Goal: Information Seeking & Learning: Learn about a topic

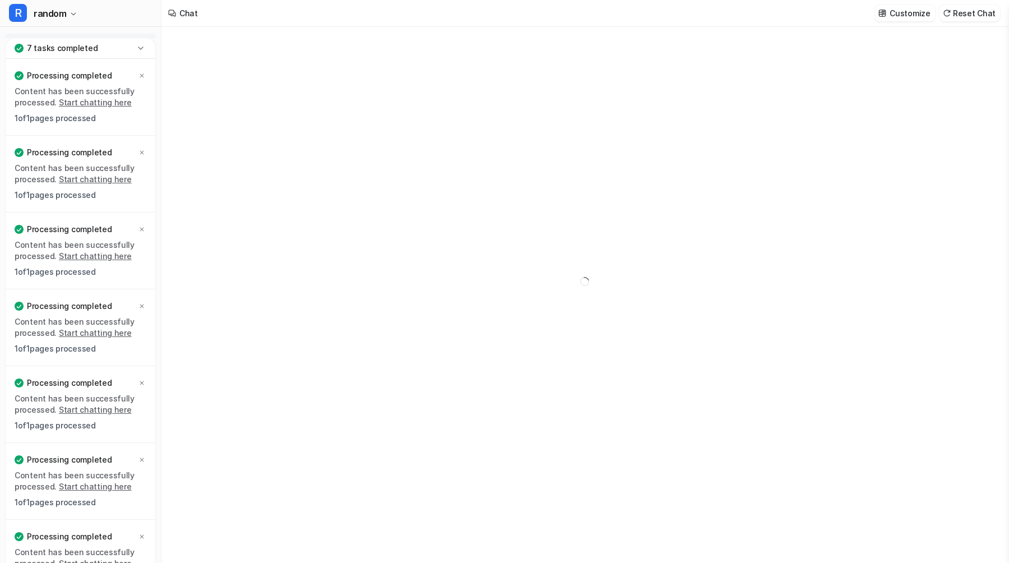
type textarea "**********"
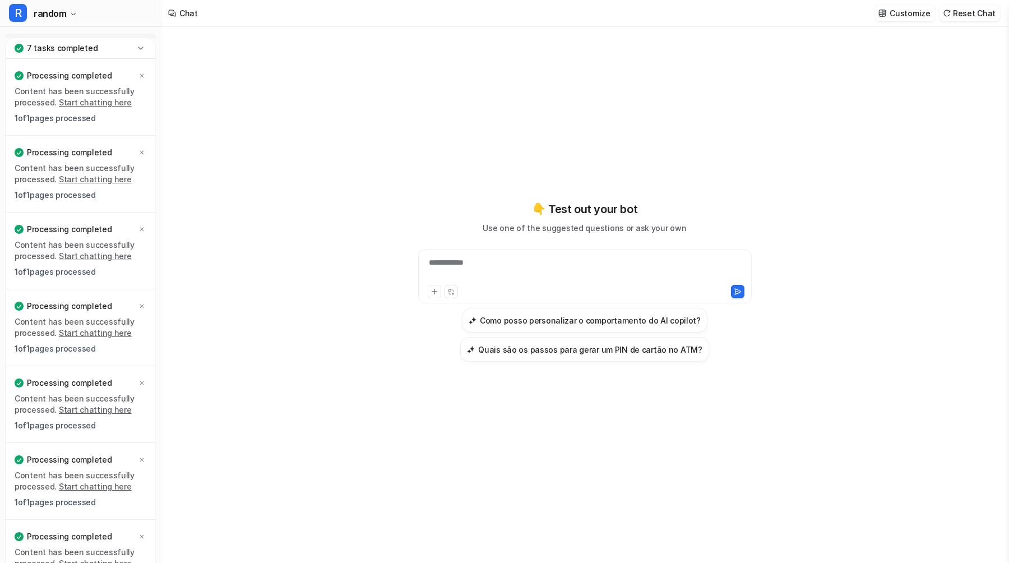
click at [135, 48] on icon at bounding box center [140, 48] width 11 height 11
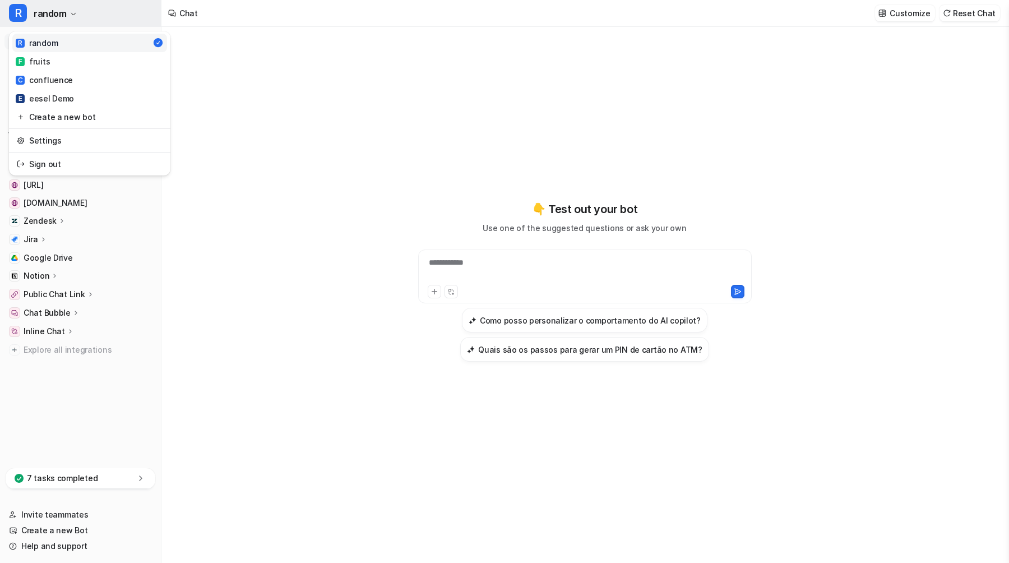
click at [78, 11] on button "R random" at bounding box center [80, 13] width 161 height 27
click at [69, 114] on link "Create a new bot" at bounding box center [89, 117] width 155 height 18
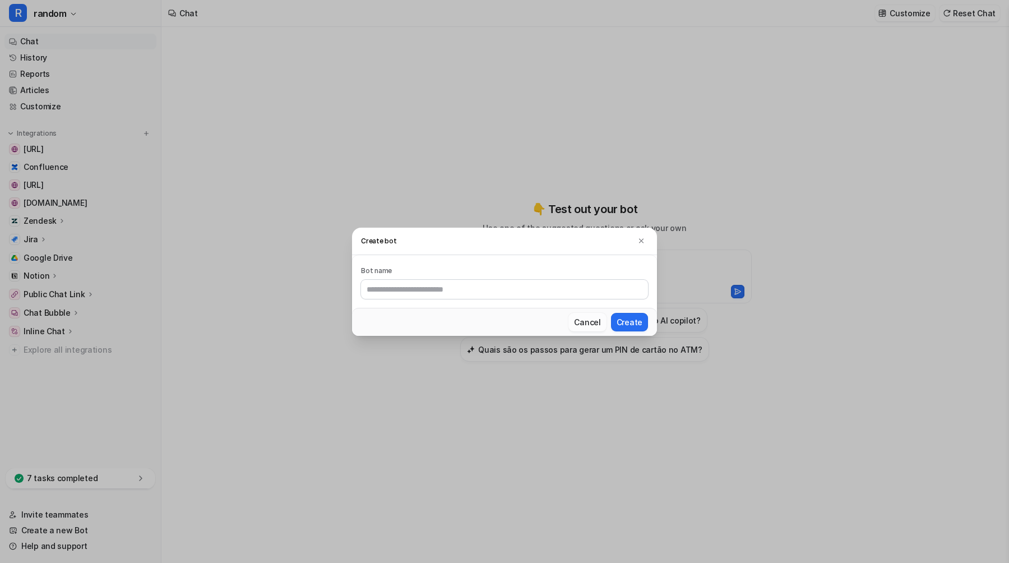
click at [575, 321] on button "Cancel" at bounding box center [587, 322] width 38 height 18
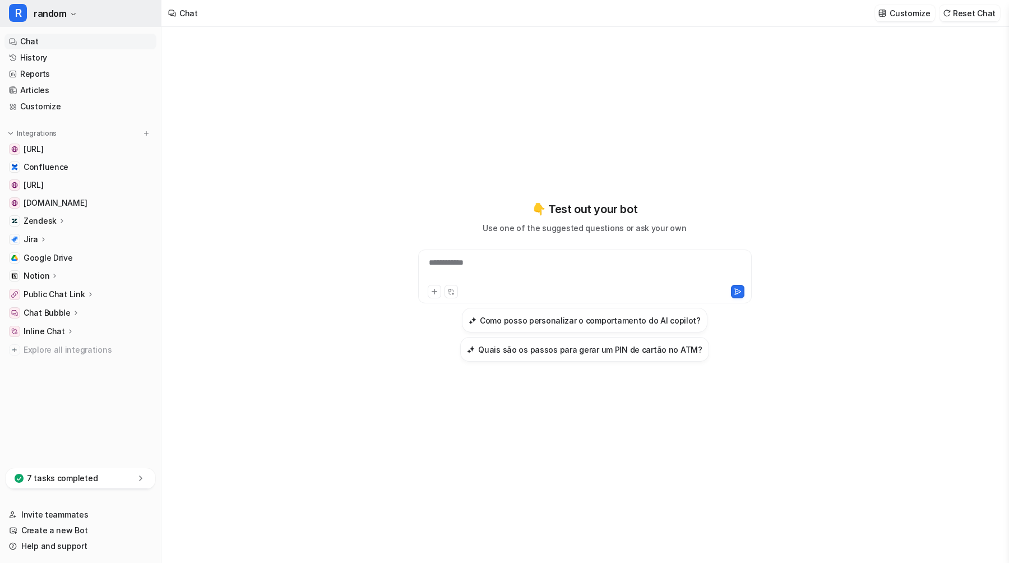
click at [63, 19] on span "random" at bounding box center [50, 14] width 33 height 16
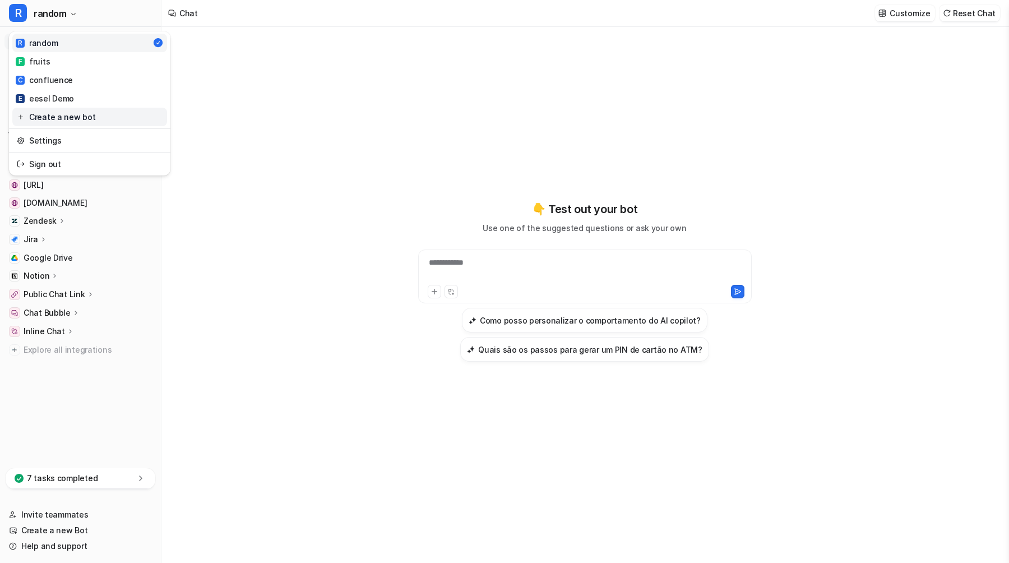
click at [71, 116] on link "Create a new bot" at bounding box center [89, 117] width 155 height 18
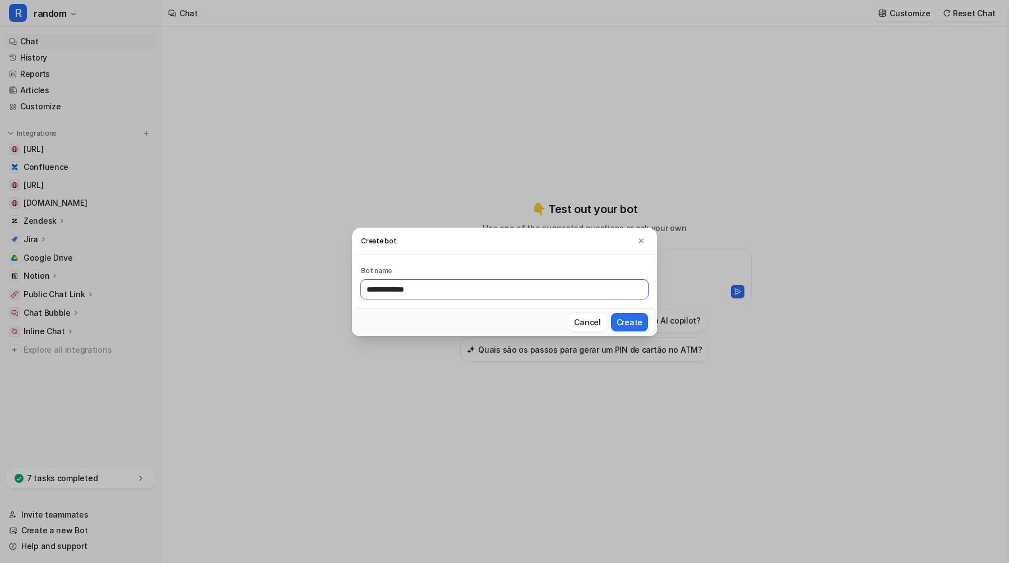
type input "**********"
click at [611, 313] on button "Create" at bounding box center [629, 322] width 37 height 18
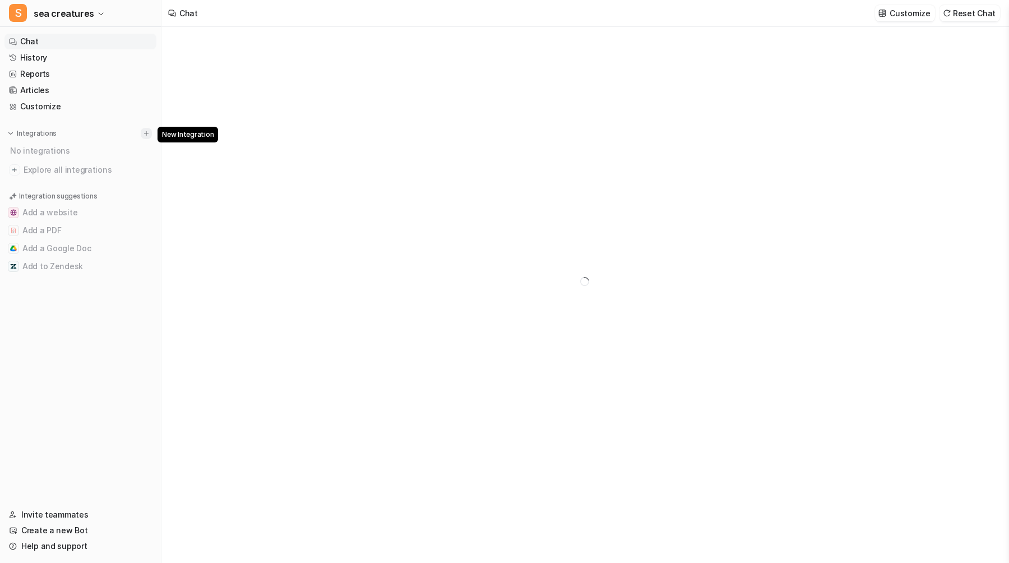
click at [145, 133] on img at bounding box center [146, 133] width 8 height 8
type textarea "**********"
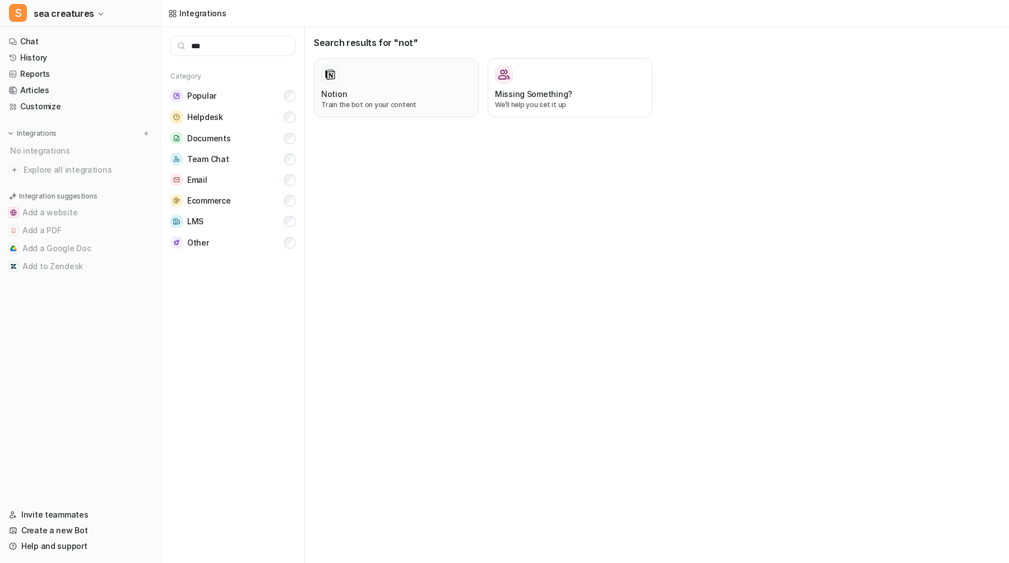
type input "***"
click at [394, 72] on div at bounding box center [396, 75] width 150 height 18
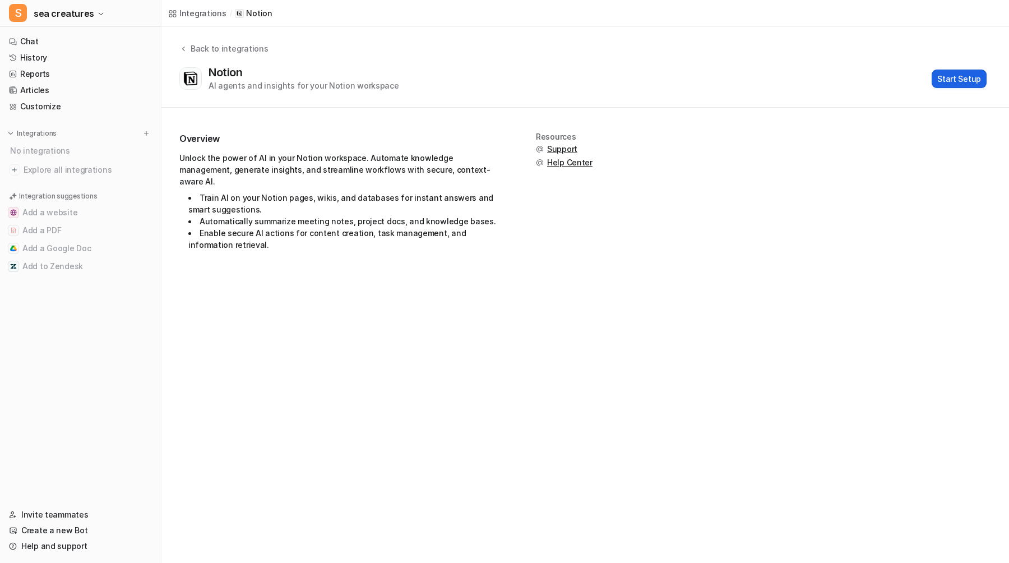
click at [940, 77] on button "Start Setup" at bounding box center [959, 79] width 55 height 18
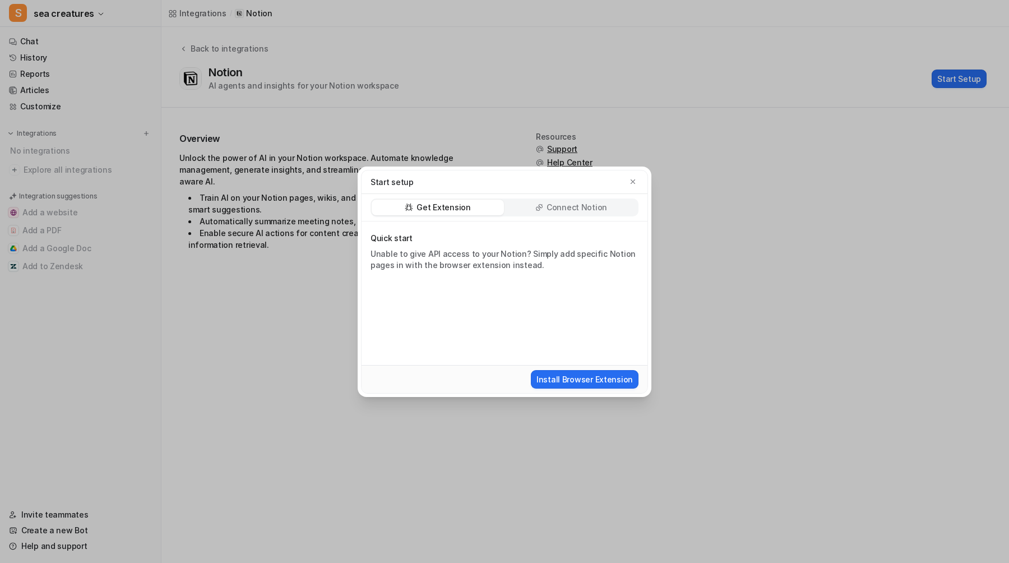
click at [564, 203] on p "Connect Notion" at bounding box center [577, 207] width 61 height 11
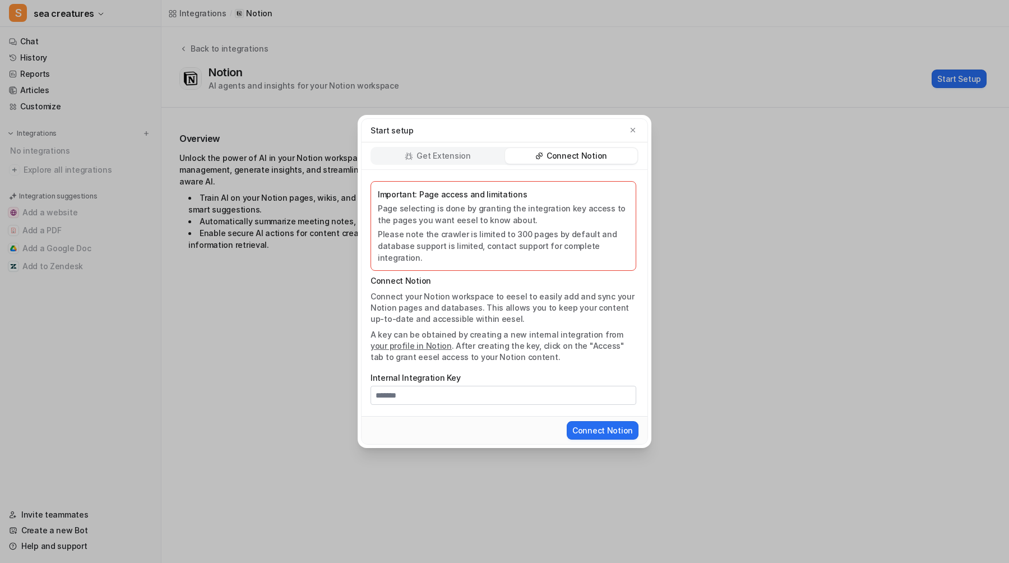
click at [406, 341] on link "your profile in Notion" at bounding box center [411, 346] width 81 height 10
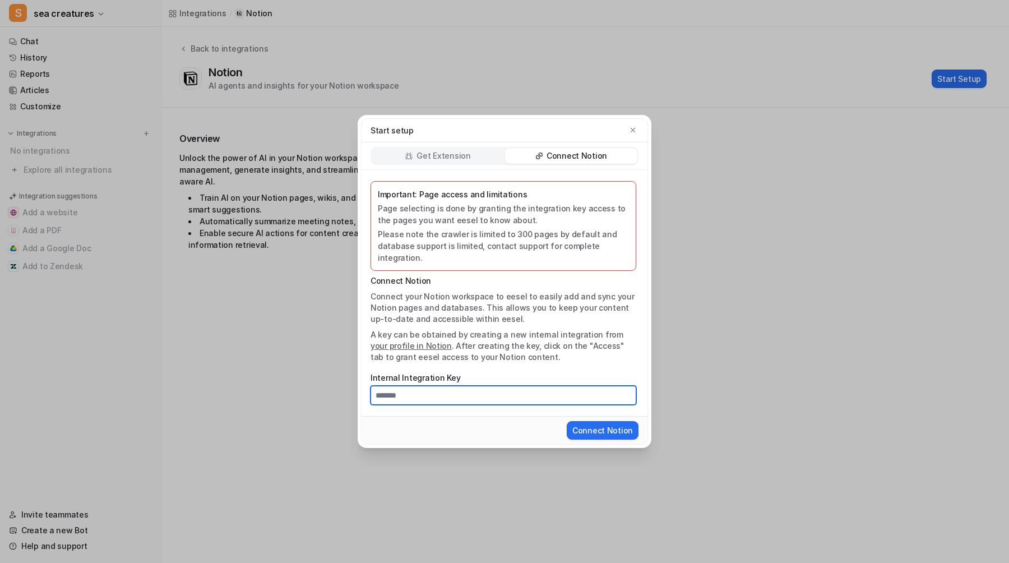
click at [509, 389] on input "Internal Integration Key" at bounding box center [504, 395] width 266 height 19
paste input "**********"
type input "**********"
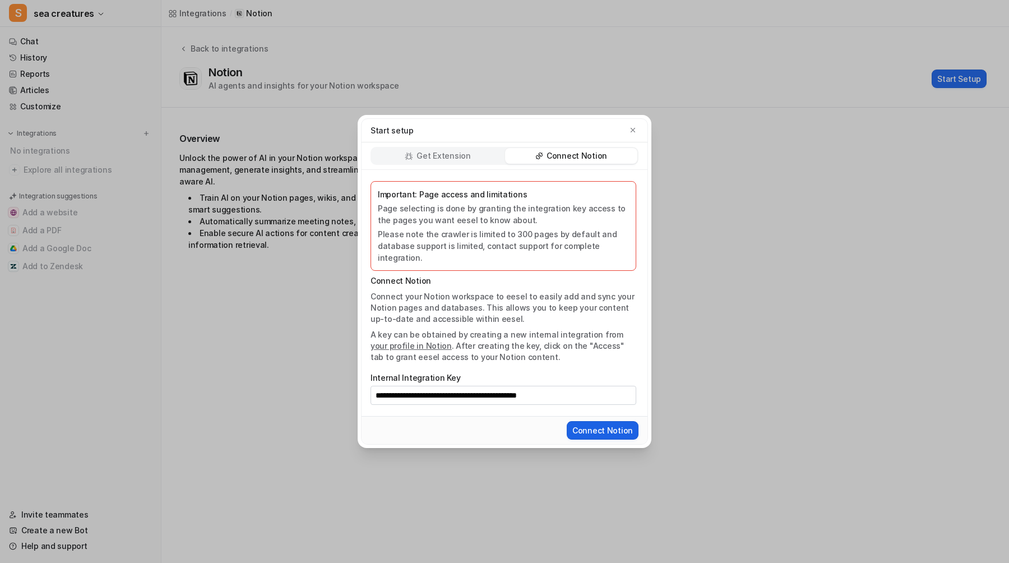
click at [599, 427] on button "Connect Notion" at bounding box center [603, 430] width 72 height 18
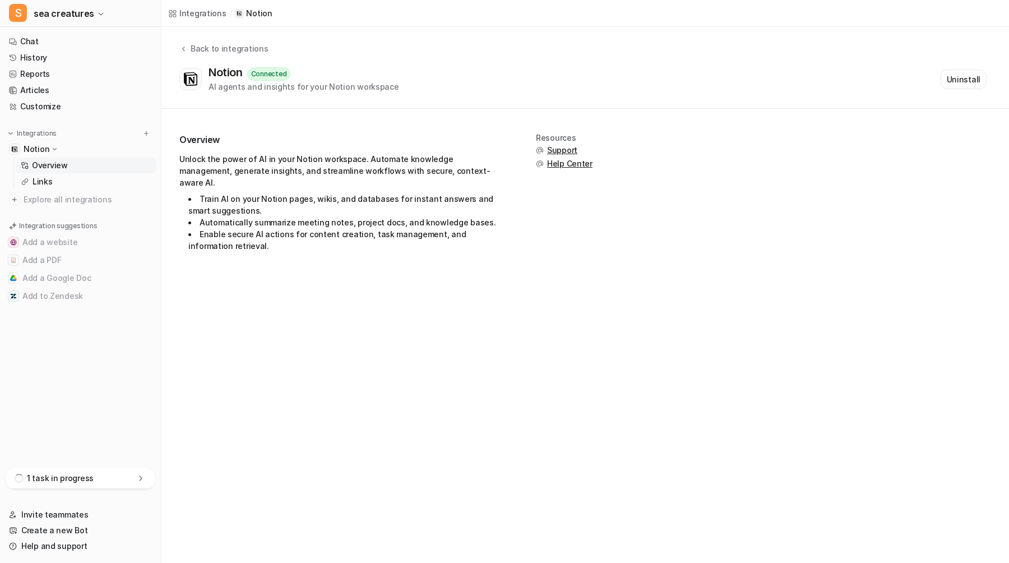
click at [64, 484] on div "1 task in progress" at bounding box center [81, 478] width 150 height 21
click at [59, 181] on link "Links" at bounding box center [86, 182] width 140 height 16
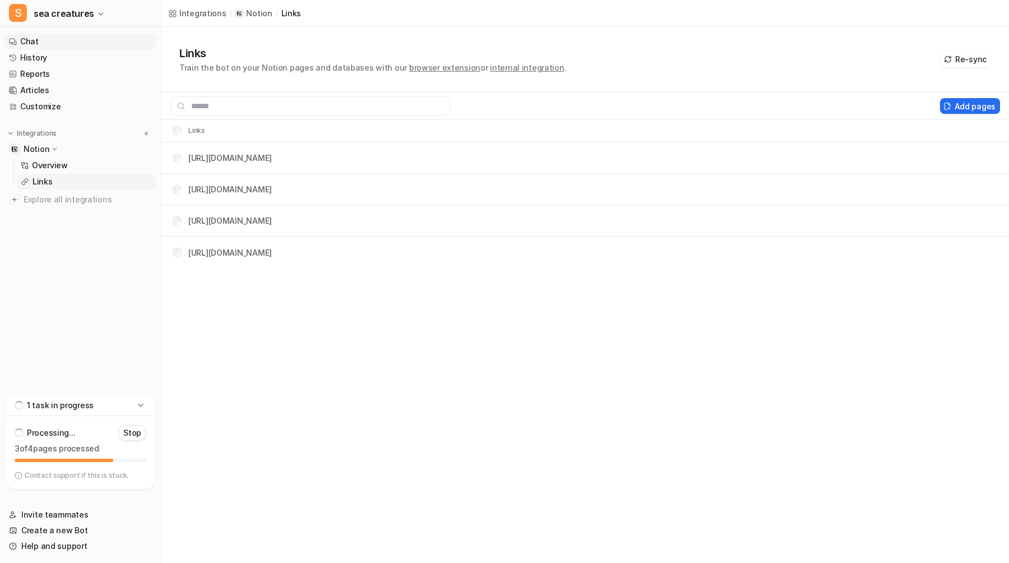
click at [56, 41] on link "Chat" at bounding box center [80, 42] width 152 height 16
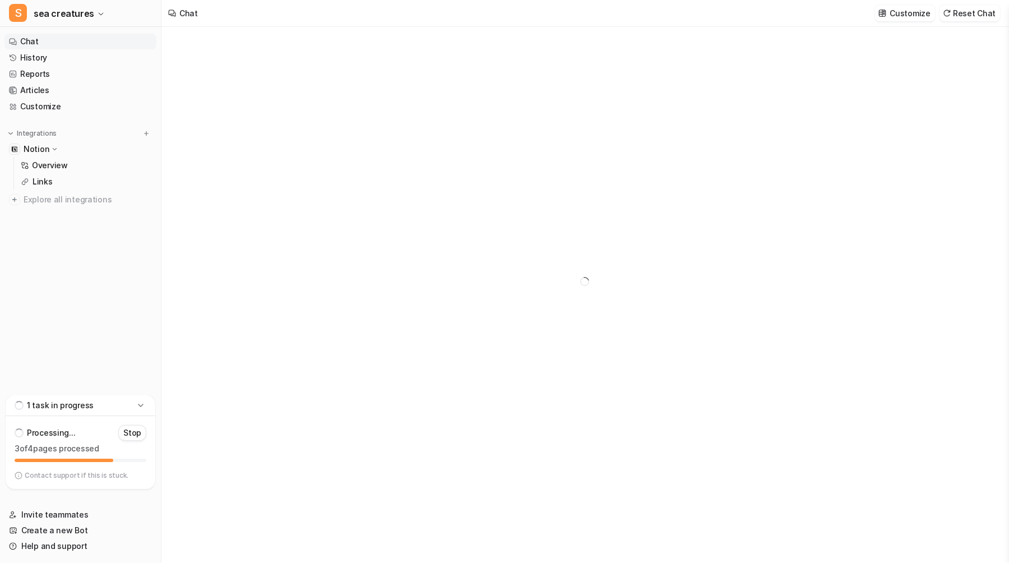
type textarea "**********"
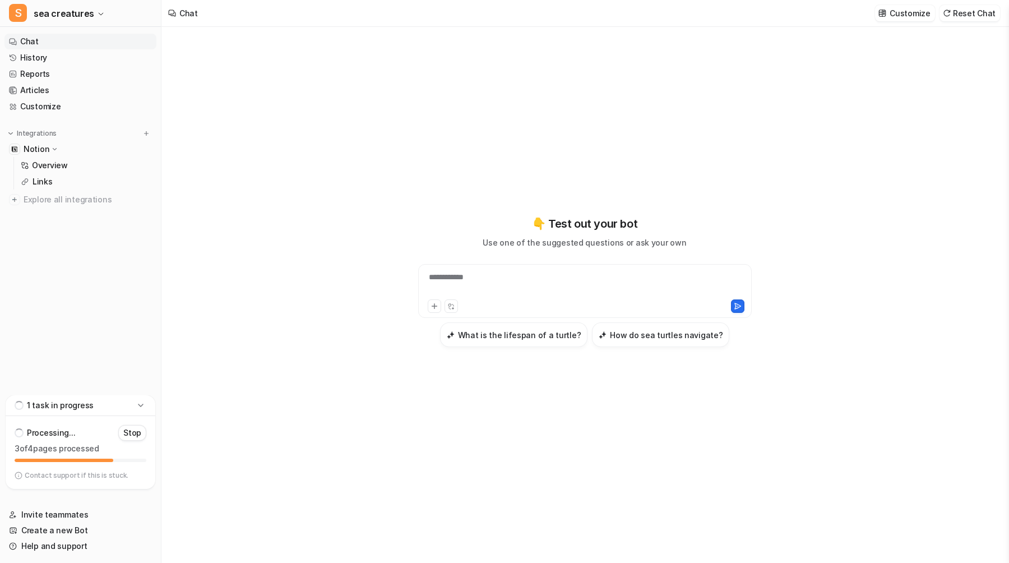
click at [627, 290] on div "**********" at bounding box center [585, 284] width 328 height 26
click at [544, 343] on button "What is the lifespan of a turtle?" at bounding box center [514, 334] width 148 height 25
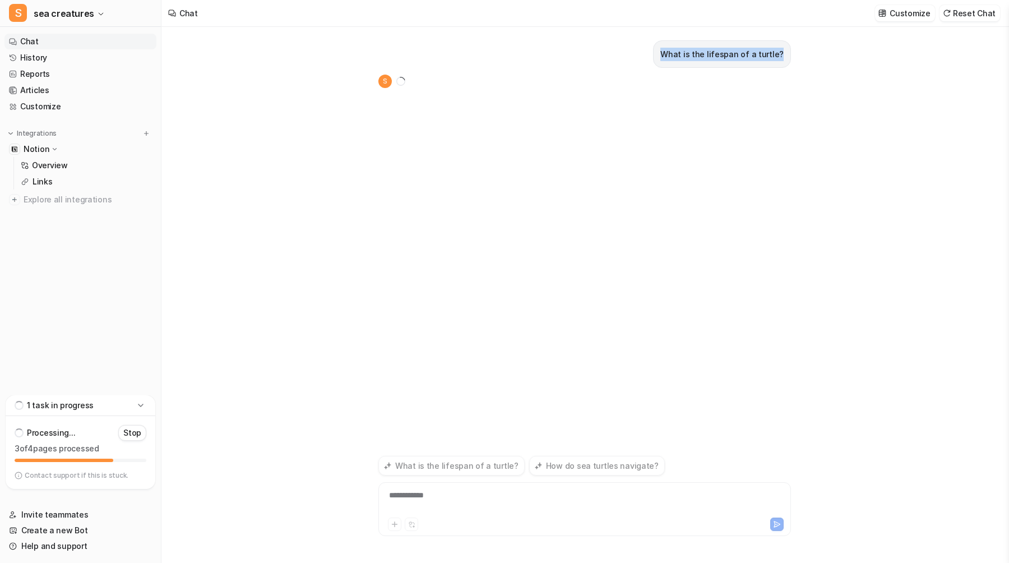
drag, startPoint x: 670, startPoint y: 50, endPoint x: 788, endPoint y: 49, distance: 117.7
click at [788, 50] on div "What is the lifespan of a turtle?" at bounding box center [722, 53] width 138 height 27
copy p "What is the lifespan of a turtle?"
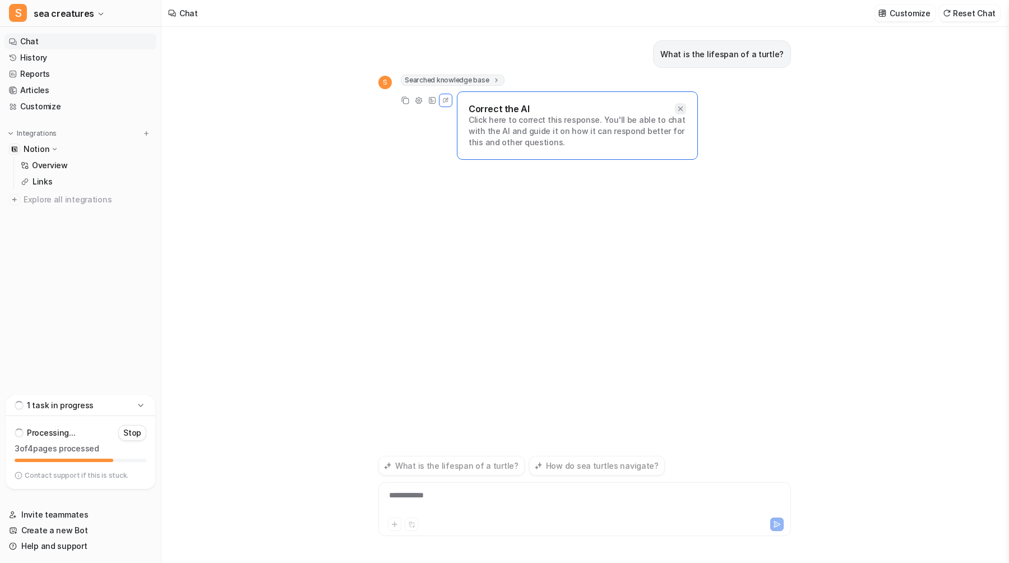
click at [682, 110] on icon at bounding box center [680, 108] width 4 height 4
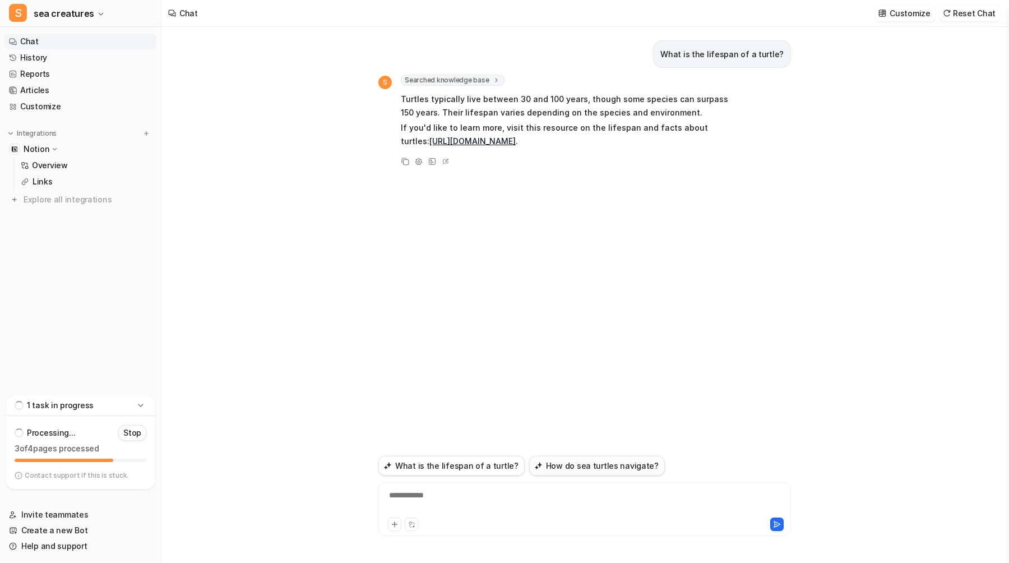
click at [561, 471] on button "How do sea turtles navigate?" at bounding box center [597, 466] width 136 height 20
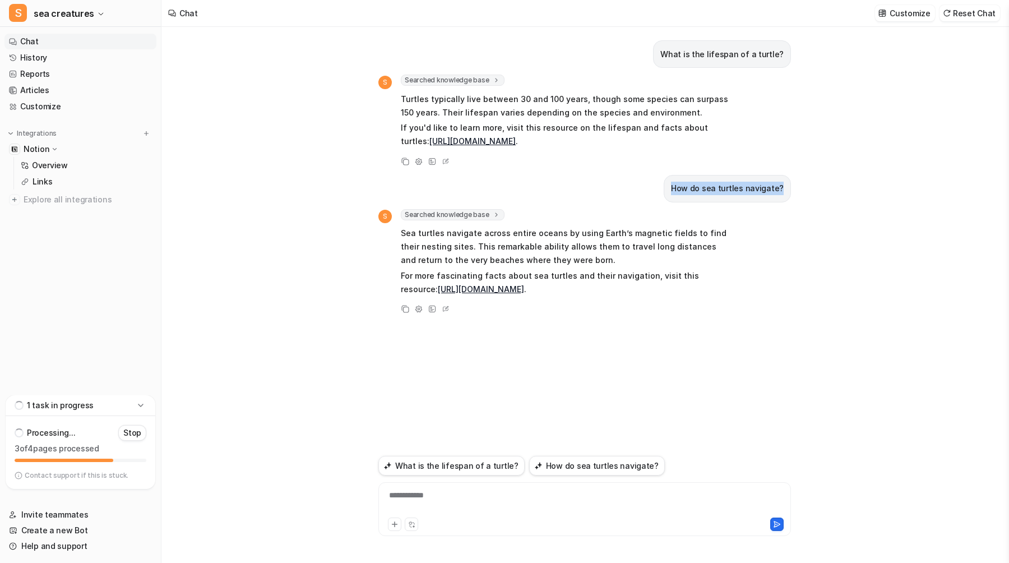
drag, startPoint x: 783, startPoint y: 186, endPoint x: 678, endPoint y: 184, distance: 104.9
click at [678, 184] on div "How do sea turtles navigate?" at bounding box center [727, 188] width 127 height 27
copy p "How do sea turtles navigate?"
click at [955, 16] on button "Reset Chat" at bounding box center [970, 13] width 61 height 16
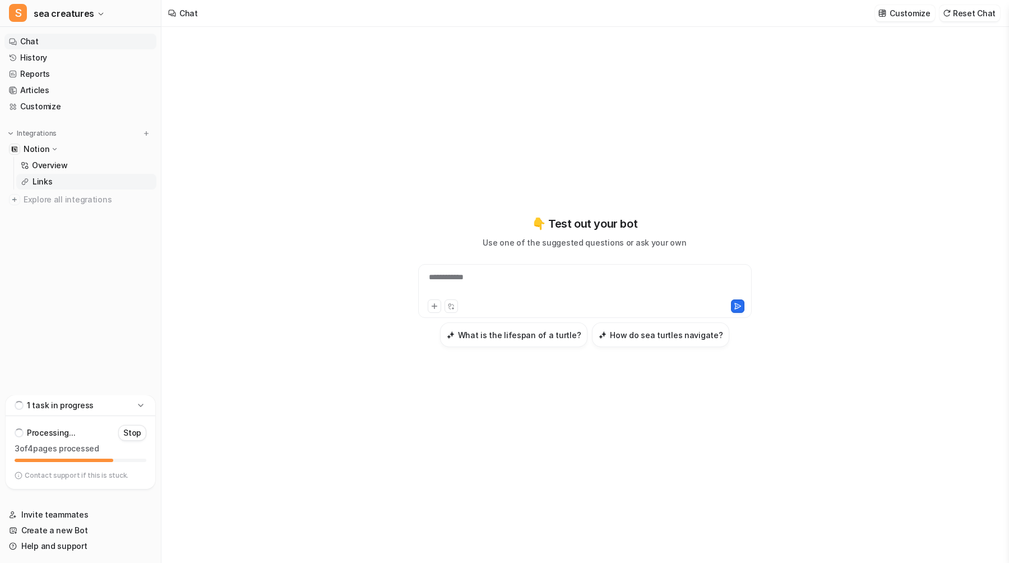
click at [48, 183] on p "Links" at bounding box center [43, 181] width 20 height 11
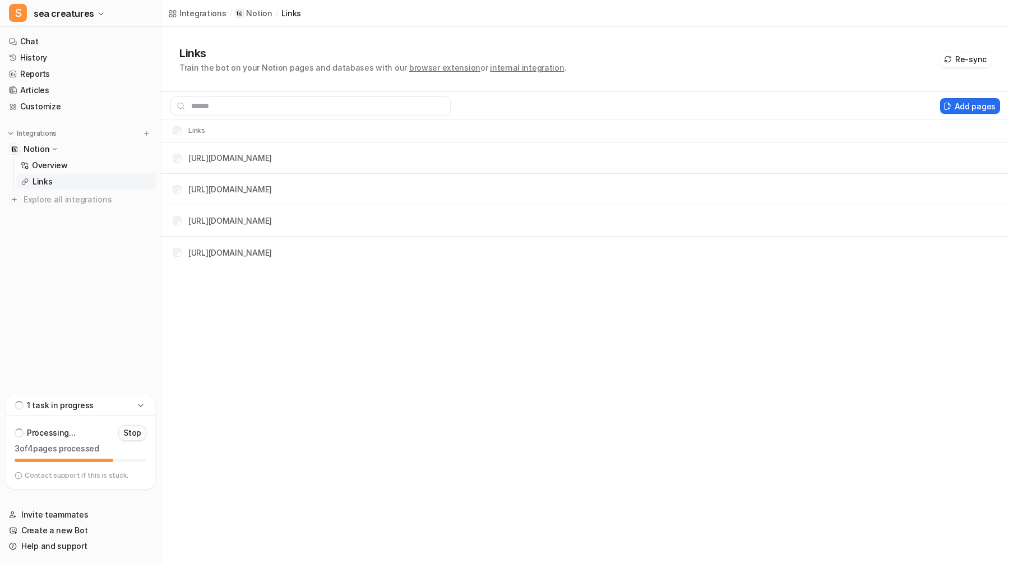
click at [123, 427] on button "Stop" at bounding box center [132, 433] width 28 height 16
click at [895, 106] on button "Delete selected" at bounding box center [889, 106] width 80 height 16
click at [71, 41] on link "Chat" at bounding box center [80, 42] width 152 height 16
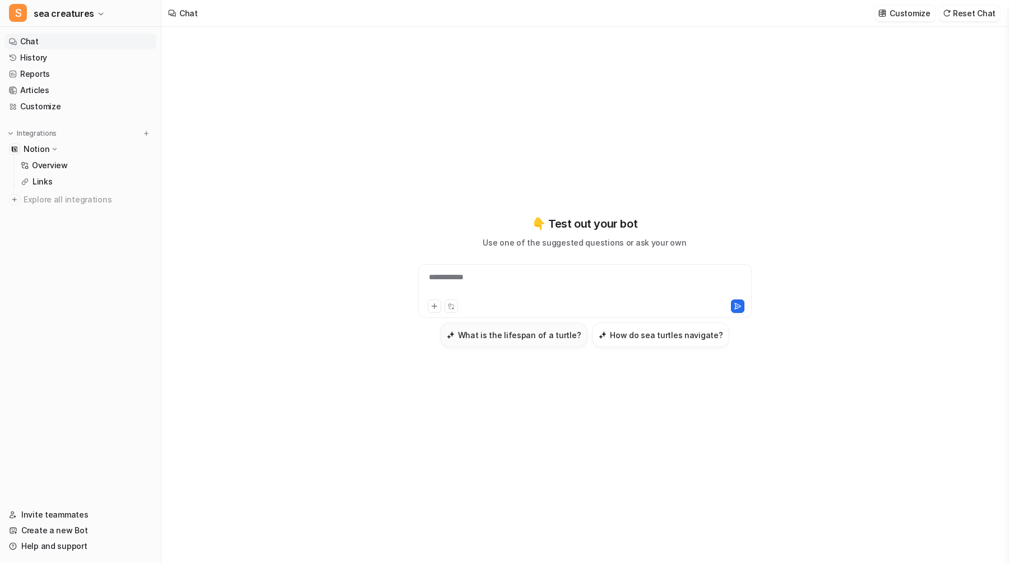
click at [543, 336] on h3 "What is the lifespan of a turtle?" at bounding box center [519, 335] width 123 height 12
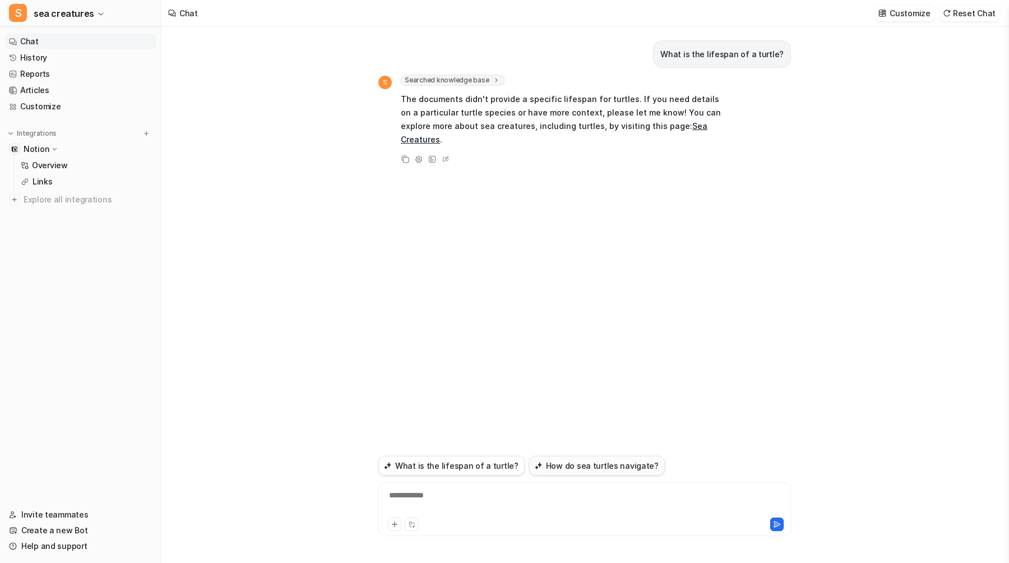
click at [582, 469] on button "How do sea turtles navigate?" at bounding box center [597, 466] width 136 height 20
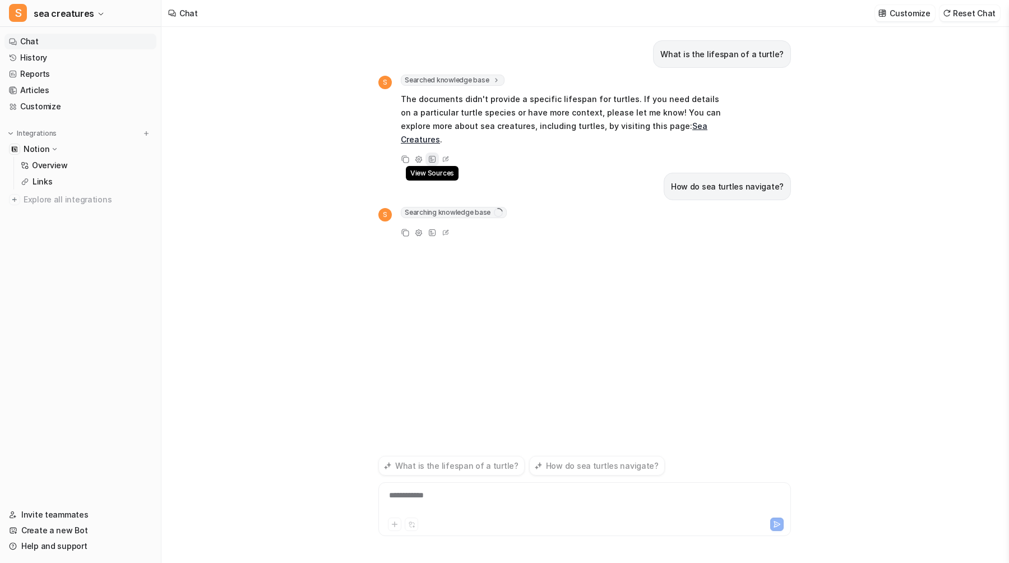
click at [429, 156] on icon at bounding box center [432, 159] width 7 height 7
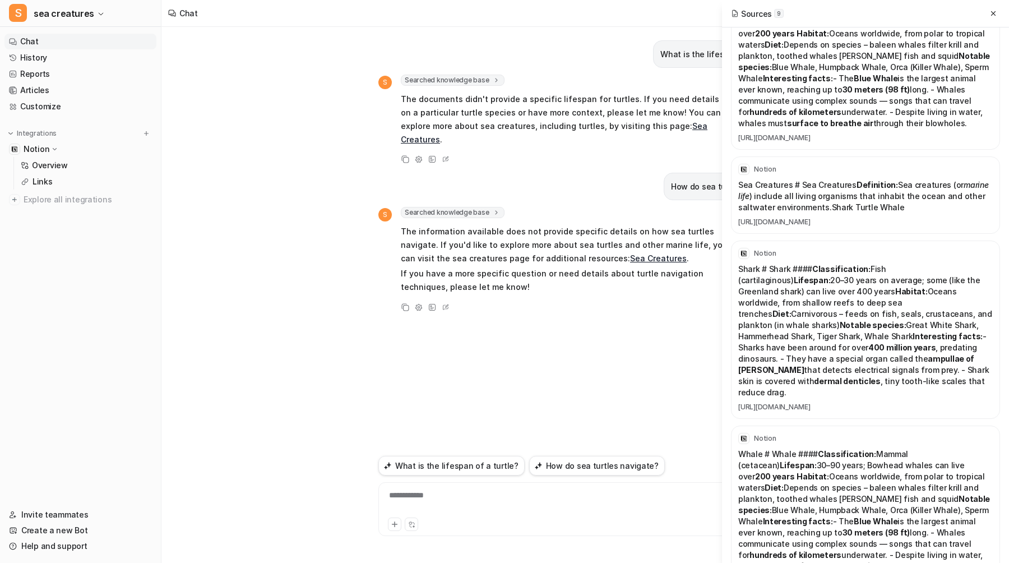
scroll to position [704, 0]
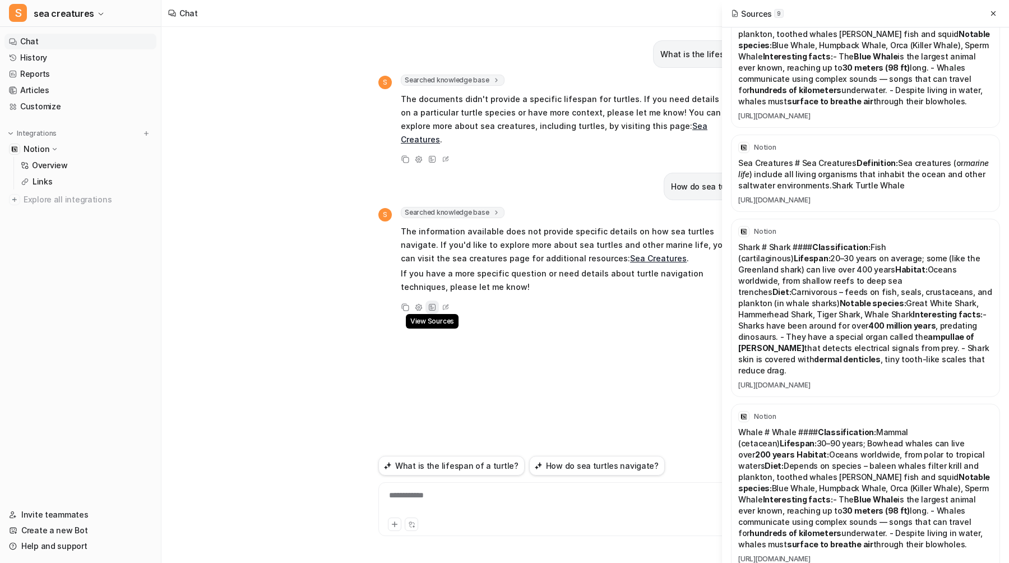
click at [428, 303] on icon at bounding box center [432, 307] width 8 height 8
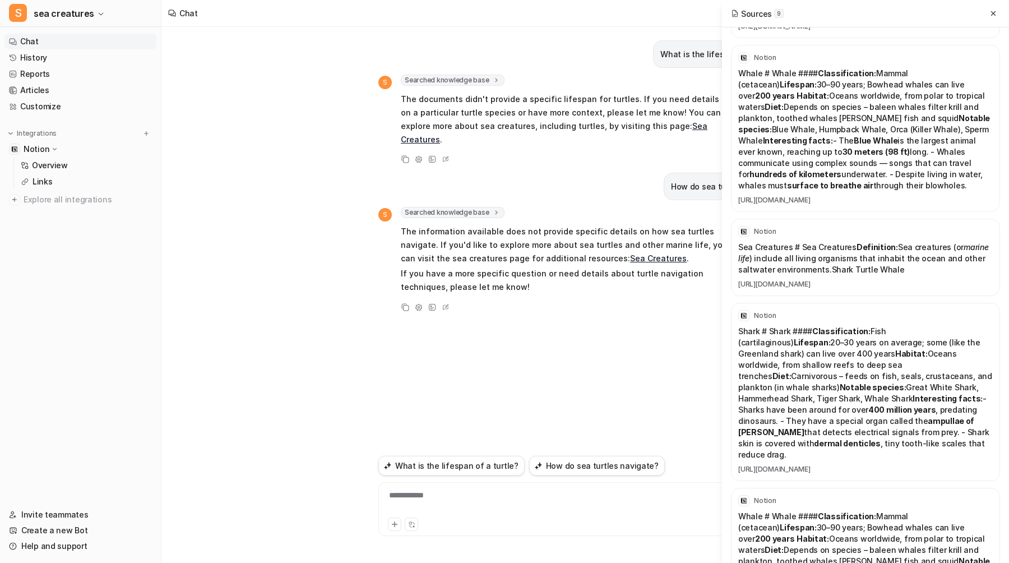
click at [205, 254] on div "What is the lifespan of a turtle? S Searched knowledge base search_queries : [ …" at bounding box center [584, 295] width 846 height 536
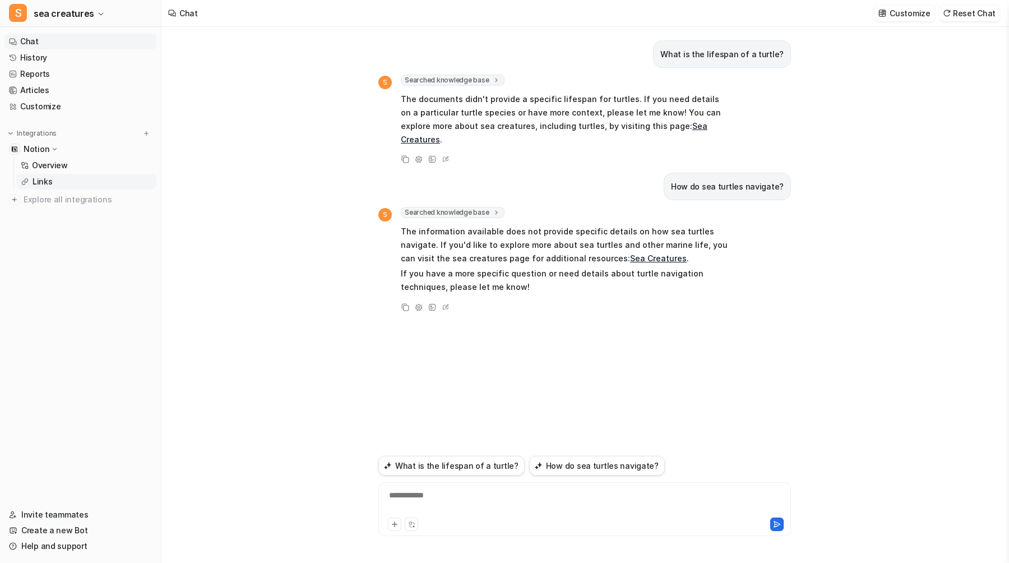
click at [71, 182] on link "Links" at bounding box center [86, 182] width 140 height 16
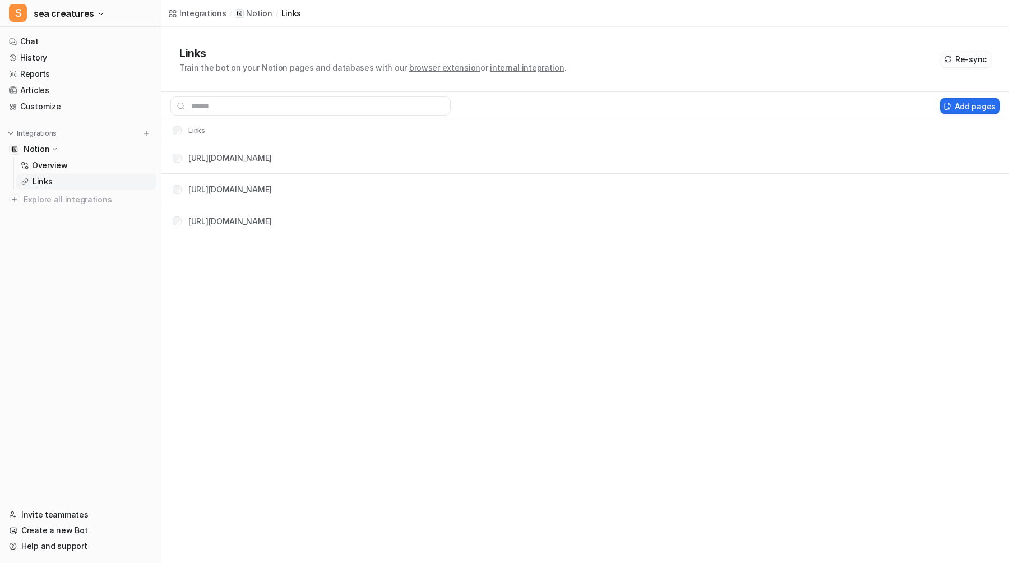
click at [965, 59] on button "Re-sync" at bounding box center [966, 60] width 50 height 16
click at [82, 87] on link "Articles" at bounding box center [80, 90] width 152 height 16
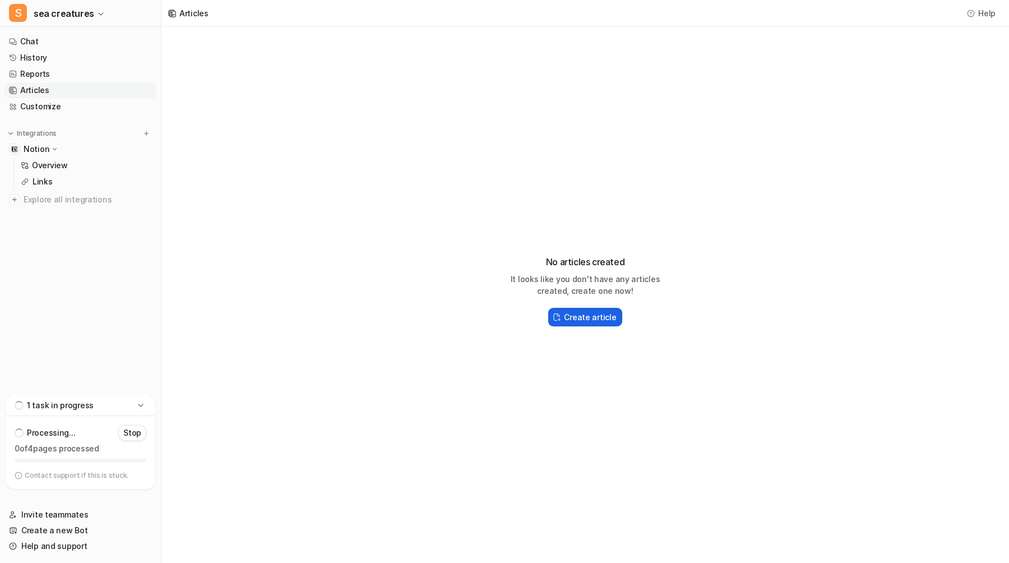
click at [585, 316] on h2 "Create article" at bounding box center [590, 317] width 52 height 12
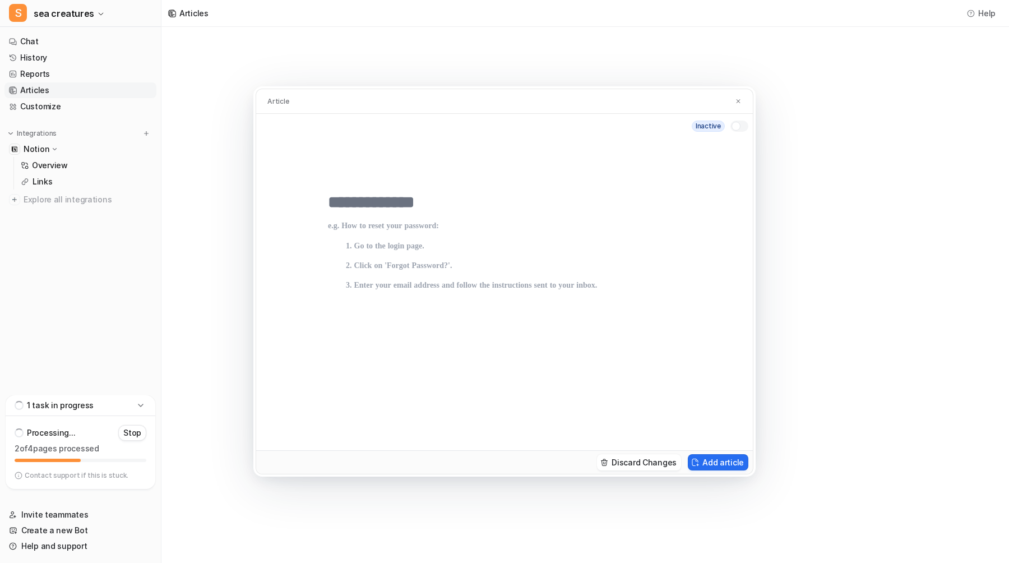
click at [454, 238] on p at bounding box center [504, 324] width 353 height 206
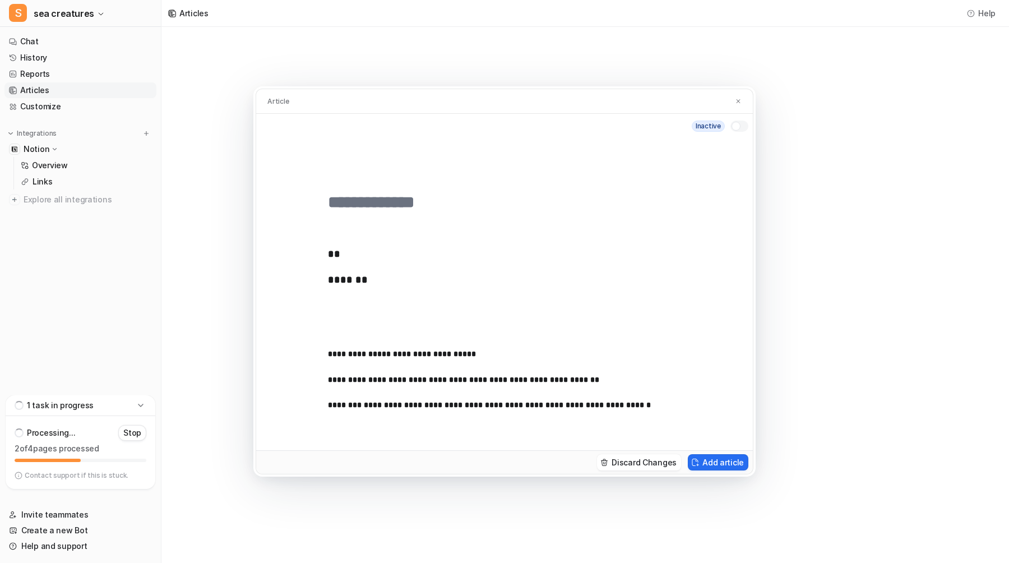
click at [416, 335] on div "**********" at bounding box center [504, 324] width 353 height 206
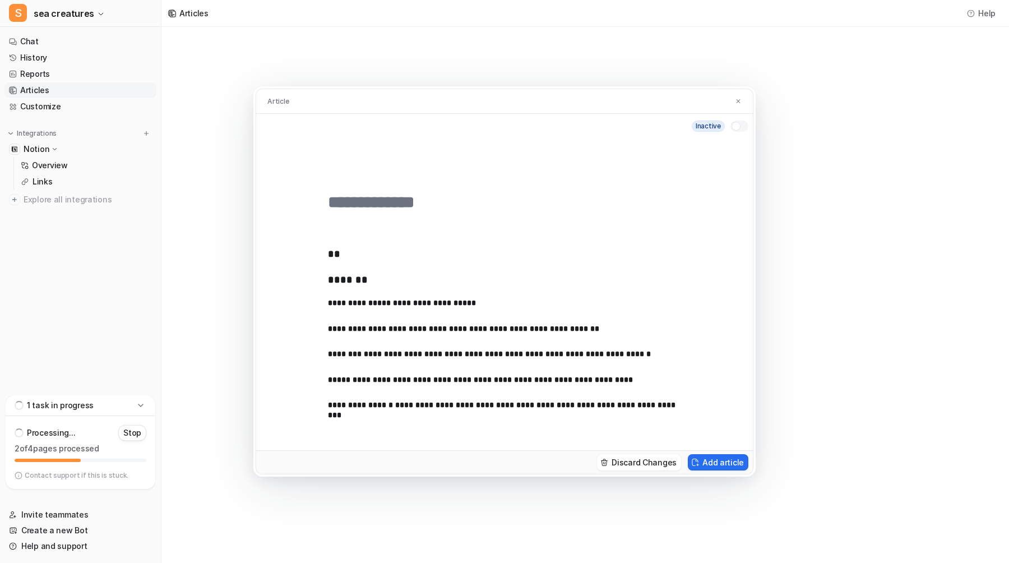
click at [374, 263] on div "**********" at bounding box center [504, 324] width 353 height 206
click at [363, 205] on input "text" at bounding box center [504, 202] width 353 height 20
paste input "**********"
type input "**********"
click at [388, 281] on h3 "*******" at bounding box center [504, 280] width 353 height 12
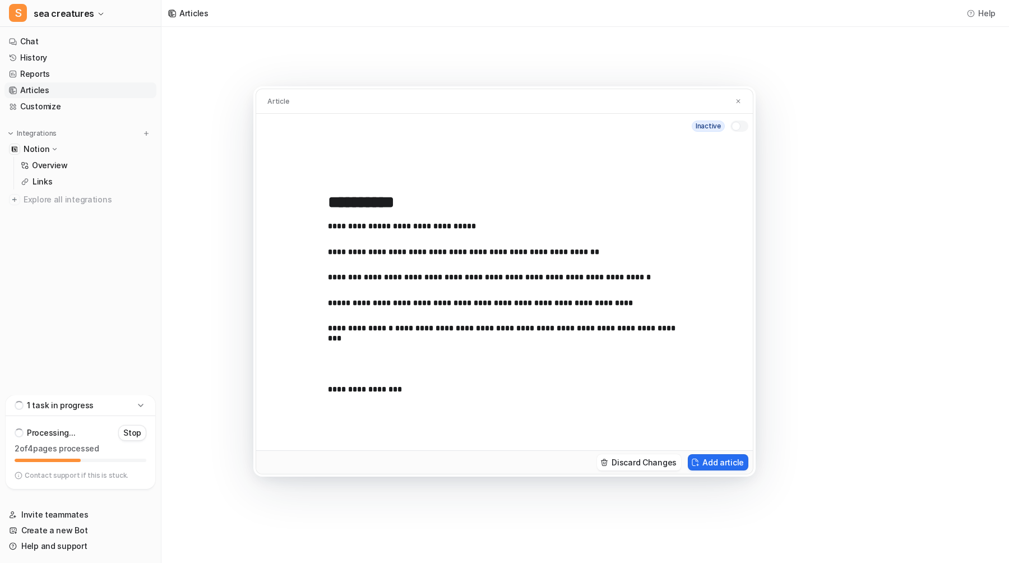
click at [378, 380] on div "**********" at bounding box center [504, 324] width 353 height 206
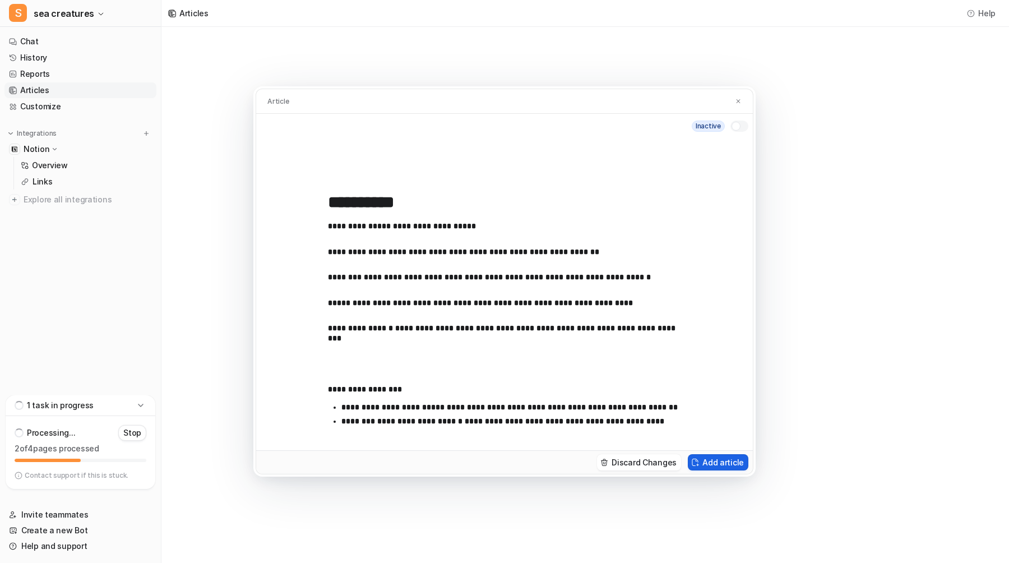
click at [719, 461] on button "Add article" at bounding box center [718, 462] width 61 height 16
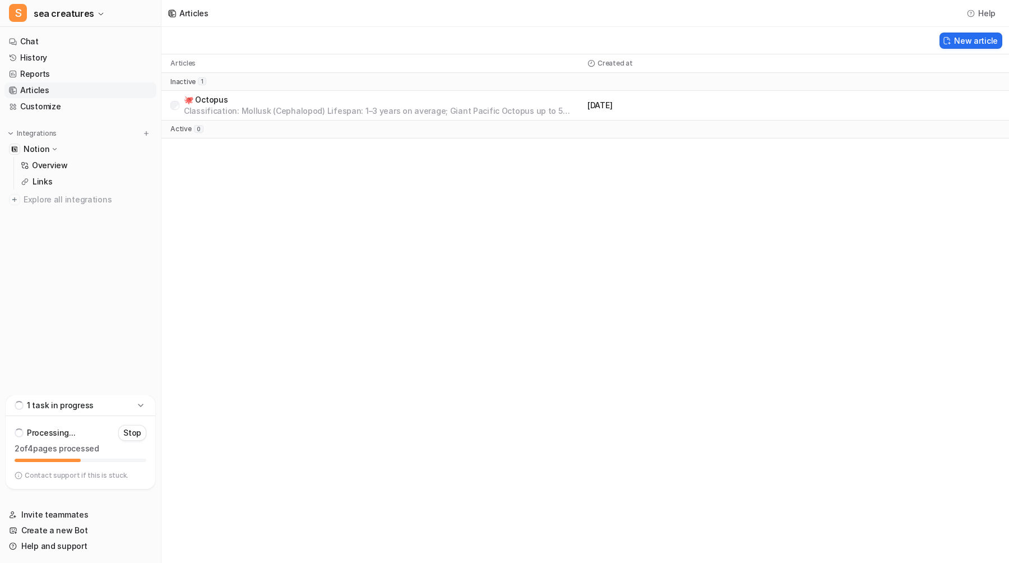
click at [415, 103] on p "🐙 Octopus" at bounding box center [383, 99] width 399 height 11
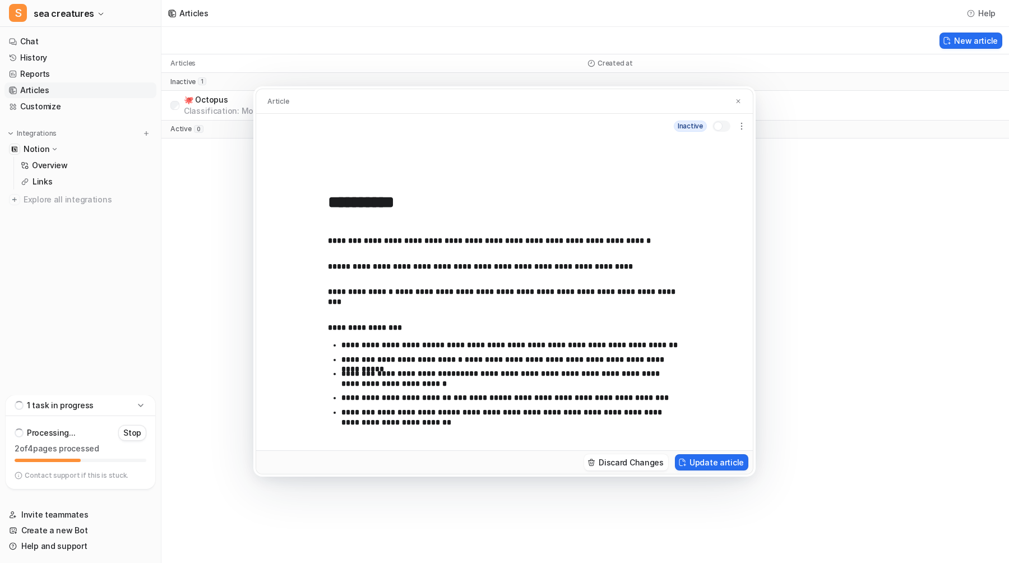
scroll to position [40, 0]
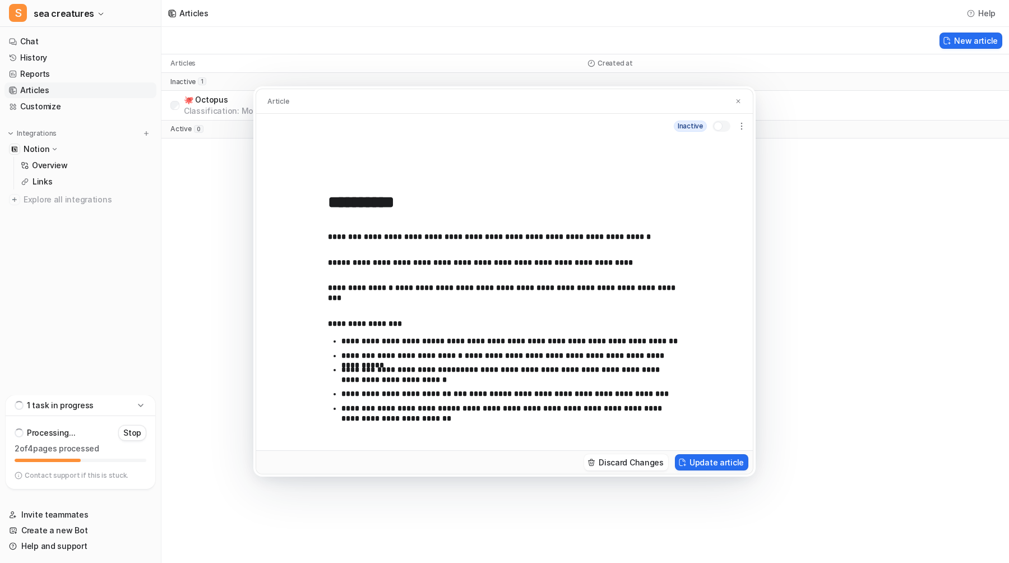
click at [209, 362] on div "**********" at bounding box center [504, 281] width 1009 height 563
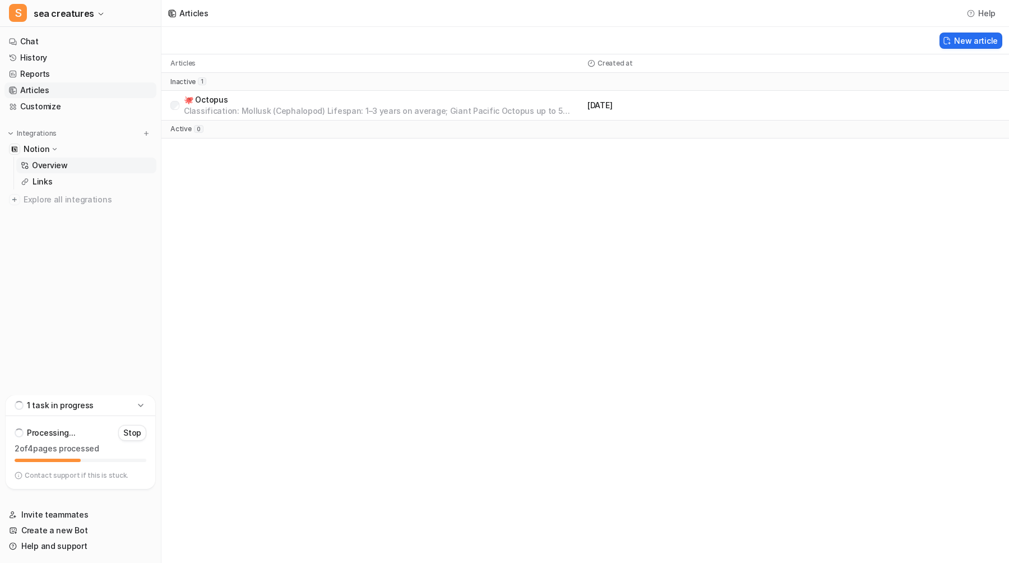
click at [48, 165] on p "Overview" at bounding box center [50, 165] width 36 height 11
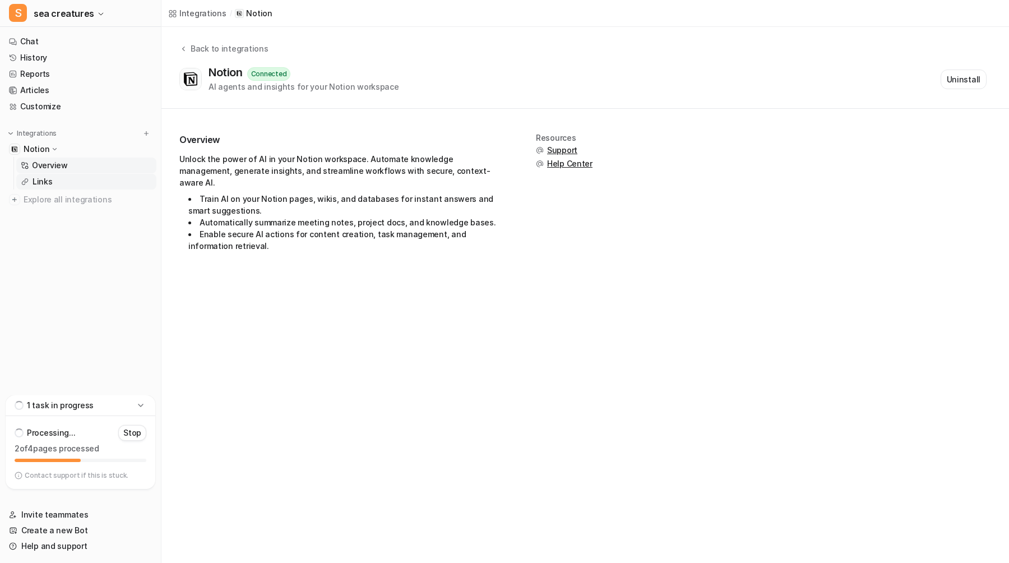
click at [48, 174] on link "Links" at bounding box center [86, 182] width 140 height 16
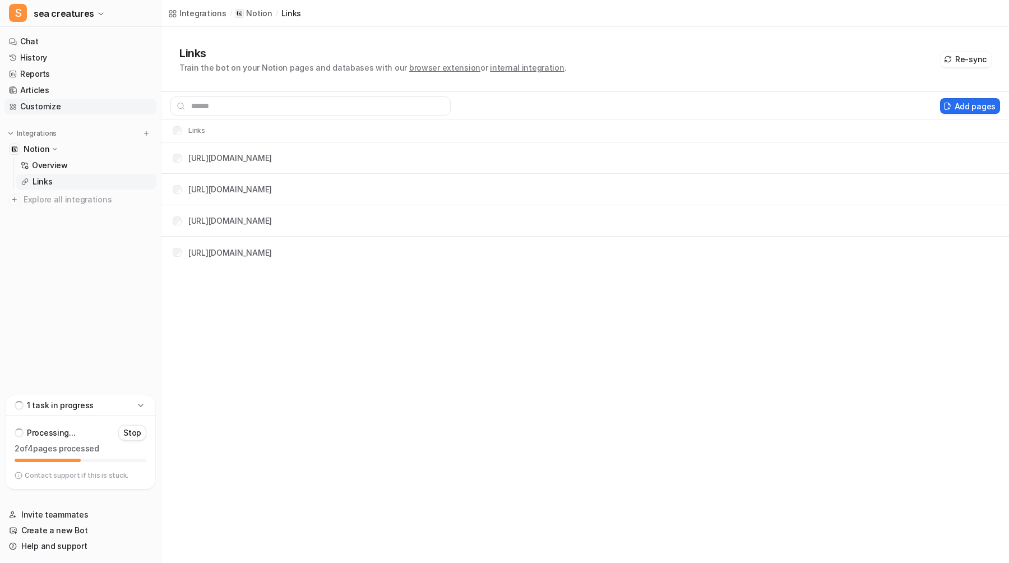
click at [85, 111] on link "Customize" at bounding box center [80, 107] width 152 height 16
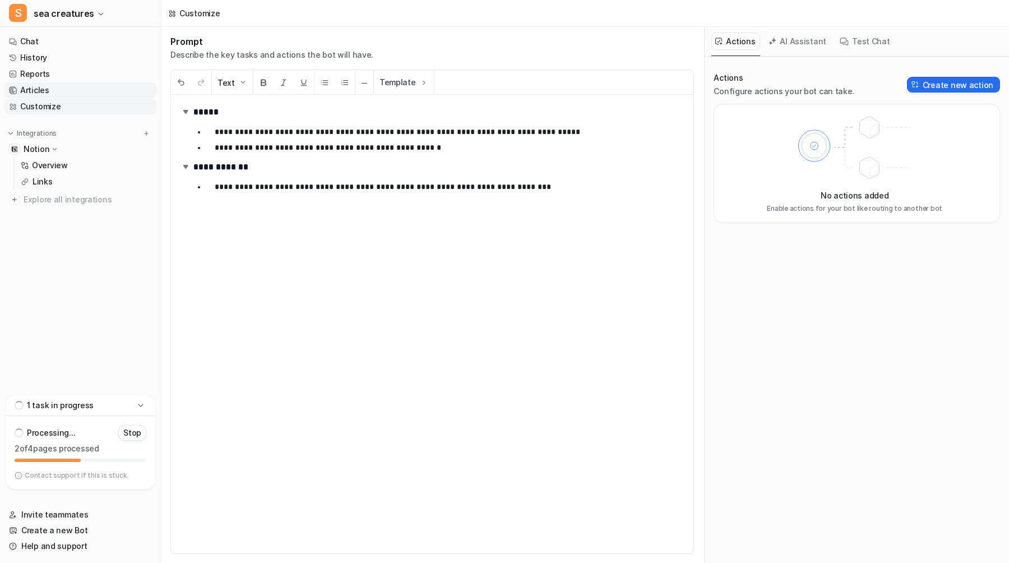
click at [87, 89] on link "Articles" at bounding box center [80, 90] width 152 height 16
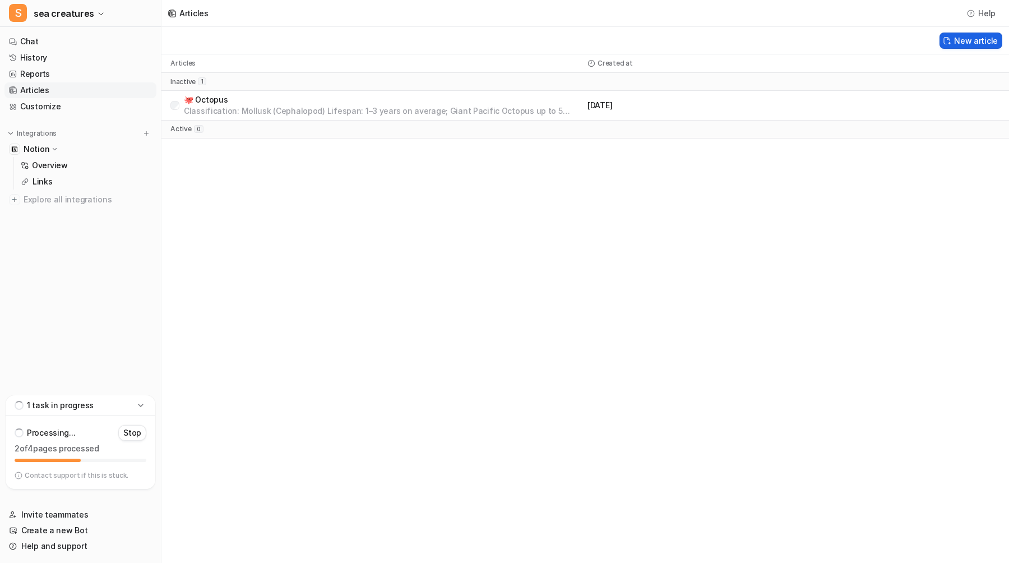
click at [971, 43] on button "New article" at bounding box center [971, 41] width 63 height 16
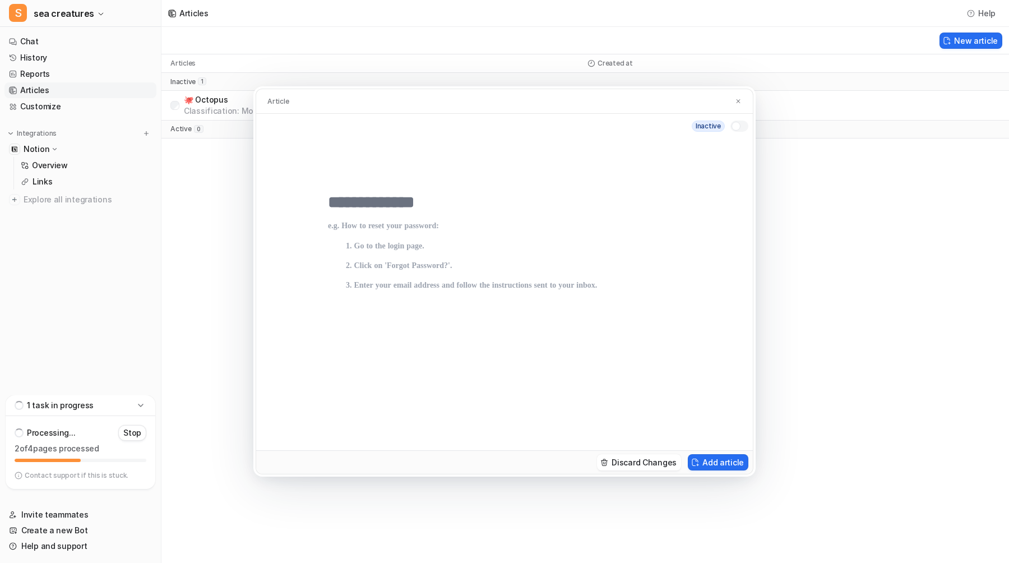
click at [610, 201] on input "text" at bounding box center [504, 202] width 353 height 20
click at [735, 98] on img at bounding box center [738, 101] width 7 height 7
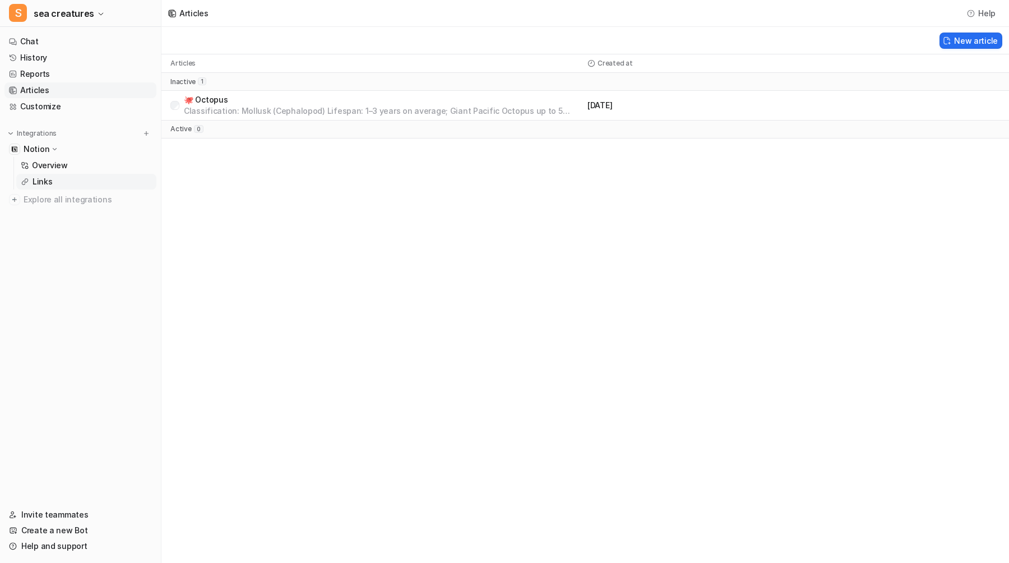
click at [77, 179] on link "Links" at bounding box center [86, 182] width 140 height 16
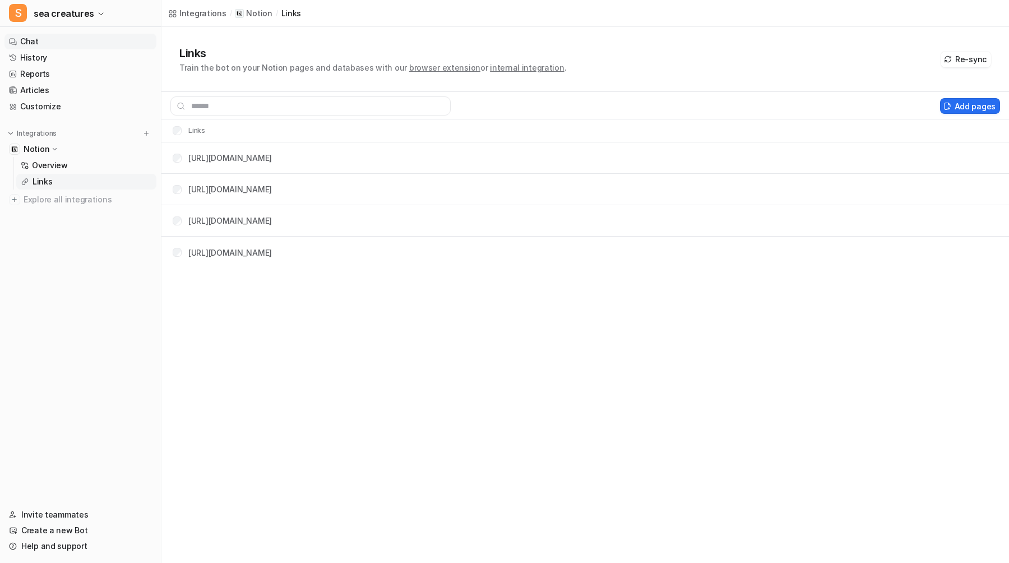
click at [79, 39] on link "Chat" at bounding box center [80, 42] width 152 height 16
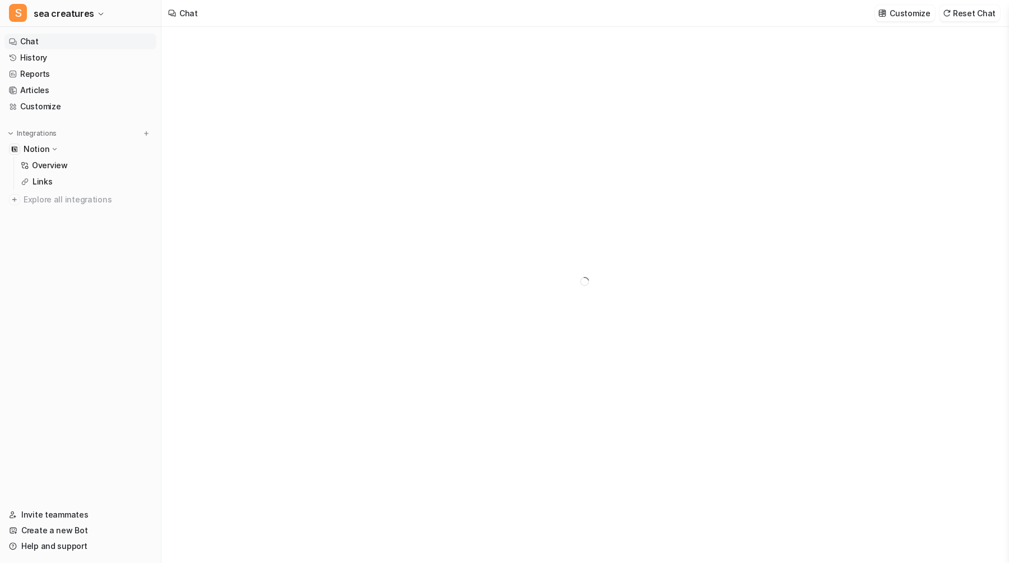
type textarea "**********"
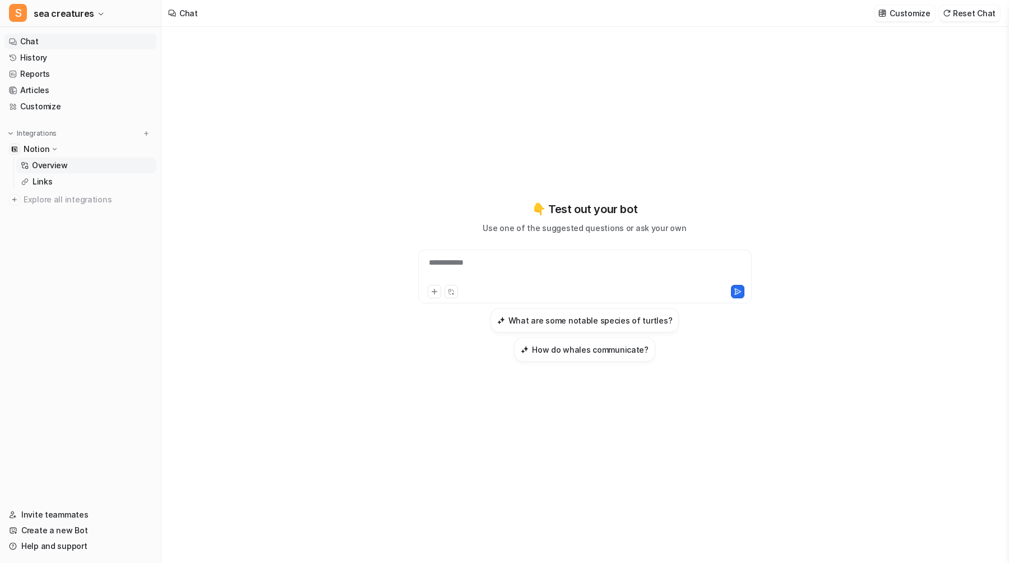
click at [55, 166] on p "Overview" at bounding box center [50, 165] width 36 height 11
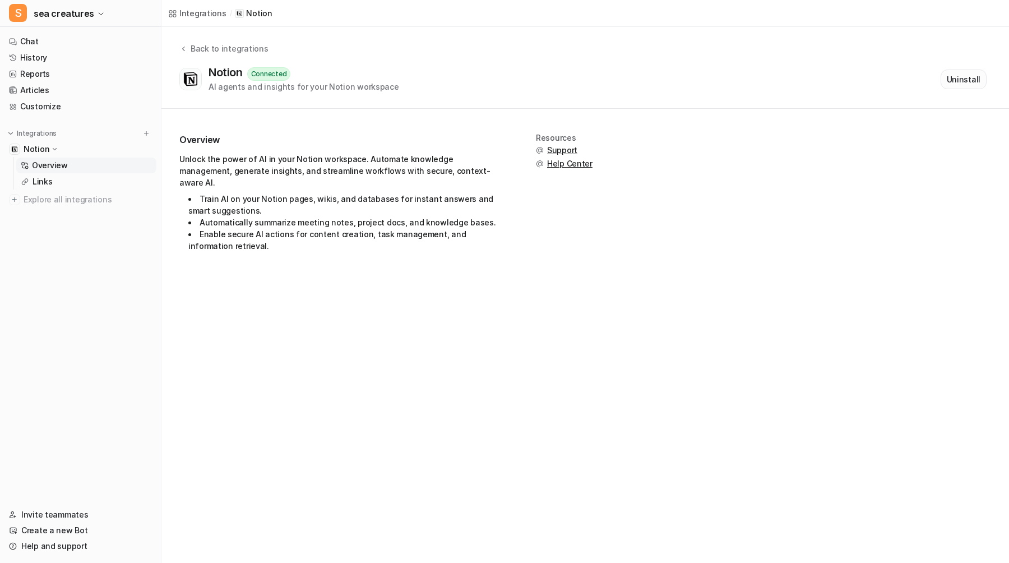
click at [959, 78] on button "Uninstall" at bounding box center [964, 80] width 46 height 20
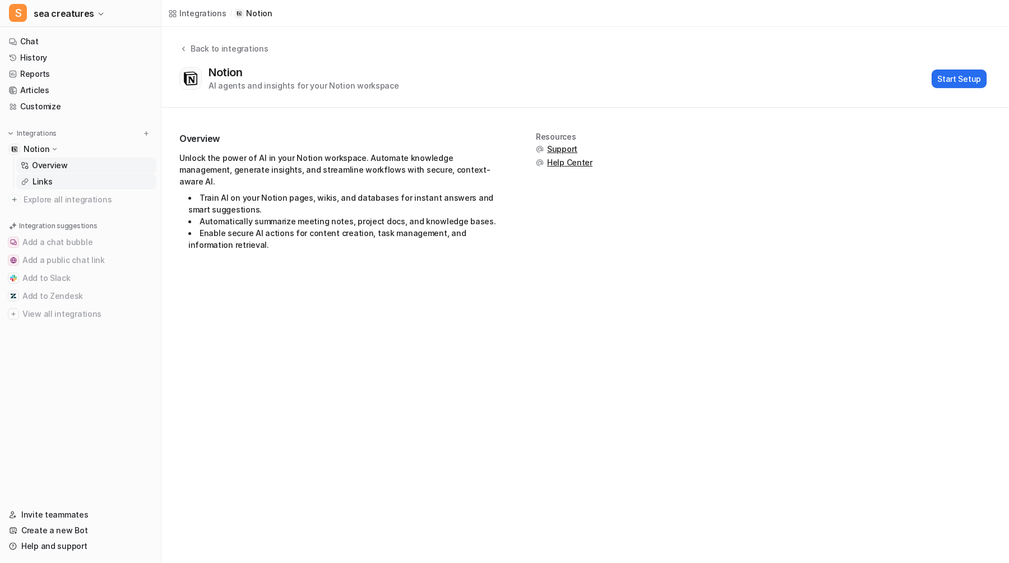
click at [101, 179] on link "Links" at bounding box center [86, 182] width 140 height 16
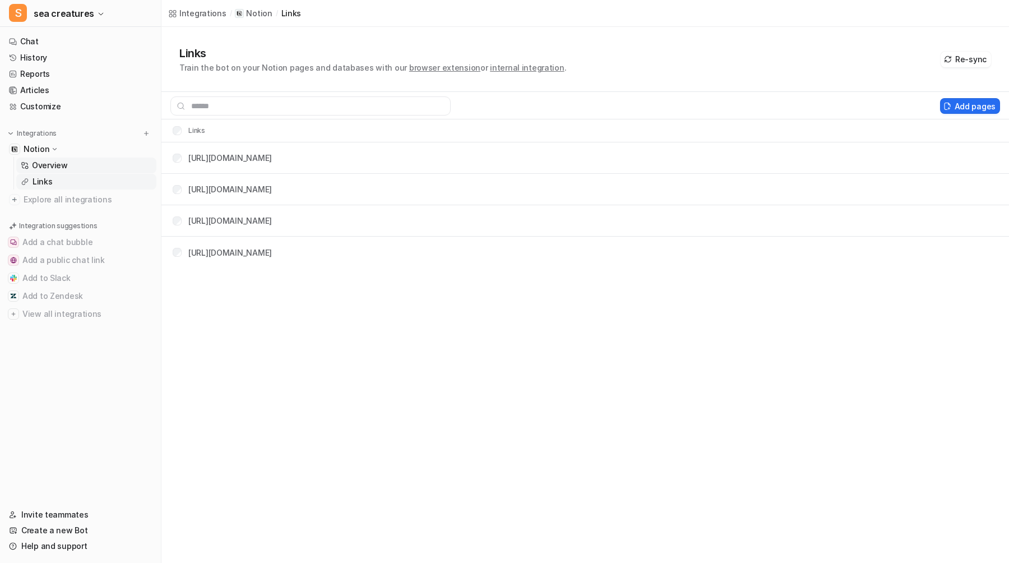
click at [93, 163] on link "Overview" at bounding box center [86, 166] width 140 height 16
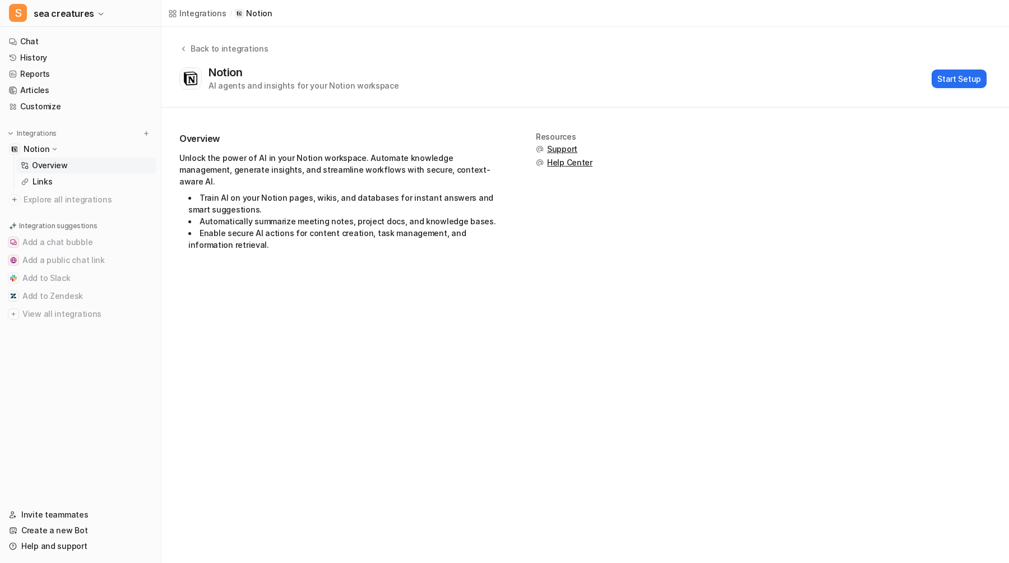
click at [232, 332] on div "Integrations / Notion Back to integrations Notion AI agents and insights for yo…" at bounding box center [504, 281] width 1009 height 563
click at [46, 41] on link "Chat" at bounding box center [80, 42] width 152 height 16
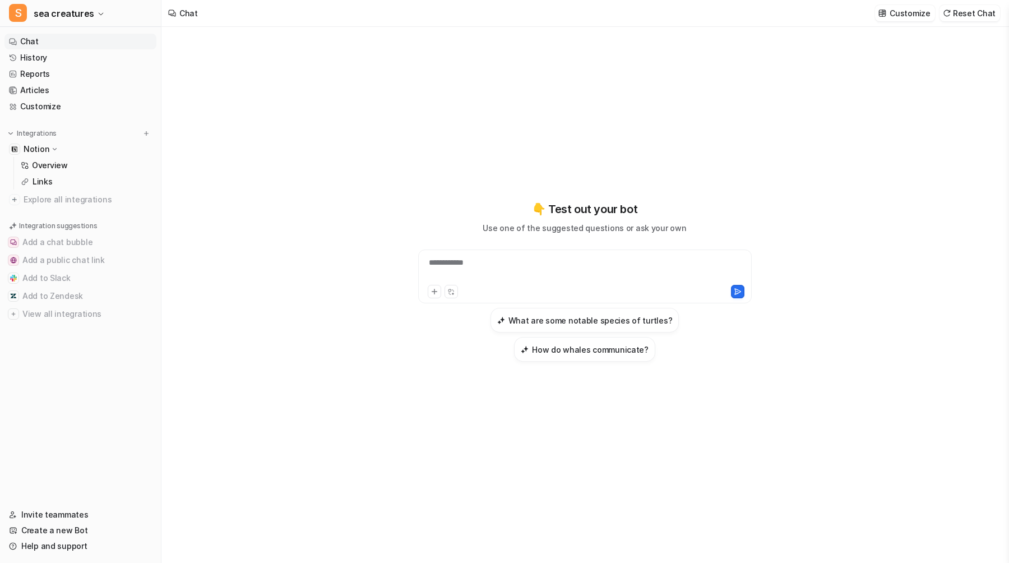
click at [513, 280] on div "**********" at bounding box center [585, 270] width 328 height 26
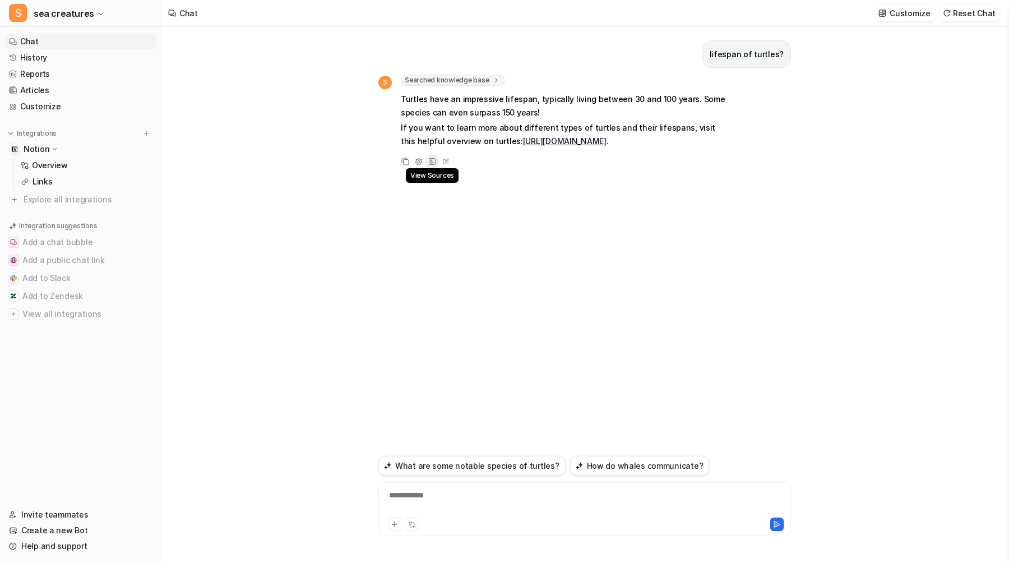
click at [429, 163] on icon at bounding box center [432, 161] width 7 height 7
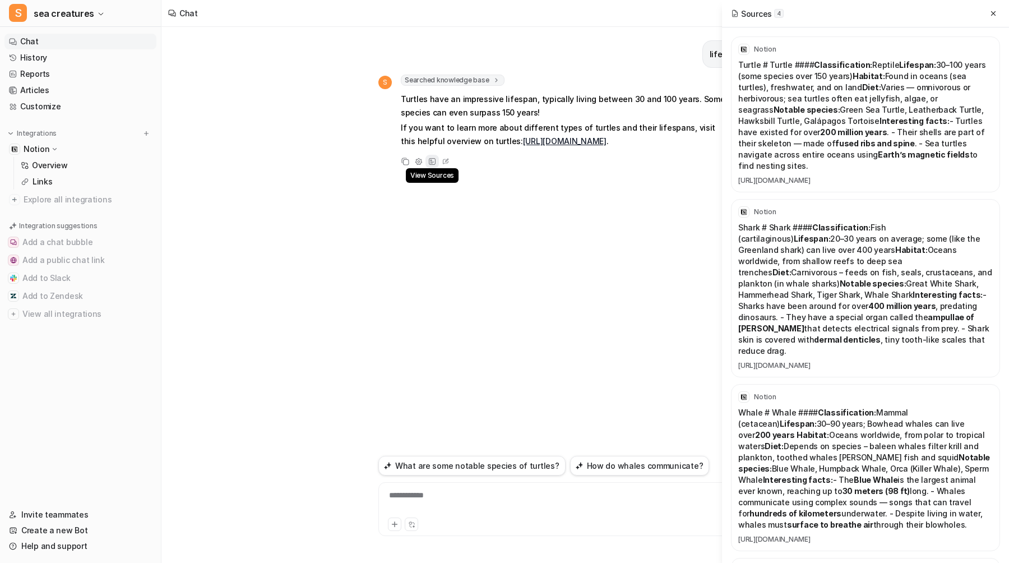
click at [429, 163] on icon at bounding box center [432, 161] width 7 height 7
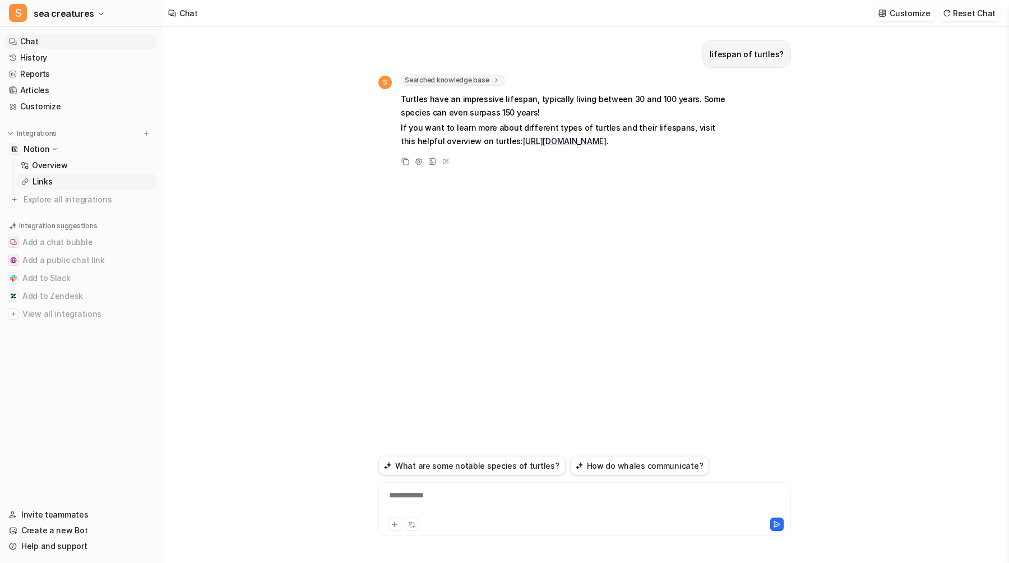
click at [27, 180] on icon at bounding box center [25, 182] width 8 height 8
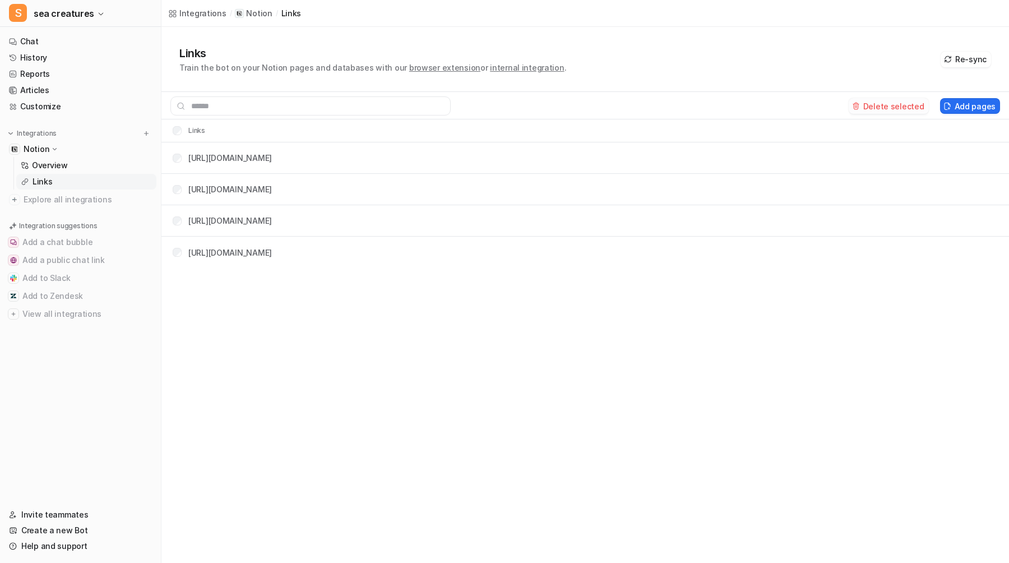
click at [903, 103] on button "Delete selected" at bounding box center [889, 106] width 80 height 16
click at [45, 44] on link "Chat" at bounding box center [80, 42] width 152 height 16
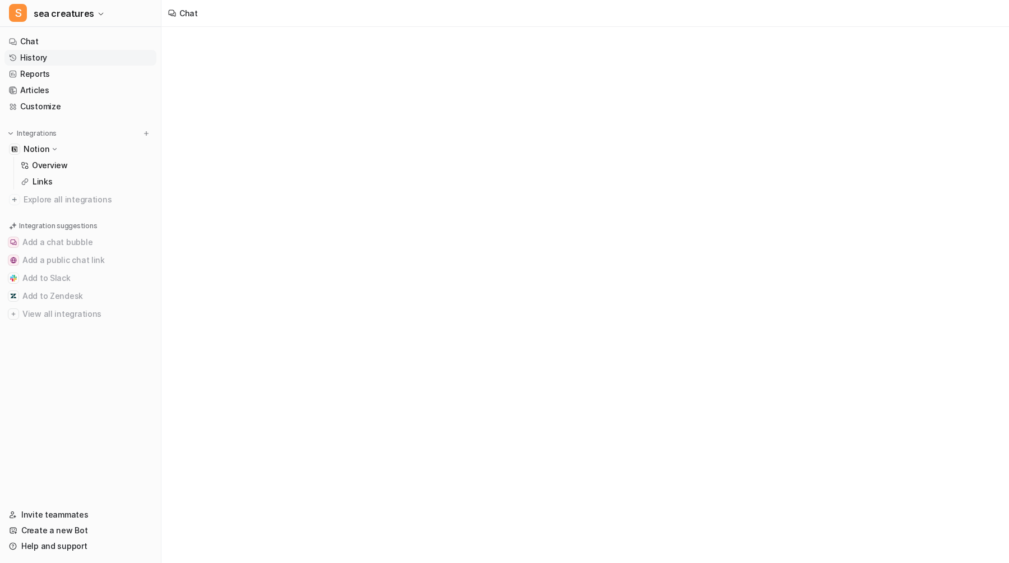
click at [44, 57] on link "History" at bounding box center [80, 58] width 152 height 16
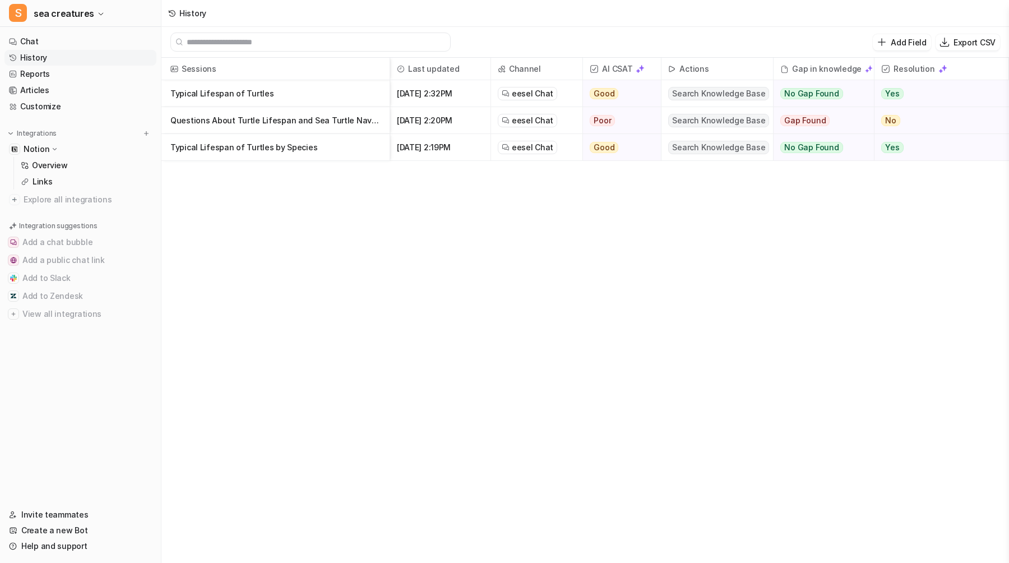
click at [530, 90] on span "eesel Chat" at bounding box center [532, 93] width 41 height 11
click at [46, 177] on p "Links" at bounding box center [43, 181] width 20 height 11
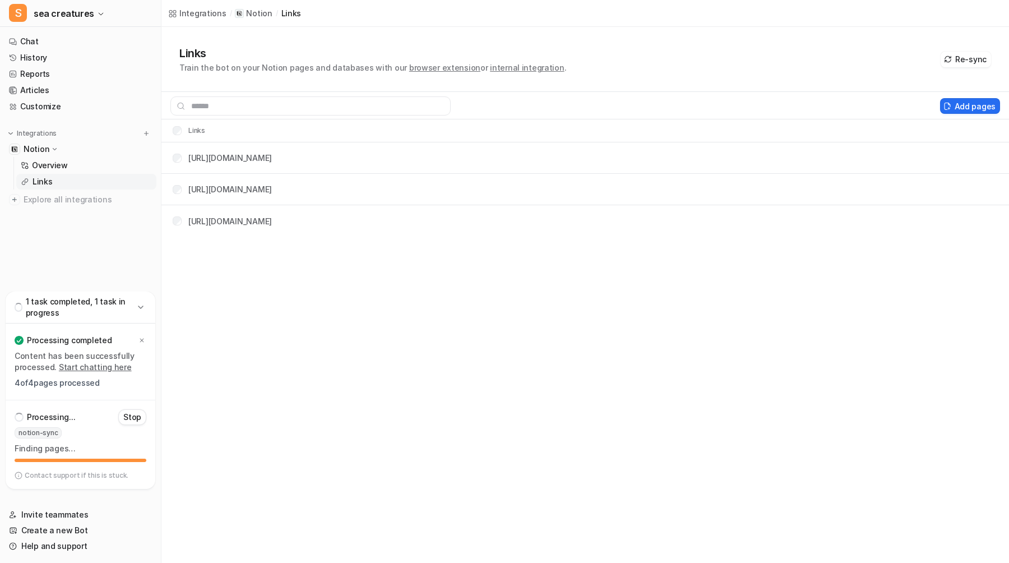
click at [427, 284] on div "Integrations / Notion / links Links Train the bot on your Notion pages and data…" at bounding box center [504, 281] width 1009 height 563
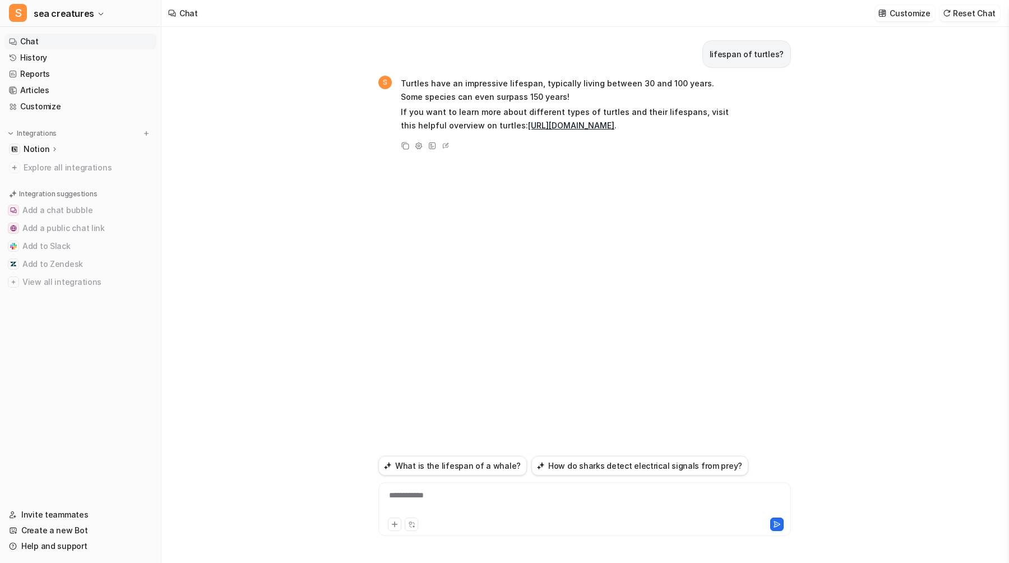
click at [516, 499] on div "**********" at bounding box center [584, 502] width 407 height 26
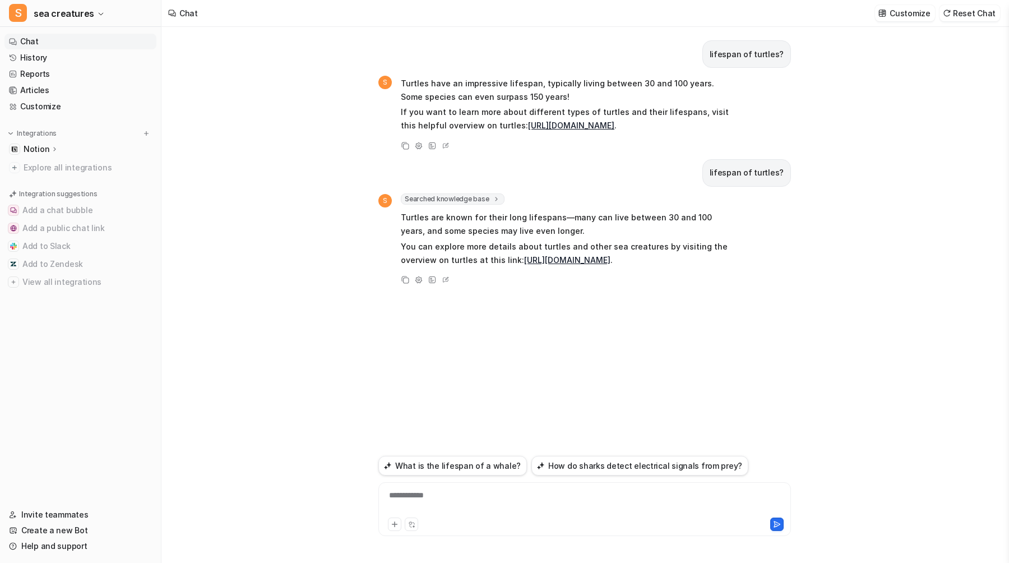
click at [30, 150] on p "Notion" at bounding box center [37, 149] width 26 height 11
click at [41, 42] on link "Chat" at bounding box center [80, 42] width 152 height 16
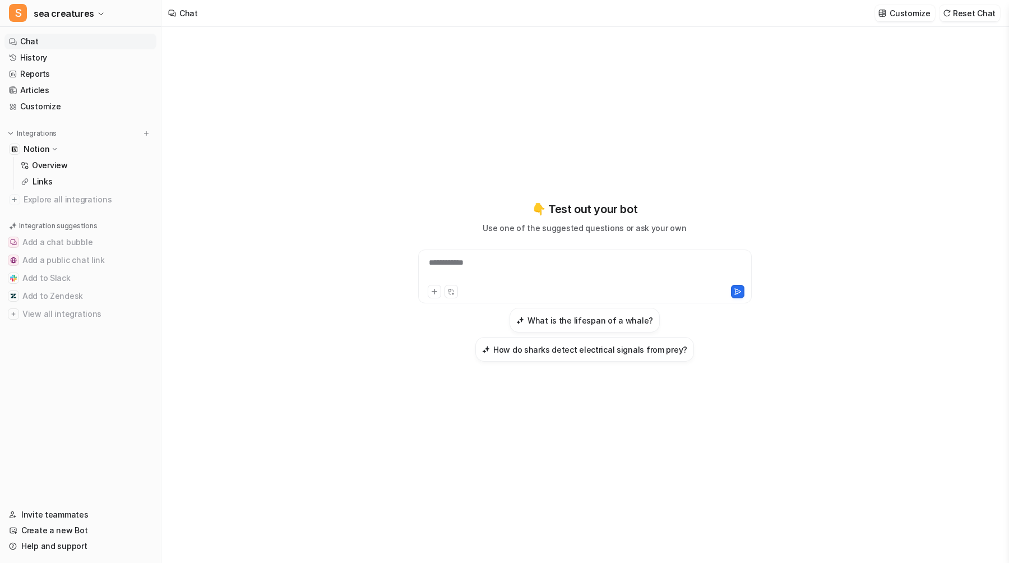
click at [540, 263] on div "**********" at bounding box center [585, 270] width 328 height 26
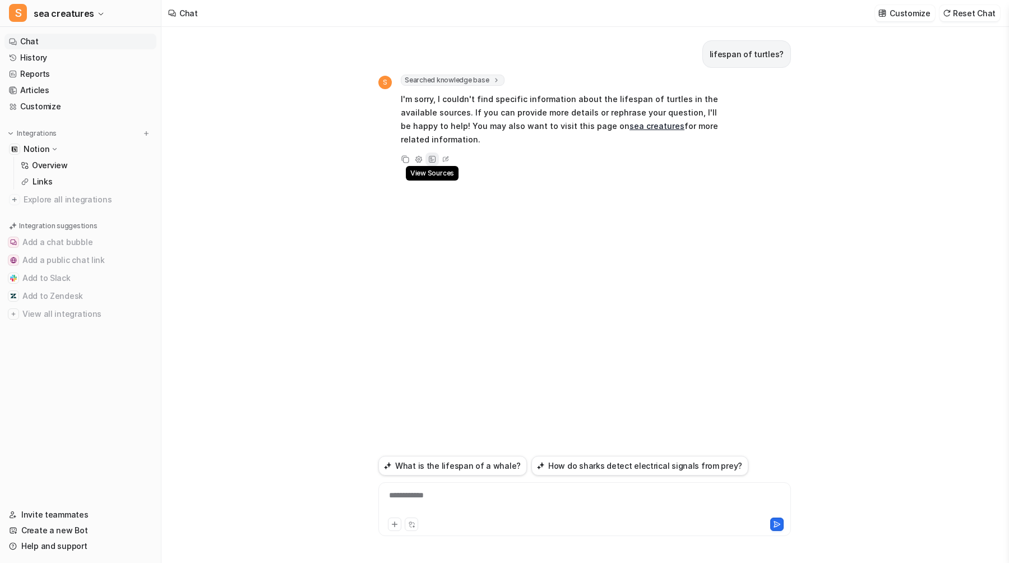
click at [433, 155] on icon at bounding box center [432, 159] width 8 height 8
click at [59, 183] on link "Links" at bounding box center [86, 182] width 140 height 16
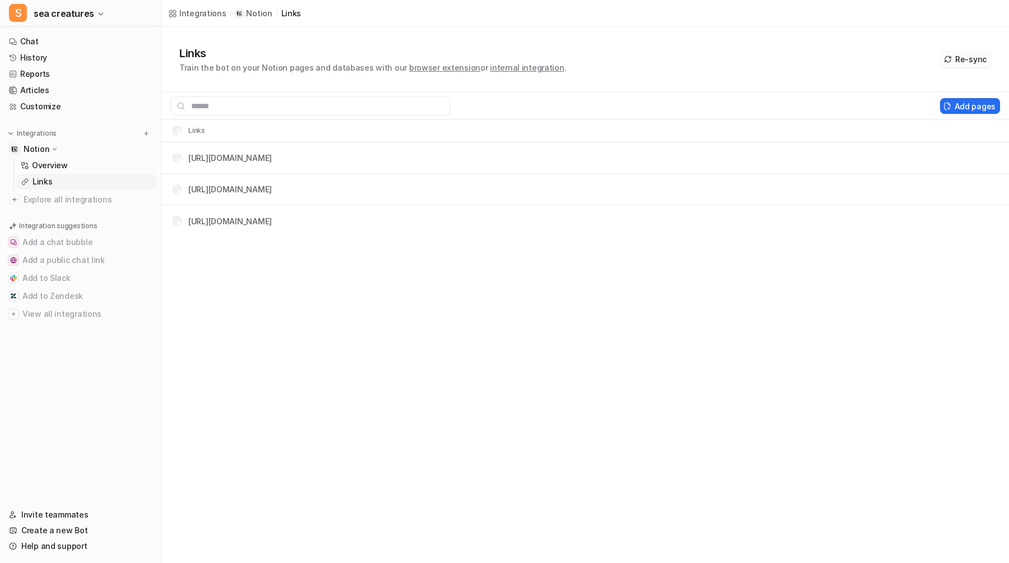
click at [971, 58] on button "Re-sync" at bounding box center [966, 60] width 50 height 16
click at [58, 166] on p "Overview" at bounding box center [50, 165] width 36 height 11
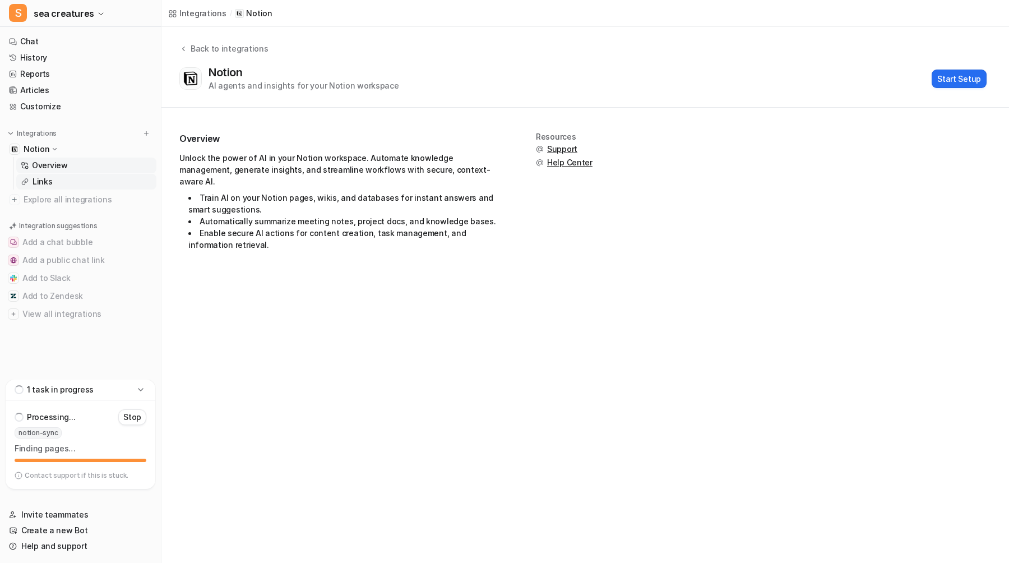
click at [41, 186] on p "Links" at bounding box center [43, 181] width 20 height 11
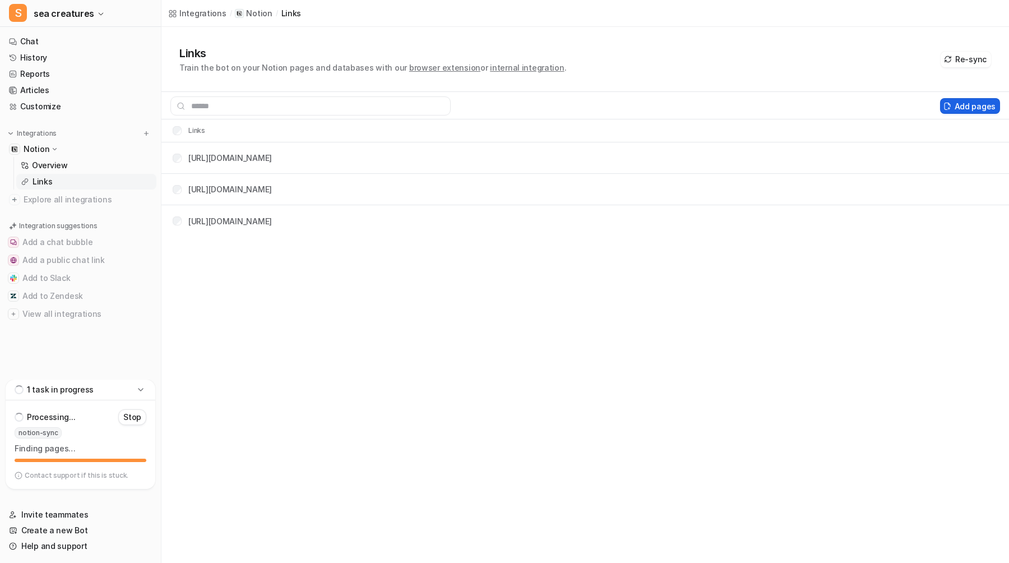
click at [951, 105] on icon at bounding box center [947, 106] width 8 height 8
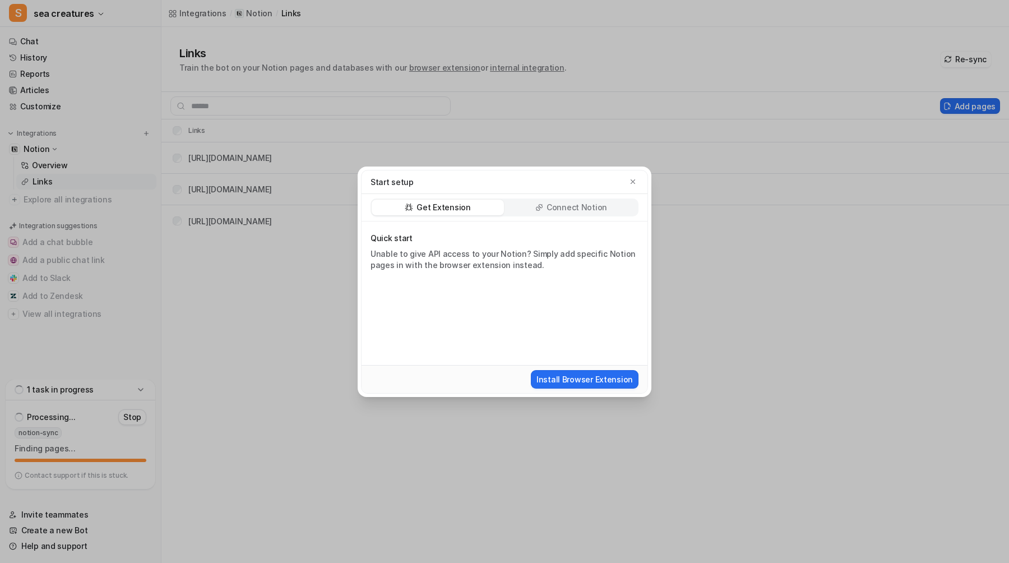
click at [563, 211] on p "Connect Notion" at bounding box center [577, 207] width 61 height 11
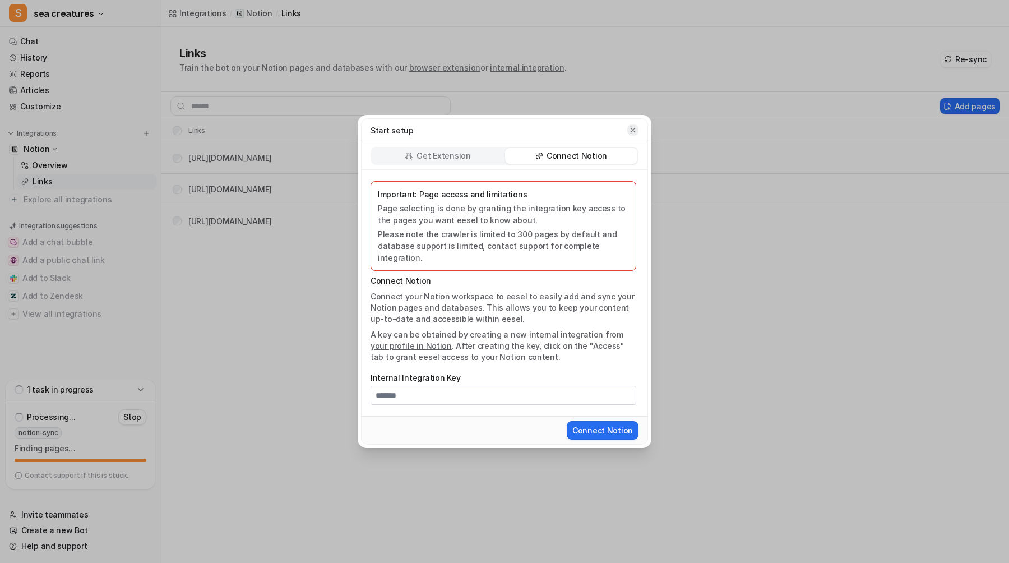
click at [634, 134] on icon "button" at bounding box center [633, 130] width 8 height 8
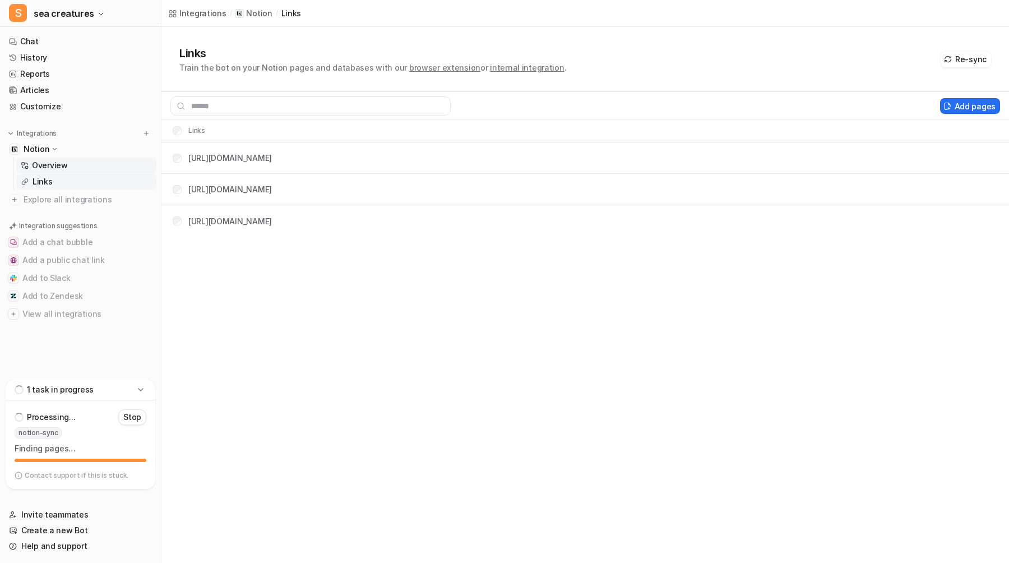
click at [109, 162] on link "Overview" at bounding box center [86, 166] width 140 height 16
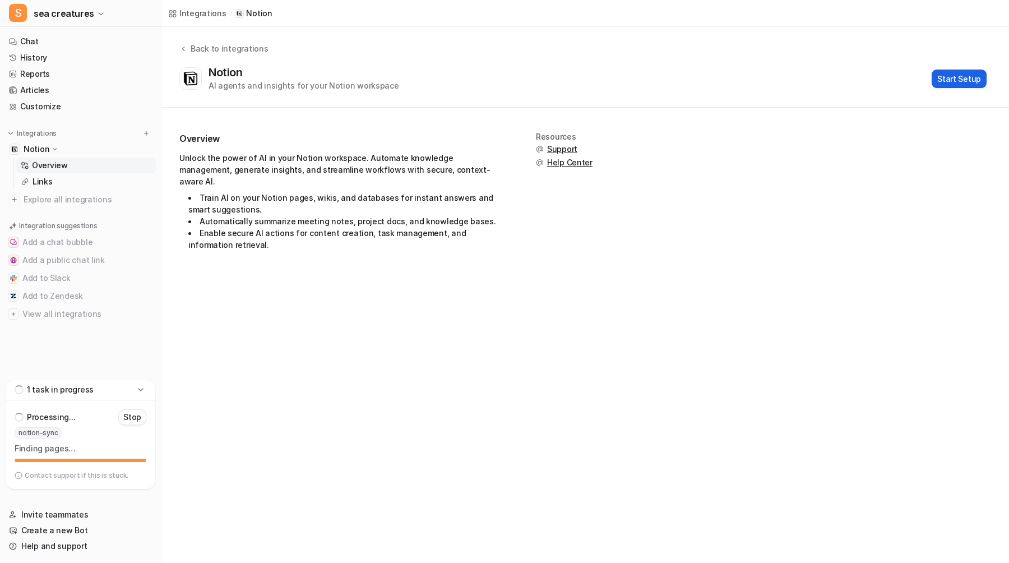
click at [968, 73] on button "Start Setup" at bounding box center [959, 79] width 55 height 18
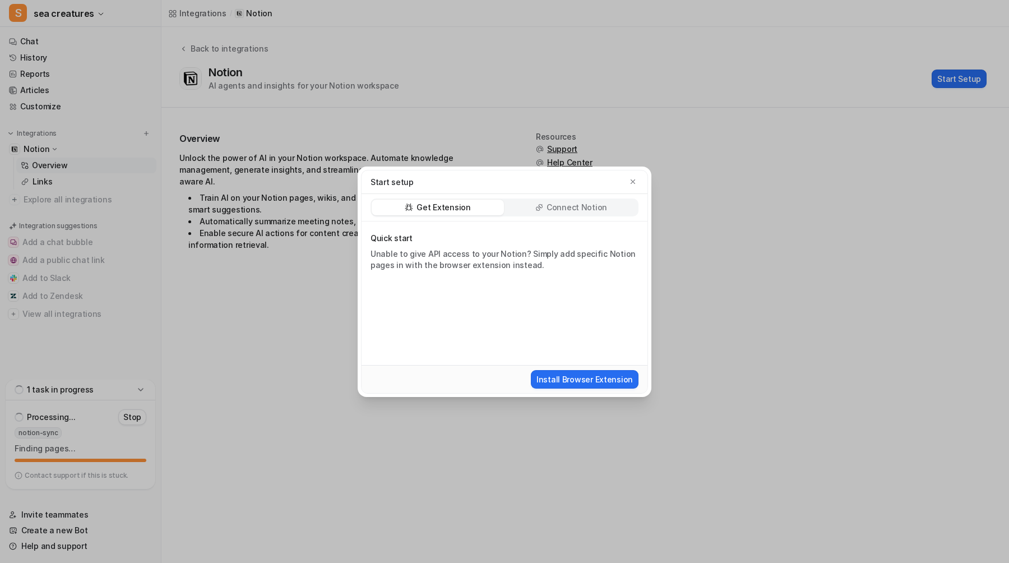
click at [584, 216] on div "Get Extension Connect Notion" at bounding box center [505, 207] width 286 height 27
click at [585, 212] on div "Connect Notion" at bounding box center [571, 208] width 132 height 16
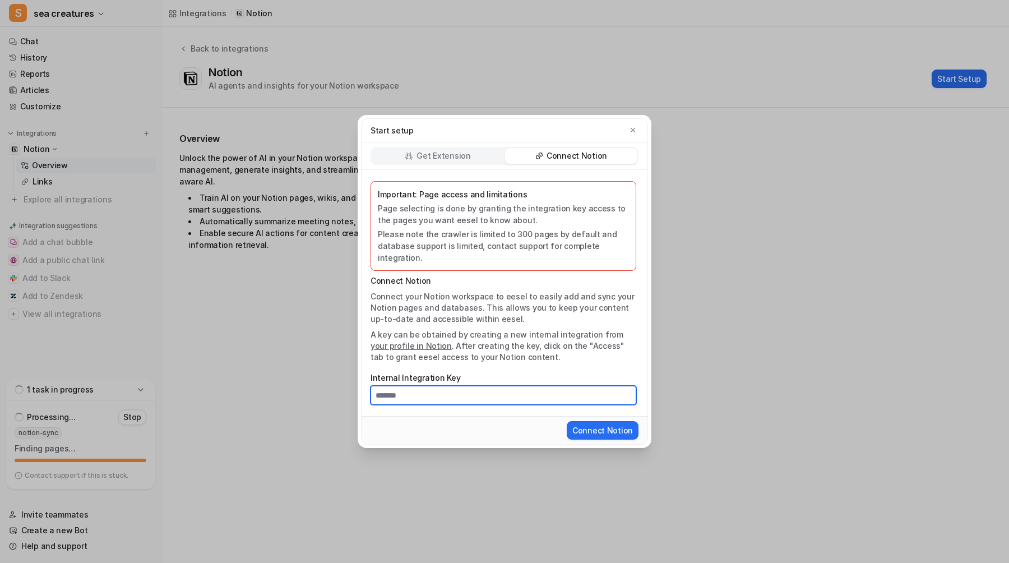
click at [515, 395] on input "Internal Integration Key" at bounding box center [504, 395] width 266 height 19
paste input "**********"
type input "**********"
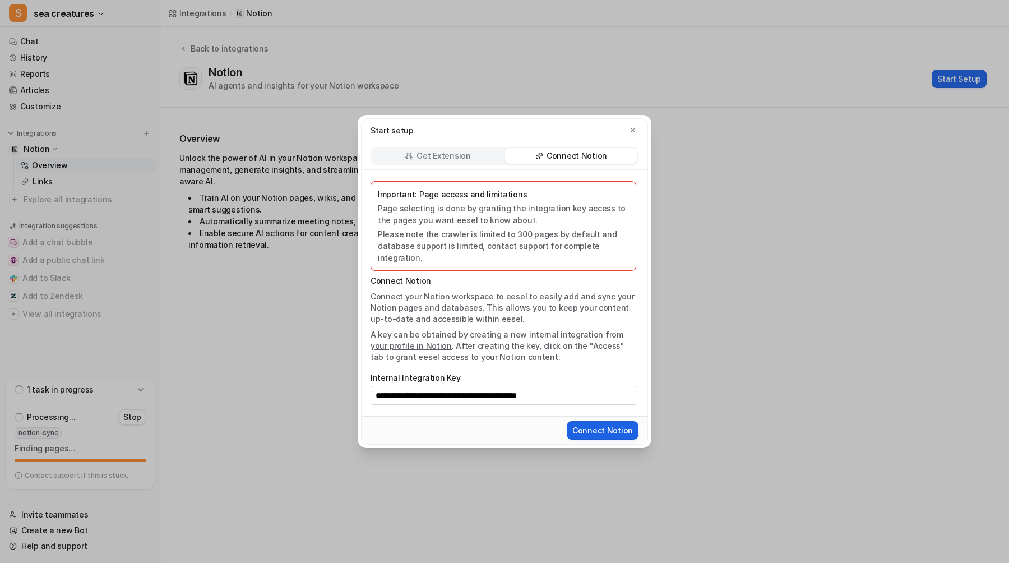
click at [581, 424] on button "Connect Notion" at bounding box center [603, 430] width 72 height 18
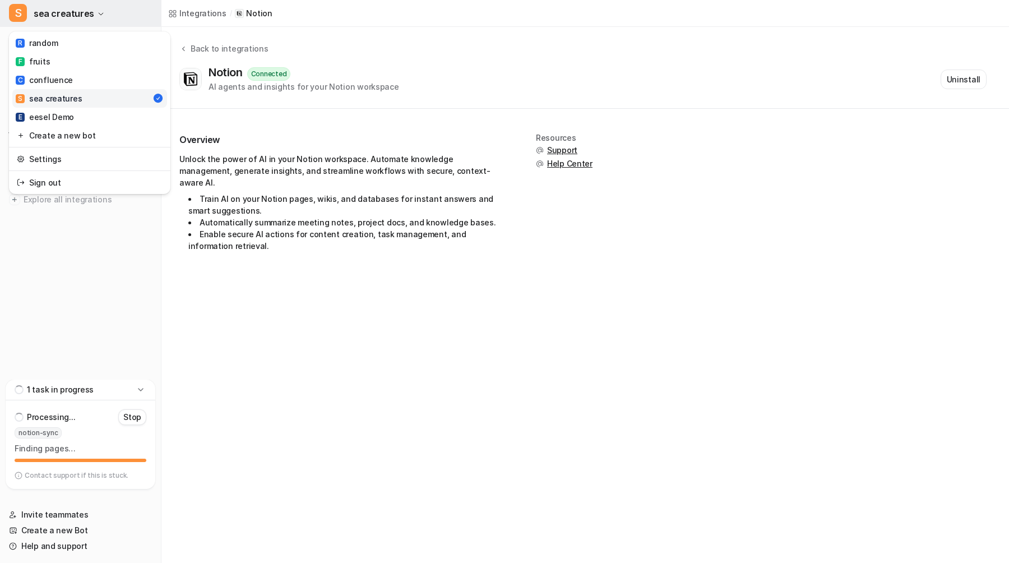
click at [109, 10] on button "S sea creatures" at bounding box center [80, 13] width 161 height 27
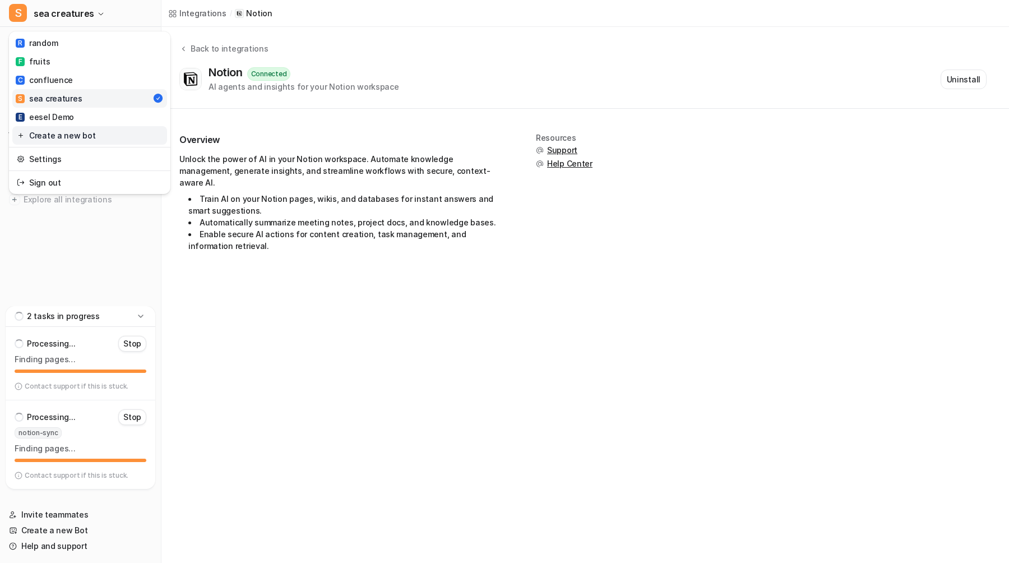
click at [71, 140] on link "Create a new bot" at bounding box center [89, 135] width 155 height 18
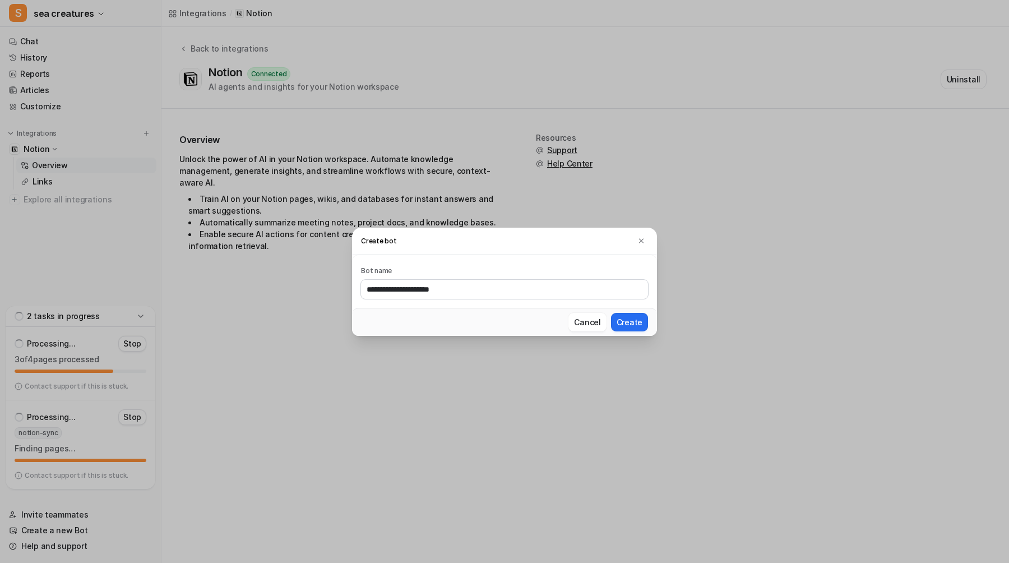
type input "**********"
click at [611, 313] on button "Create" at bounding box center [629, 322] width 37 height 18
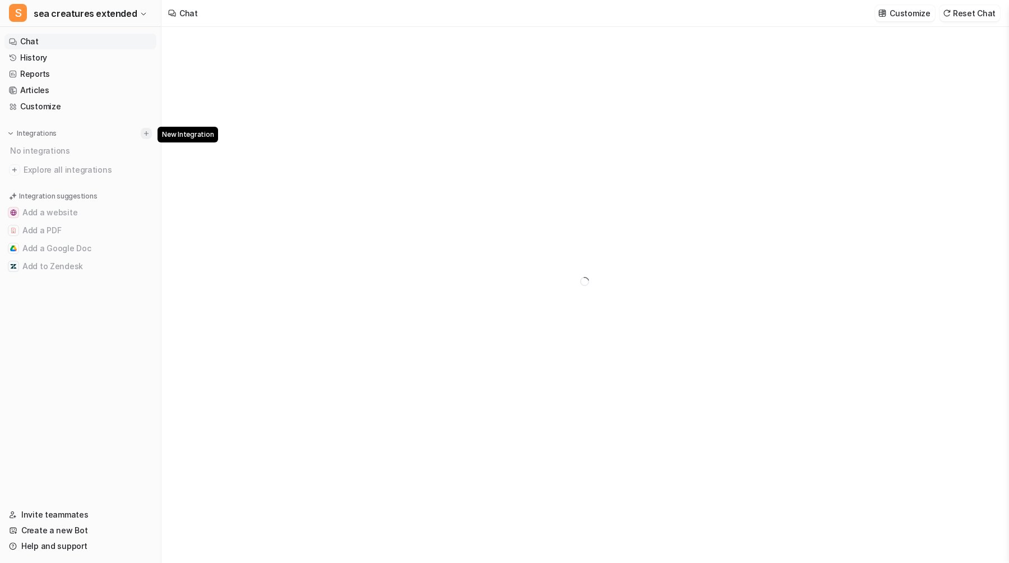
click at [145, 129] on img at bounding box center [146, 133] width 8 height 8
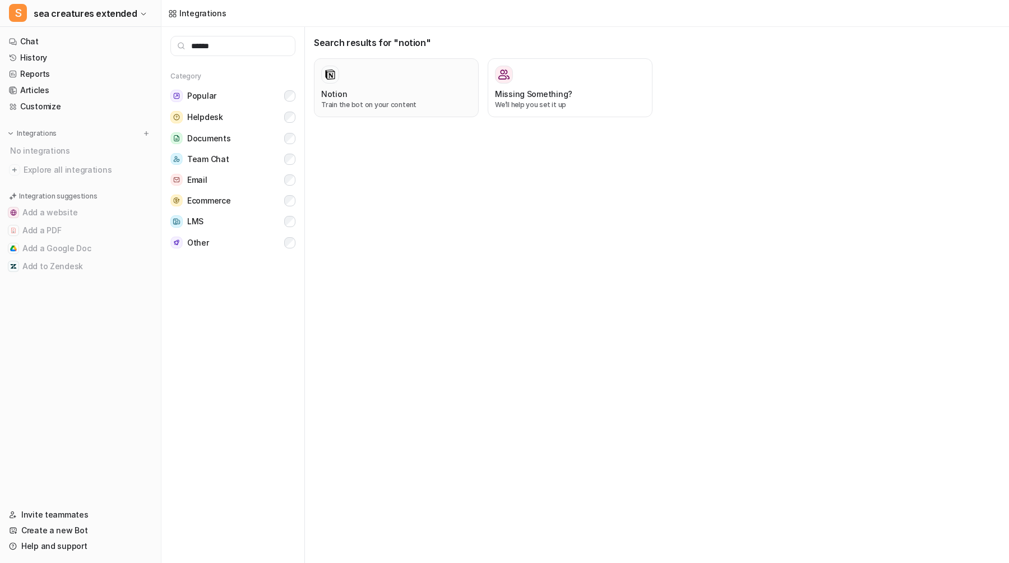
type input "******"
click at [405, 89] on div "Notion" at bounding box center [396, 94] width 150 height 12
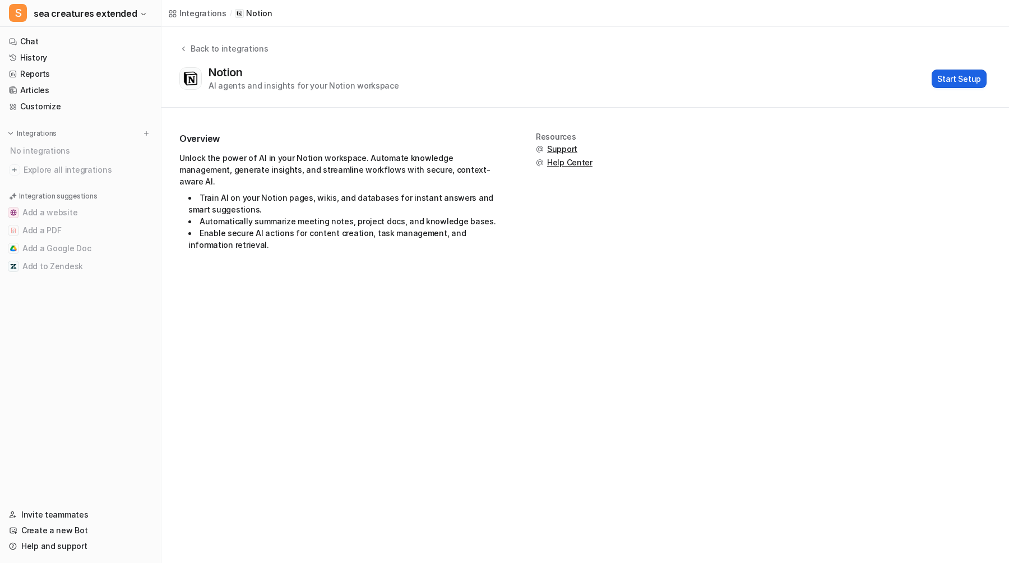
click at [973, 77] on button "Start Setup" at bounding box center [959, 79] width 55 height 18
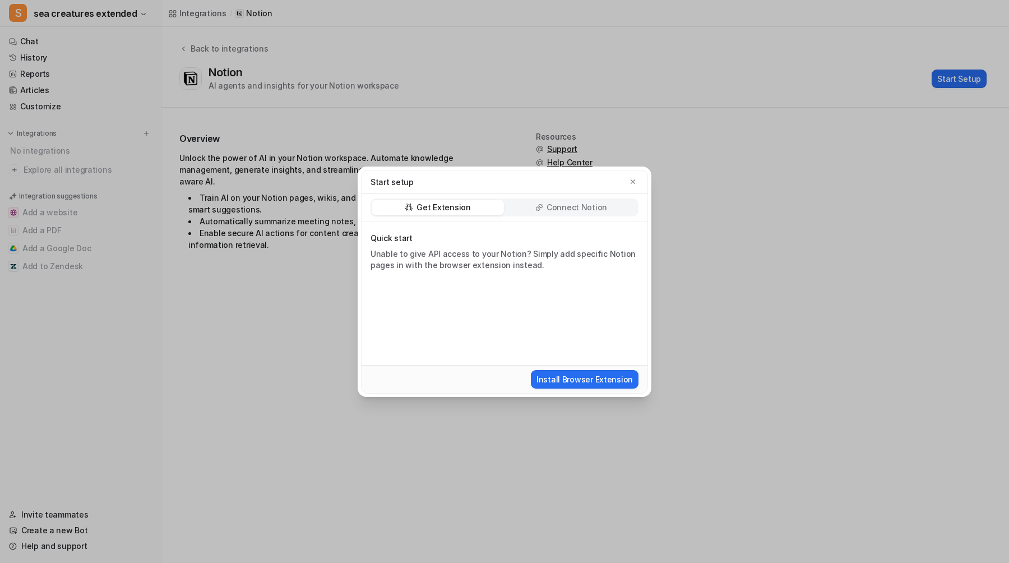
click at [540, 205] on icon at bounding box center [539, 207] width 8 height 8
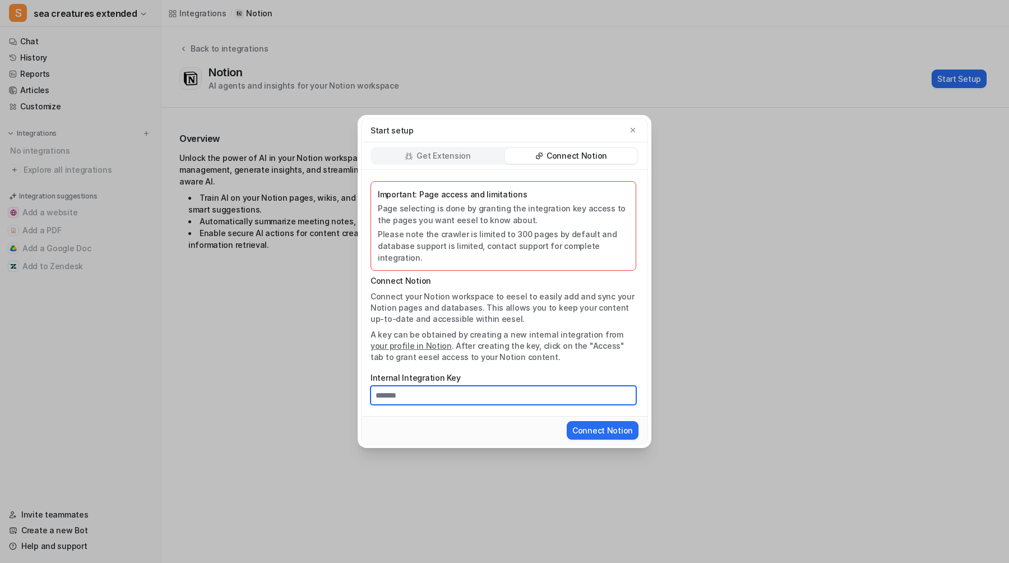
click at [474, 396] on input "Internal Integration Key" at bounding box center [504, 395] width 266 height 19
paste input "**********"
type input "**********"
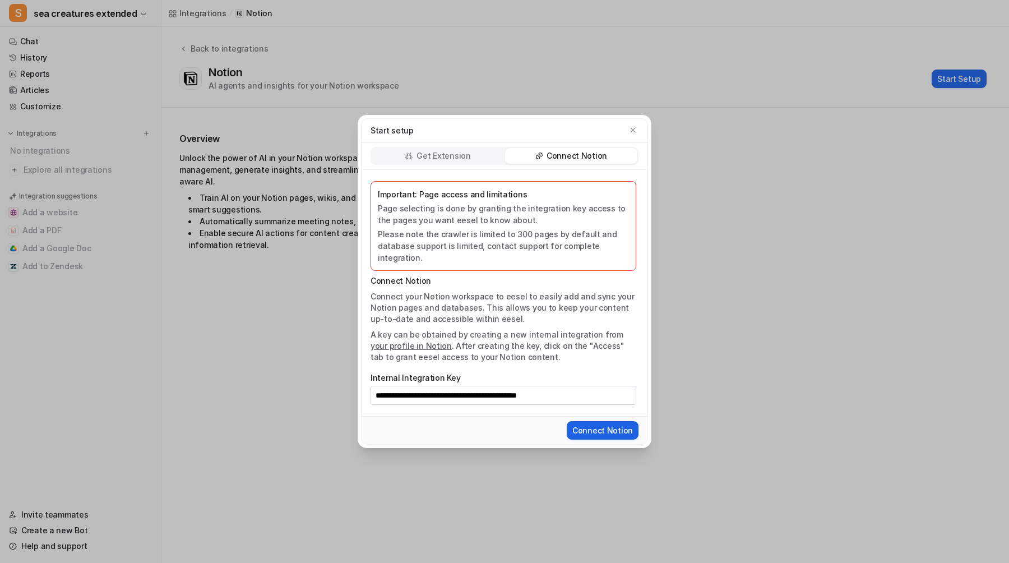
click at [593, 425] on button "Connect Notion" at bounding box center [603, 430] width 72 height 18
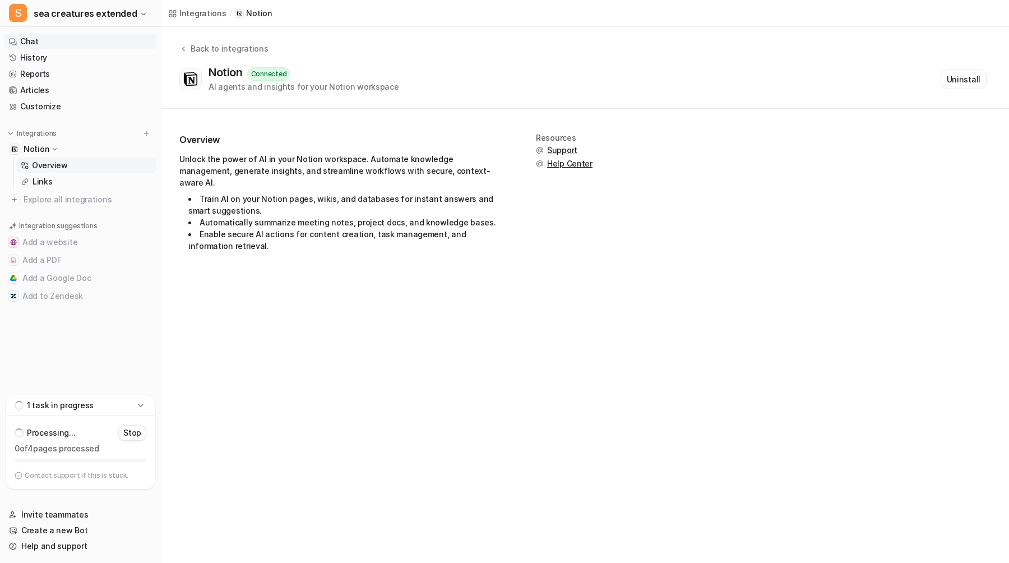
click at [80, 39] on link "Chat" at bounding box center [80, 42] width 152 height 16
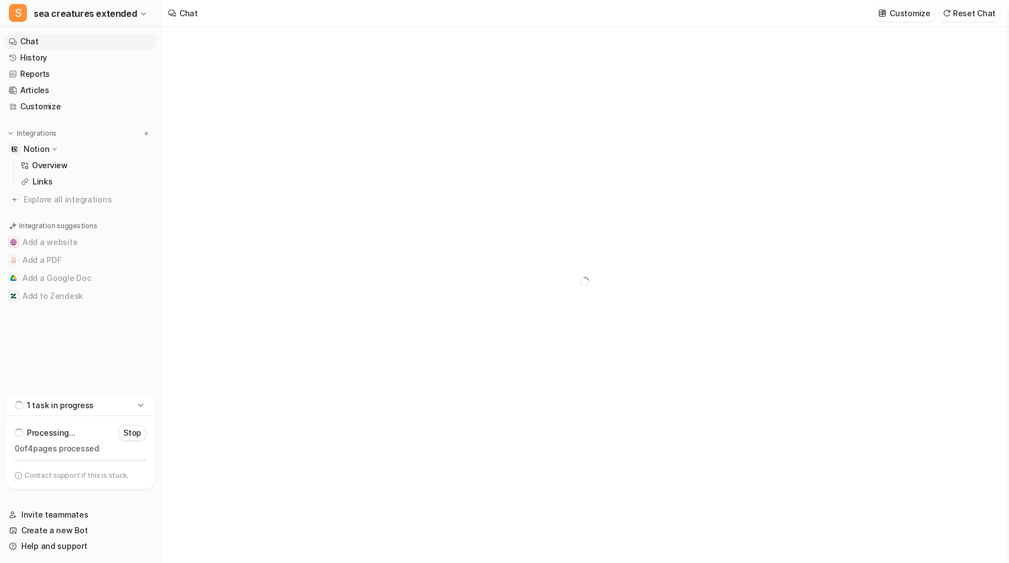
type textarea "**********"
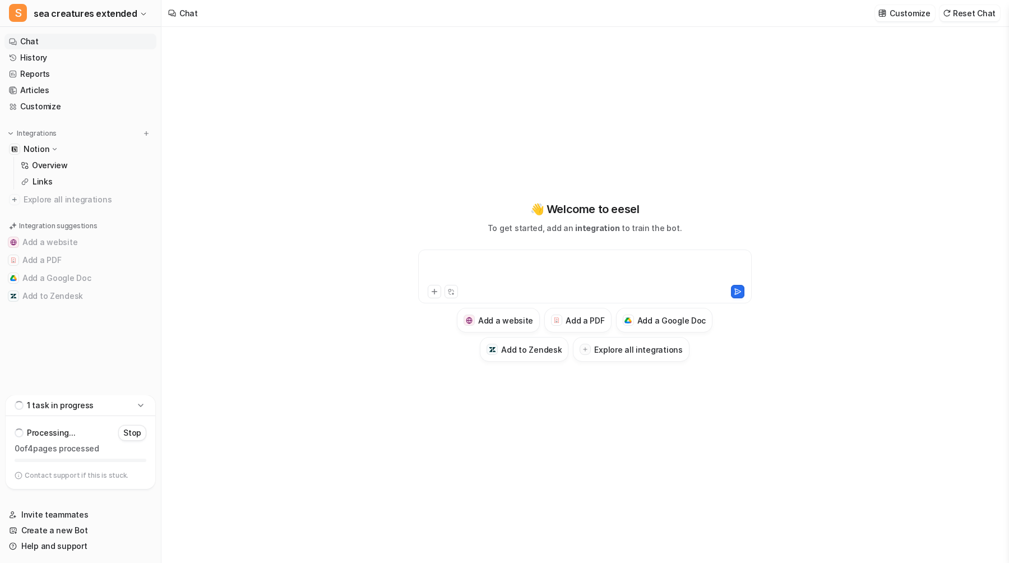
click at [539, 275] on div at bounding box center [585, 270] width 328 height 26
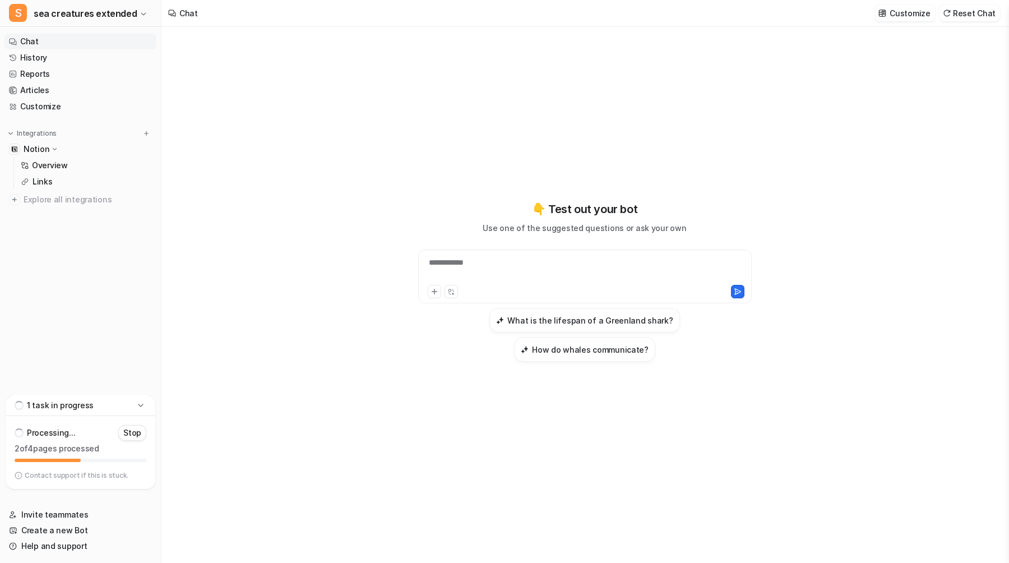
click at [539, 274] on div "**********" at bounding box center [585, 270] width 328 height 26
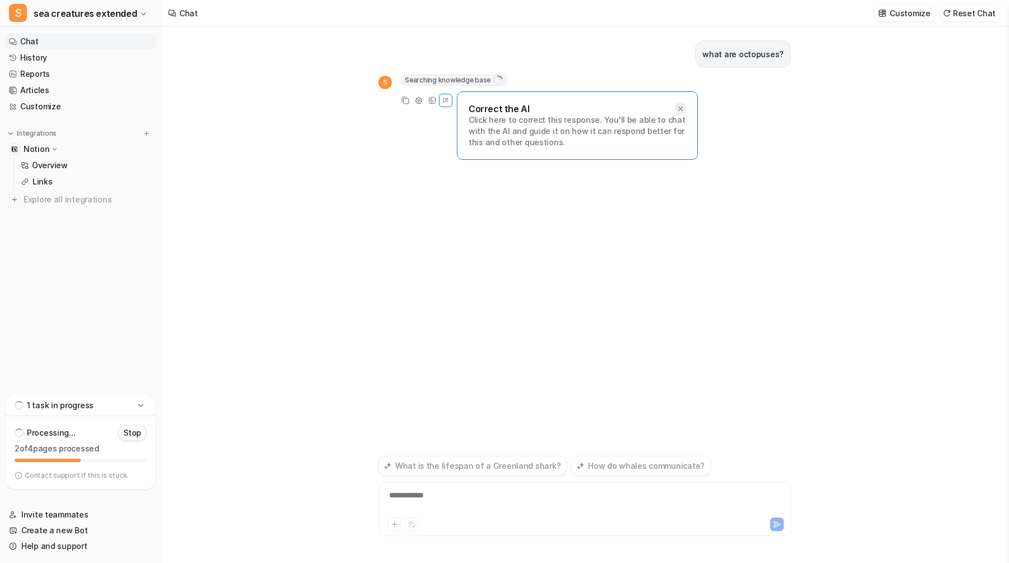
click at [682, 107] on icon at bounding box center [681, 109] width 8 height 8
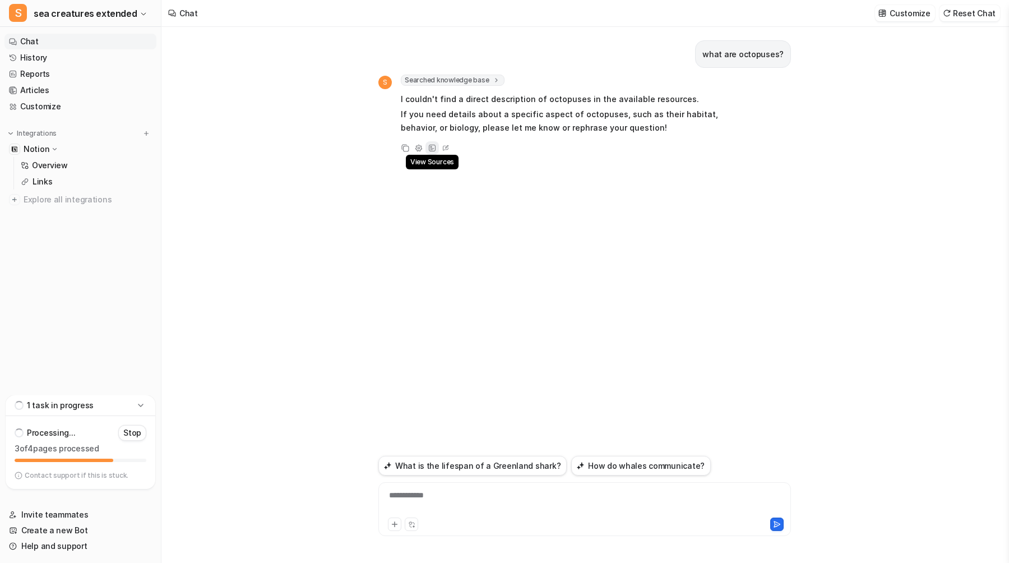
click at [429, 147] on icon at bounding box center [432, 148] width 8 height 8
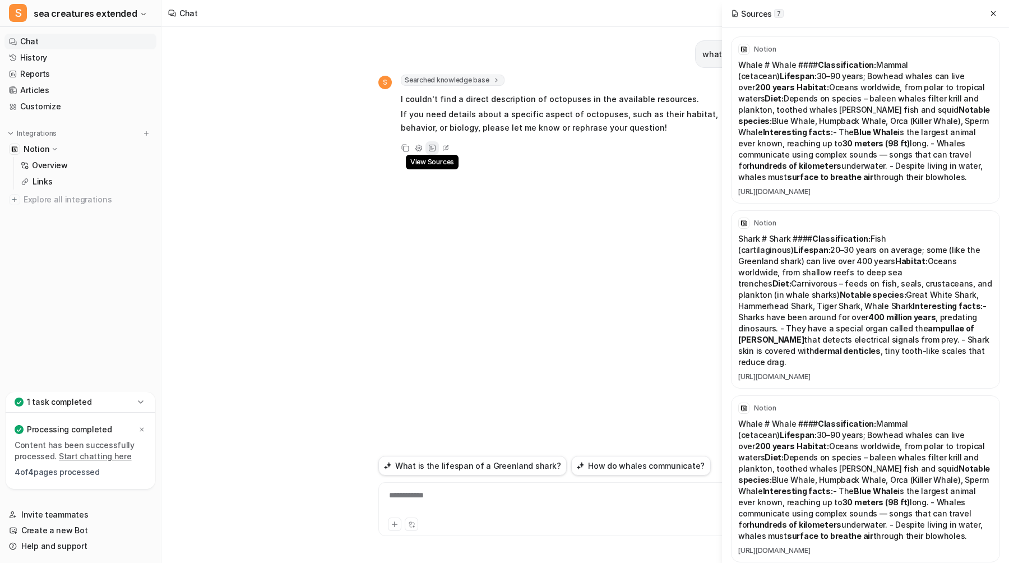
click at [429, 147] on icon at bounding box center [432, 148] width 8 height 8
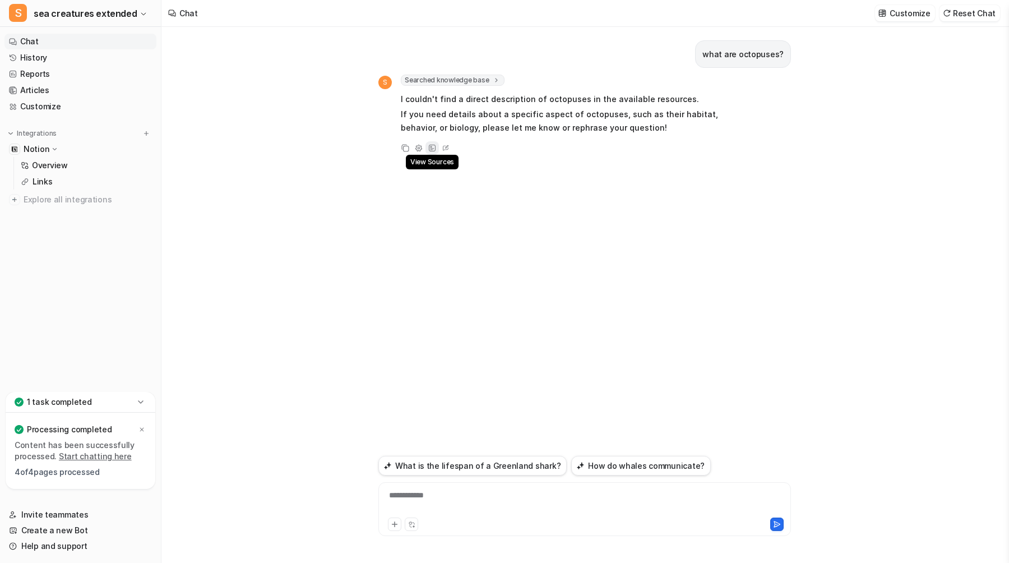
click at [429, 147] on icon at bounding box center [432, 148] width 8 height 8
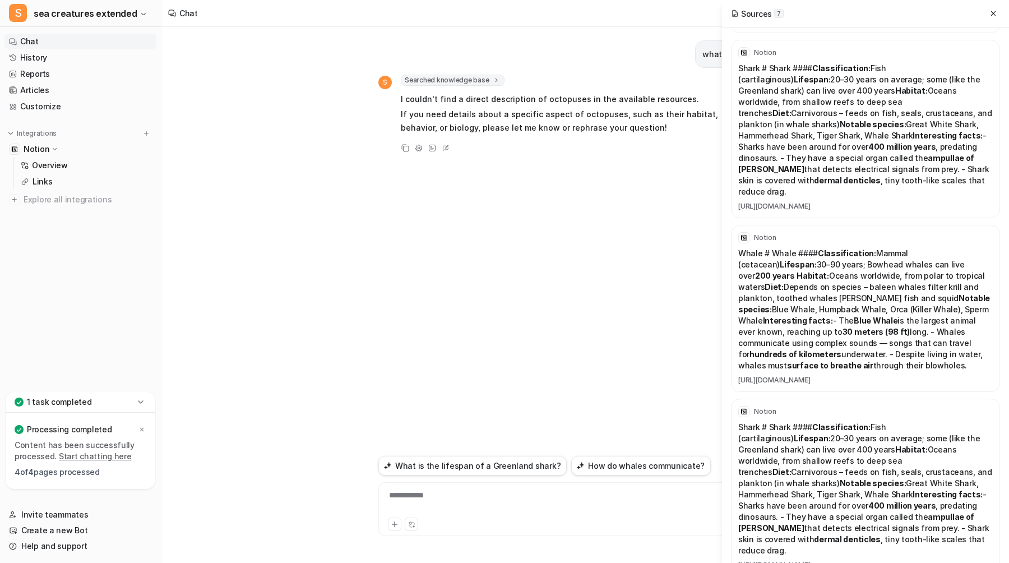
scroll to position [535, 0]
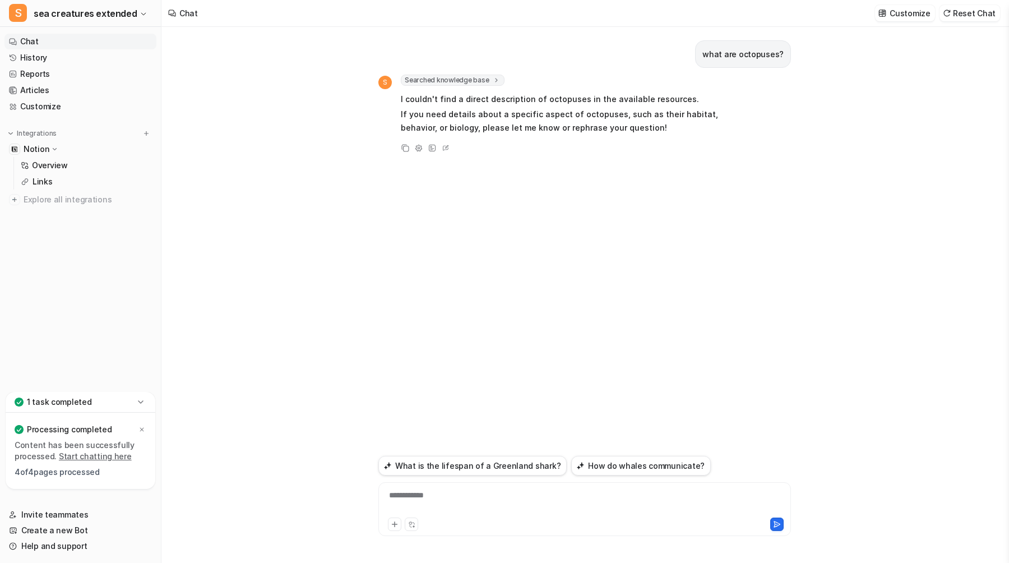
click at [525, 332] on div "what are octopuses? S Searched knowledge base search_queries : [ "What are octo…" at bounding box center [584, 239] width 413 height 425
click at [140, 427] on icon at bounding box center [141, 429] width 7 height 7
click at [52, 182] on link "Links" at bounding box center [86, 182] width 140 height 16
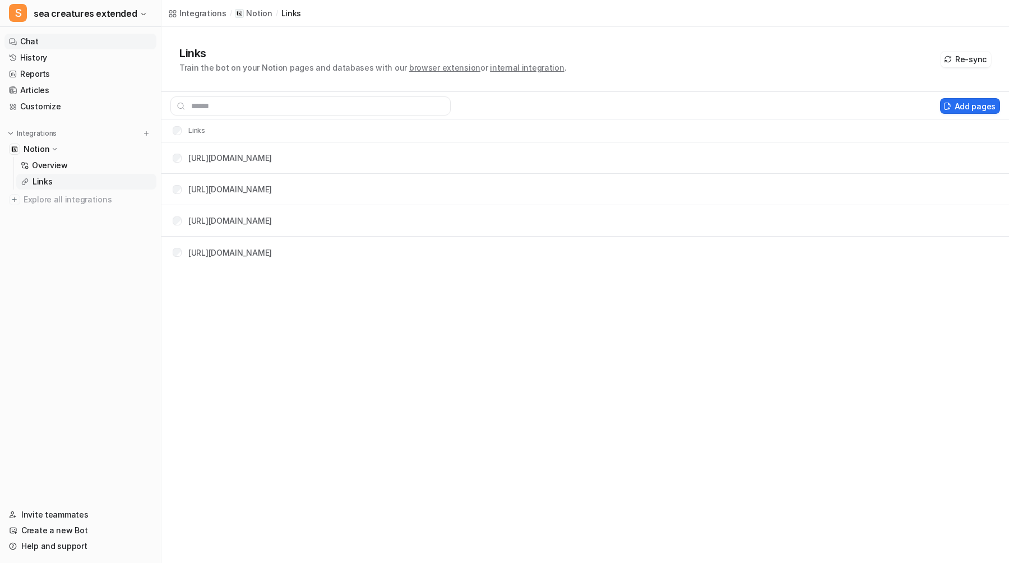
click at [30, 49] on link "Chat" at bounding box center [80, 42] width 152 height 16
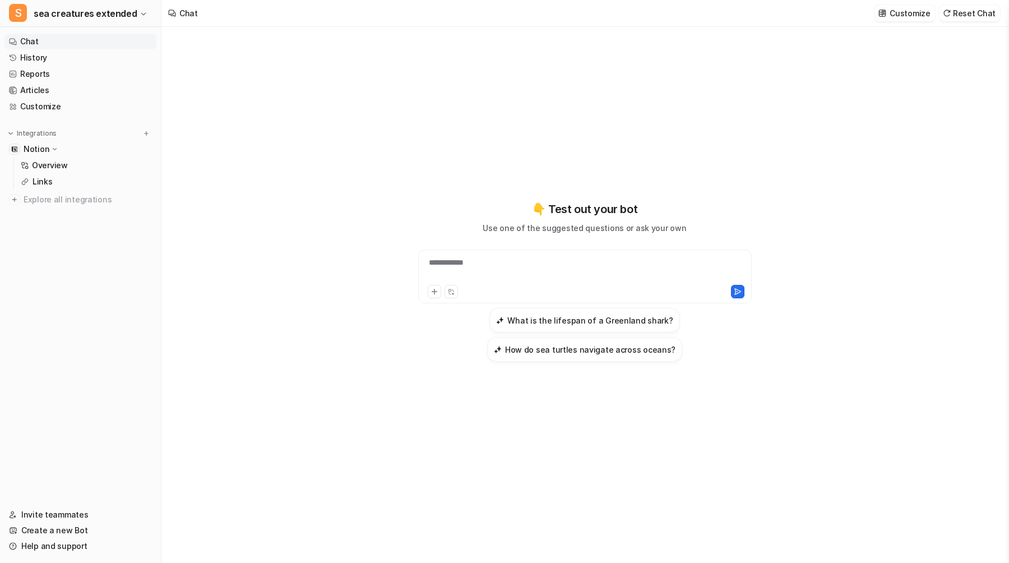
click at [531, 266] on div "**********" at bounding box center [585, 270] width 328 height 26
copy div "**********"
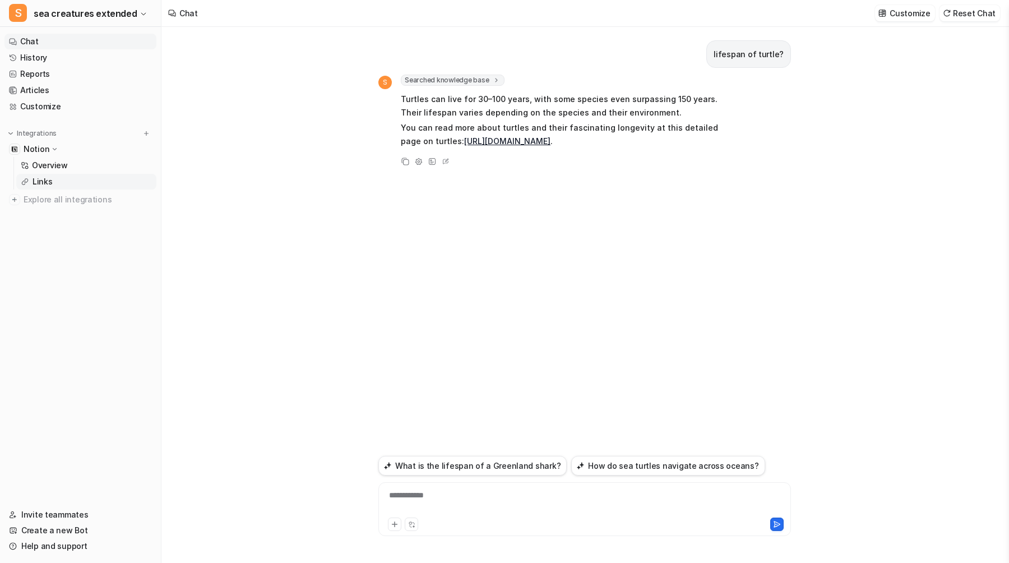
click at [82, 182] on link "Links" at bounding box center [86, 182] width 140 height 16
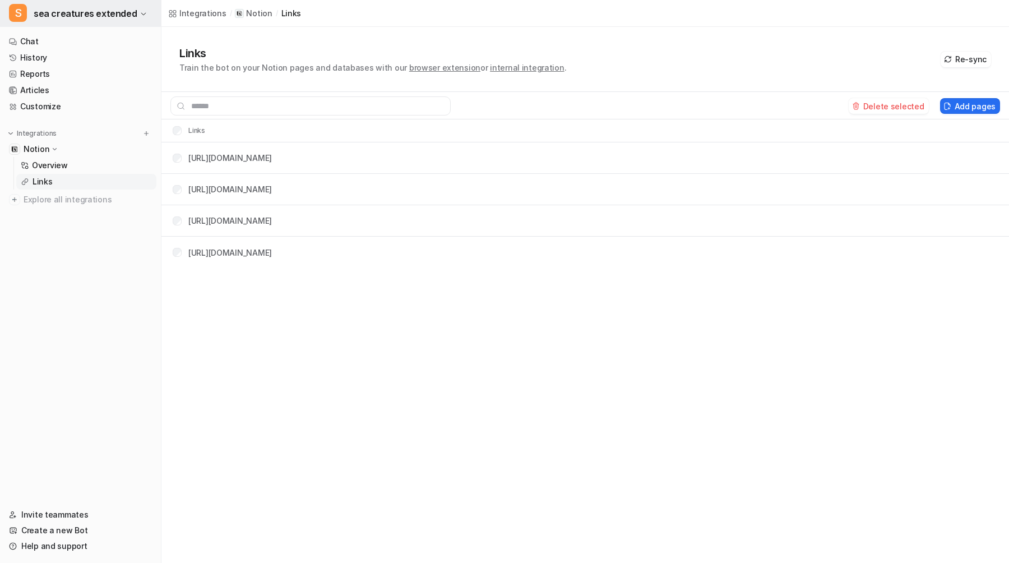
click at [140, 11] on icon "button" at bounding box center [143, 14] width 7 height 7
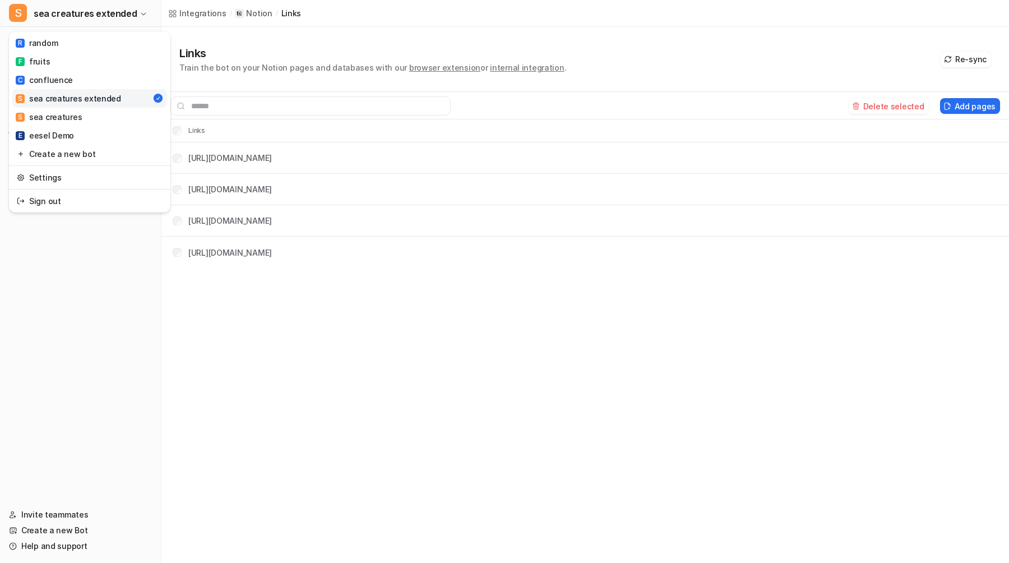
click at [333, 374] on div "S sea creatures extended R random F fruits C confluence S sea creatures extende…" at bounding box center [504, 281] width 1009 height 563
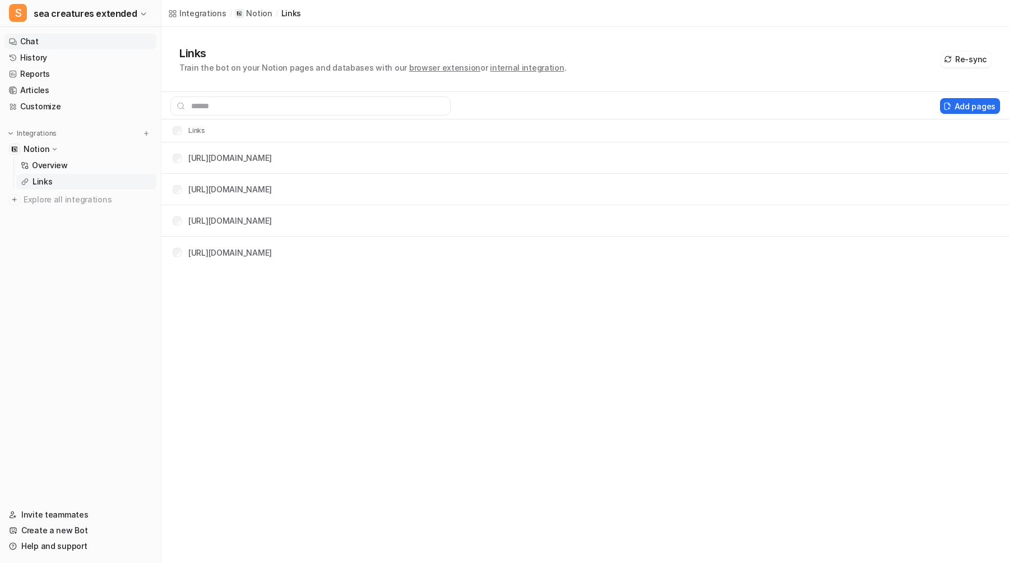
click at [68, 40] on link "Chat" at bounding box center [80, 42] width 152 height 16
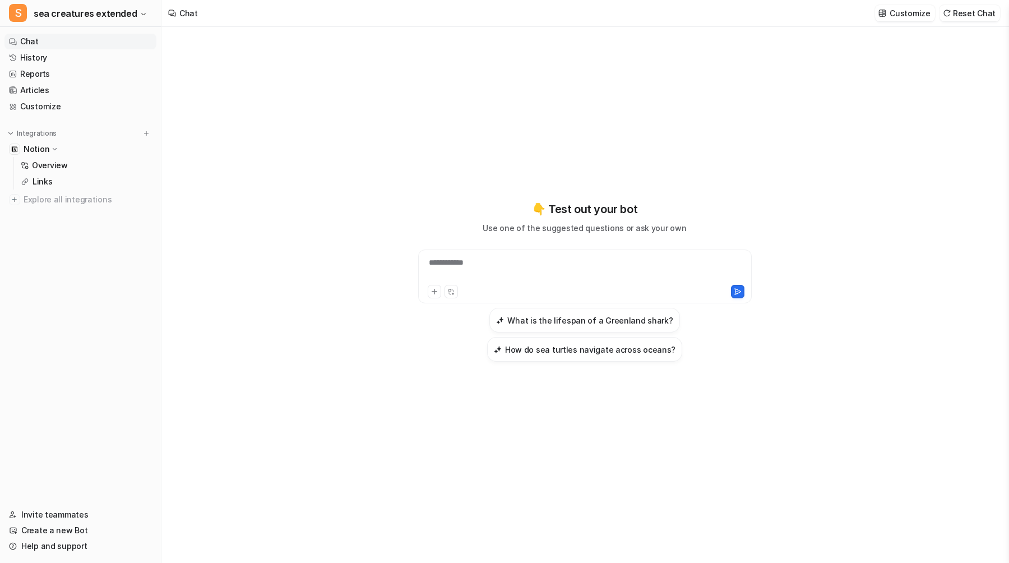
click at [577, 257] on div "**********" at bounding box center [585, 270] width 328 height 26
paste div
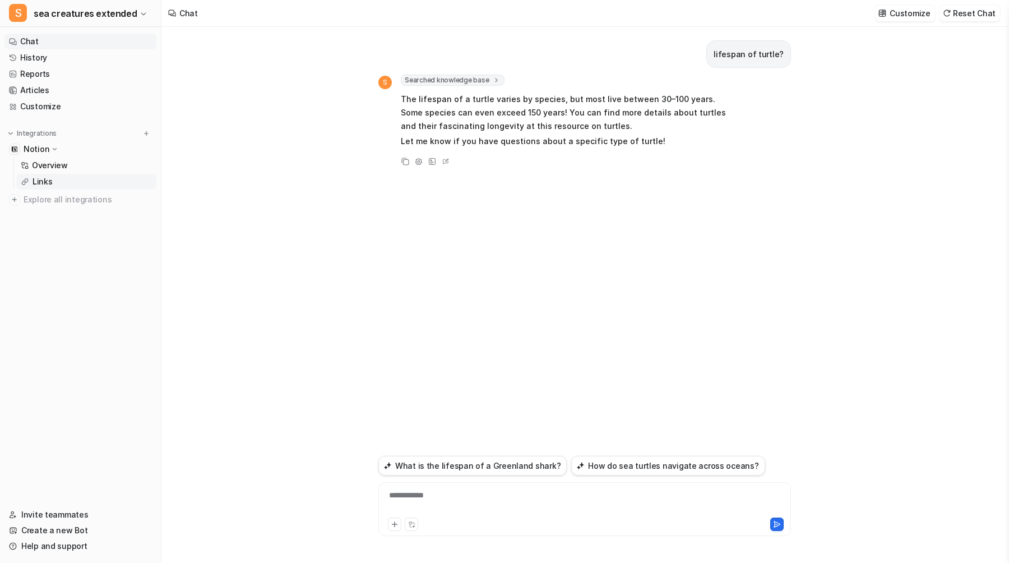
click at [40, 179] on p "Links" at bounding box center [43, 181] width 20 height 11
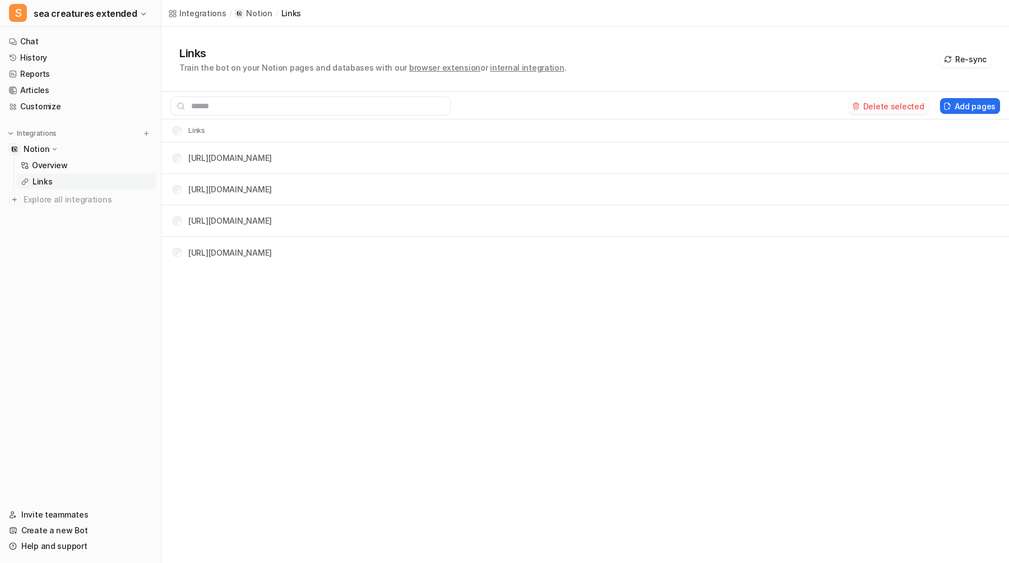
click at [902, 101] on button "Delete selected" at bounding box center [889, 106] width 80 height 16
click at [52, 42] on link "Chat" at bounding box center [80, 42] width 152 height 16
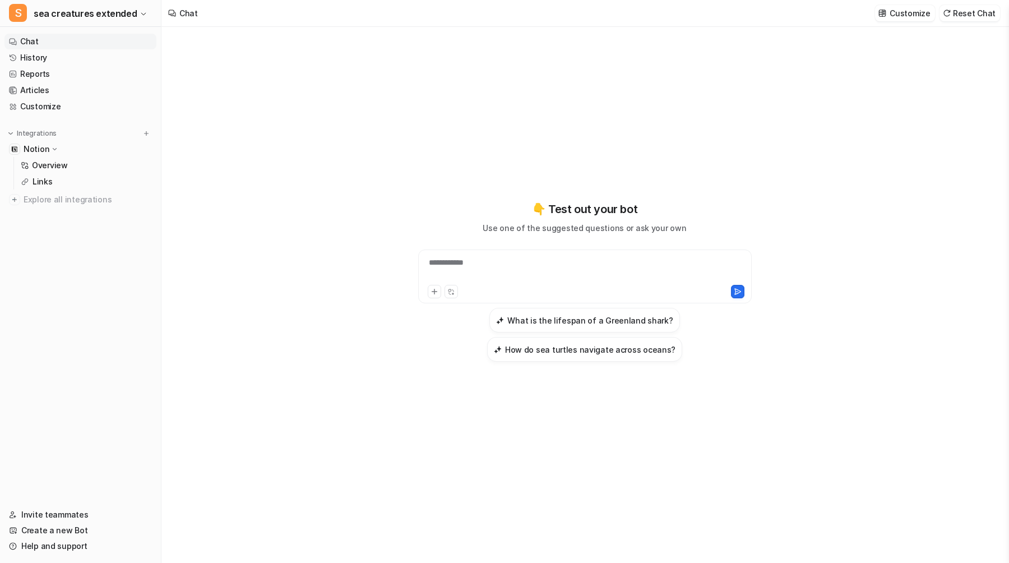
click at [557, 255] on div "**********" at bounding box center [585, 276] width 334 height 54
click at [551, 263] on div "**********" at bounding box center [585, 270] width 328 height 26
paste div
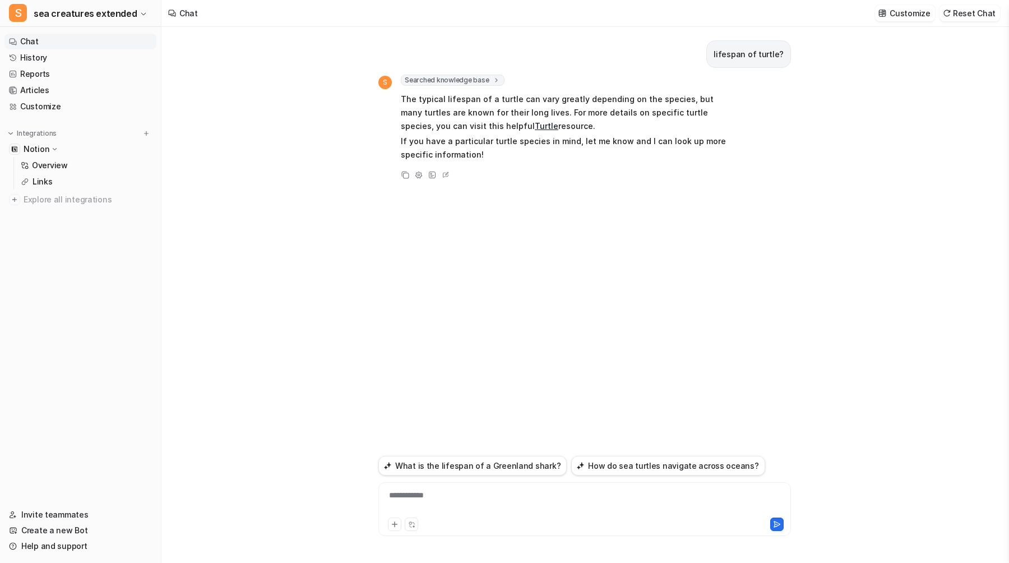
click at [535, 124] on link "Turtle" at bounding box center [547, 126] width 24 height 10
click at [433, 177] on icon at bounding box center [432, 175] width 8 height 8
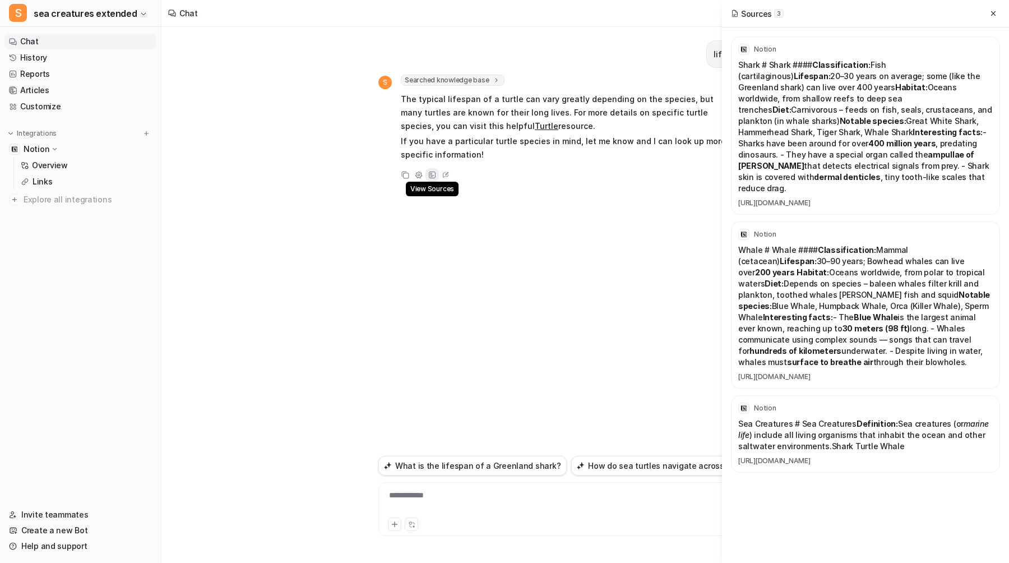
click at [432, 177] on icon at bounding box center [432, 175] width 8 height 8
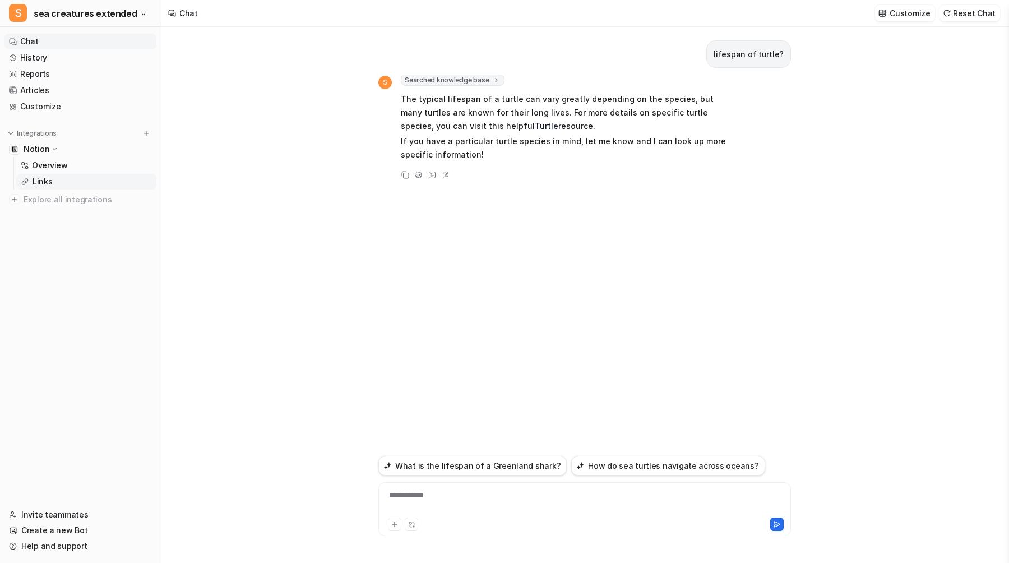
click at [73, 184] on link "Links" at bounding box center [86, 182] width 140 height 16
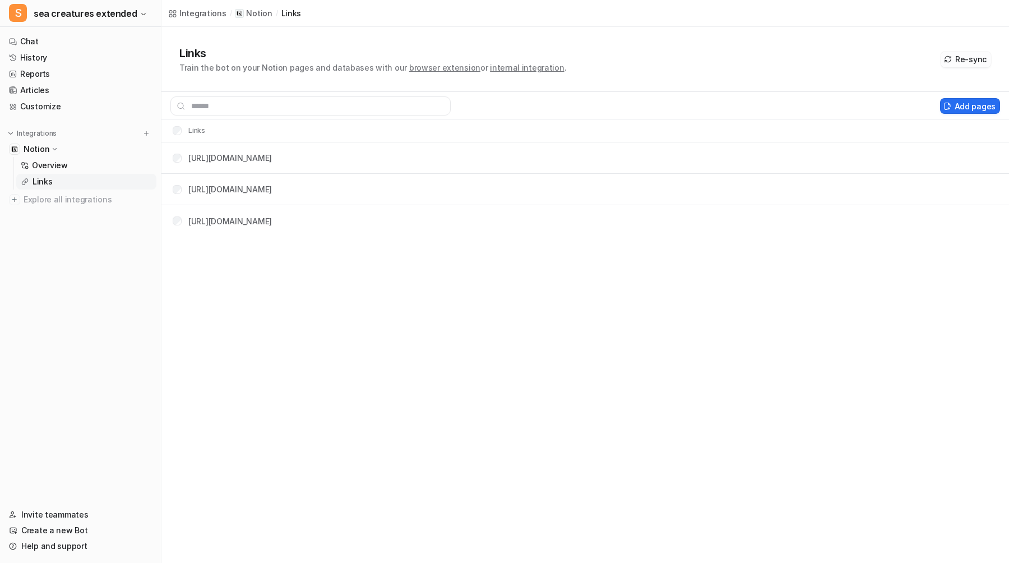
click at [965, 65] on button "Re-sync" at bounding box center [966, 60] width 50 height 16
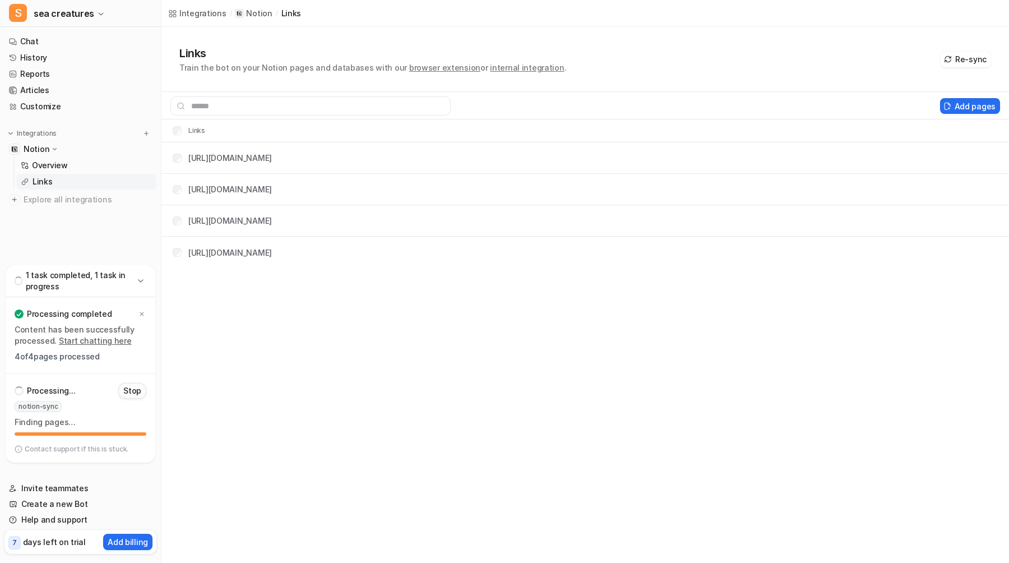
click at [136, 392] on p "Stop" at bounding box center [132, 390] width 18 height 11
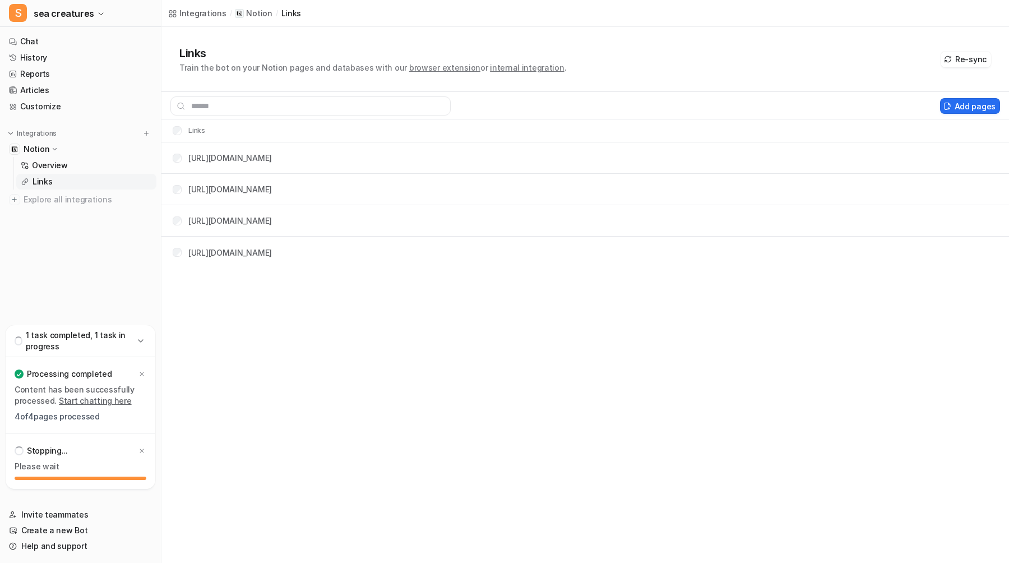
click at [140, 342] on icon at bounding box center [140, 340] width 5 height 3
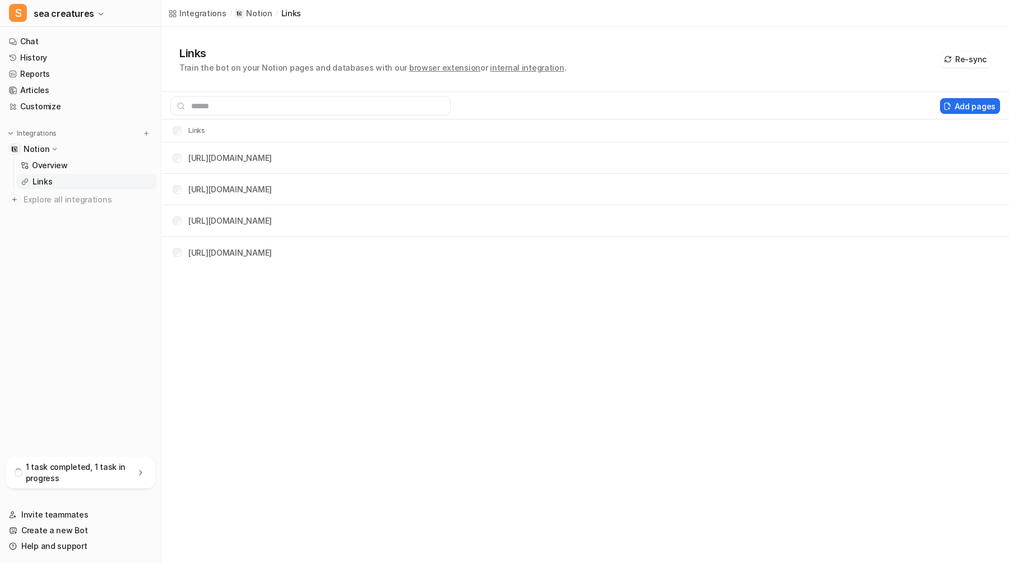
click at [145, 474] on icon at bounding box center [140, 472] width 11 height 11
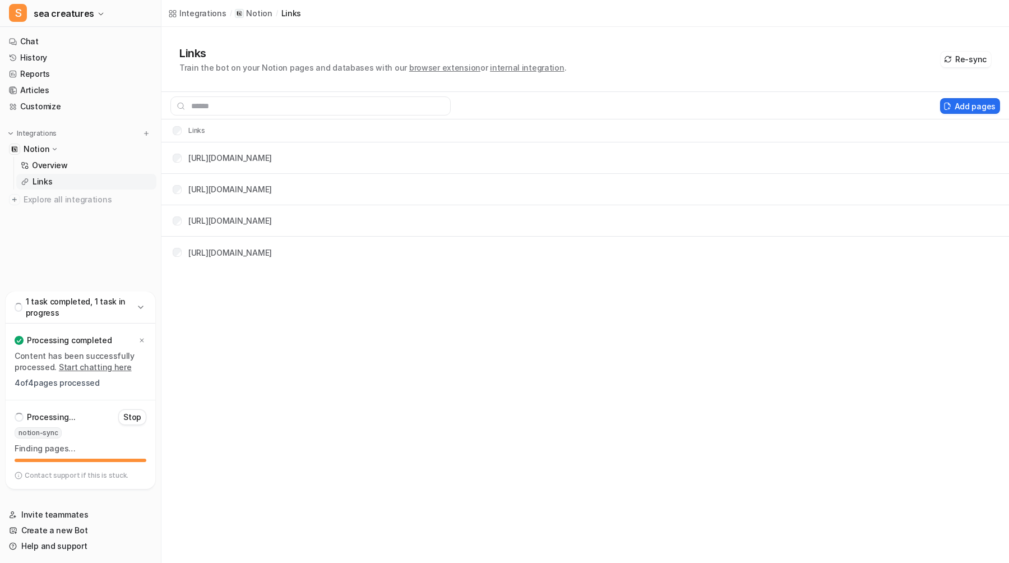
click at [138, 306] on icon at bounding box center [140, 307] width 5 height 3
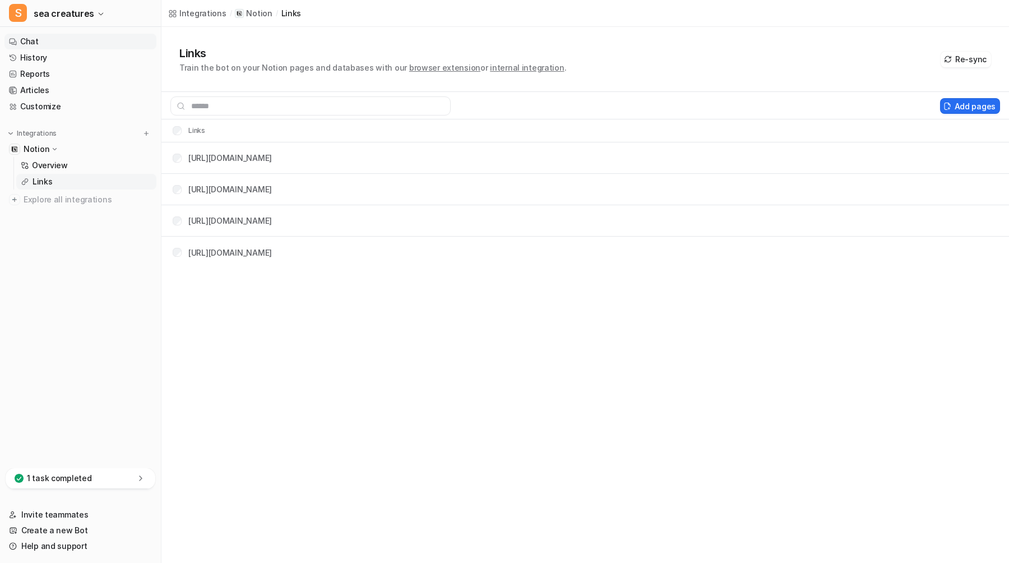
click at [48, 44] on link "Chat" at bounding box center [80, 42] width 152 height 16
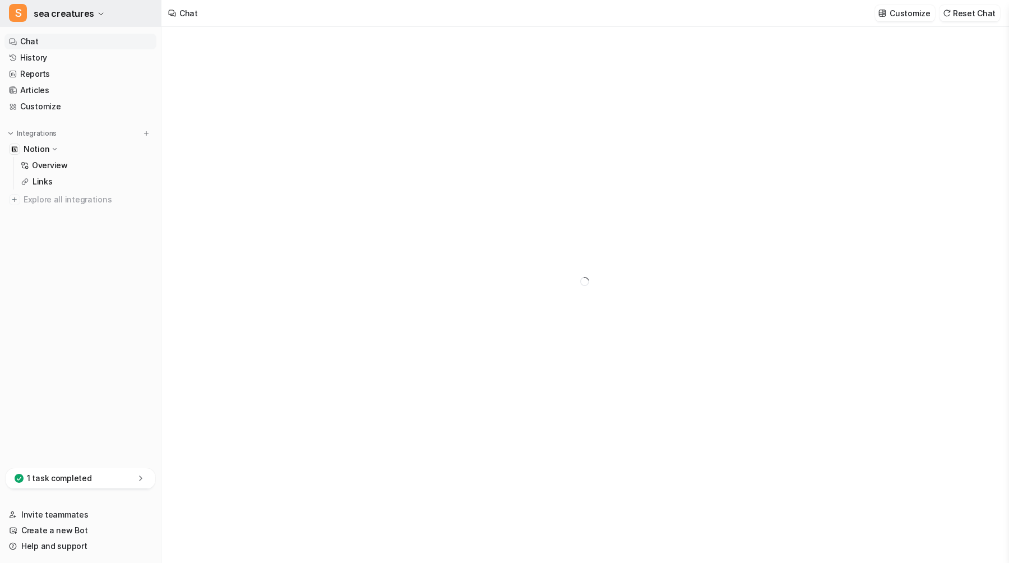
type textarea "**********"
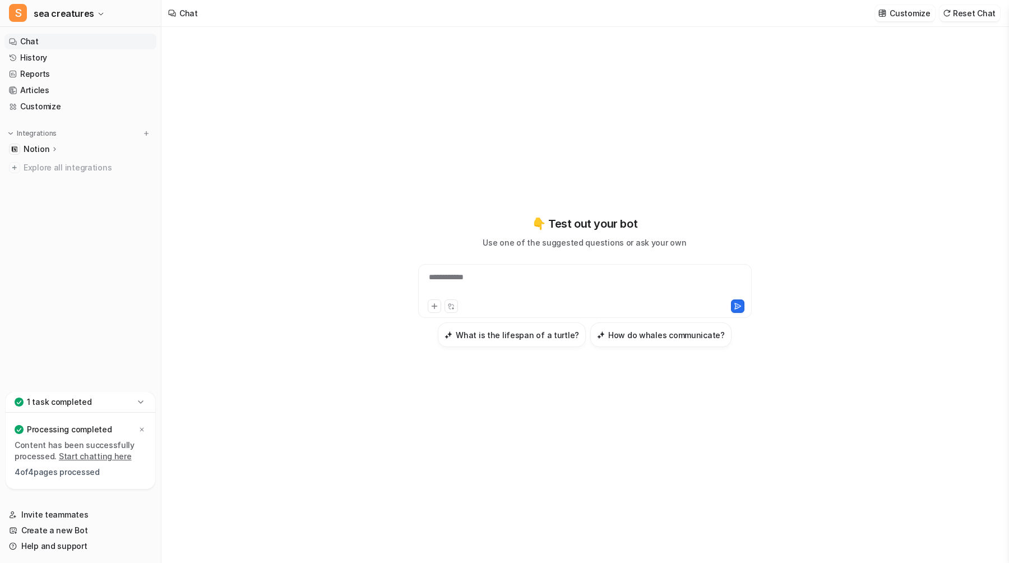
click at [44, 147] on p "Notion" at bounding box center [37, 149] width 26 height 11
click at [76, 406] on p "1 task completed" at bounding box center [59, 401] width 65 height 11
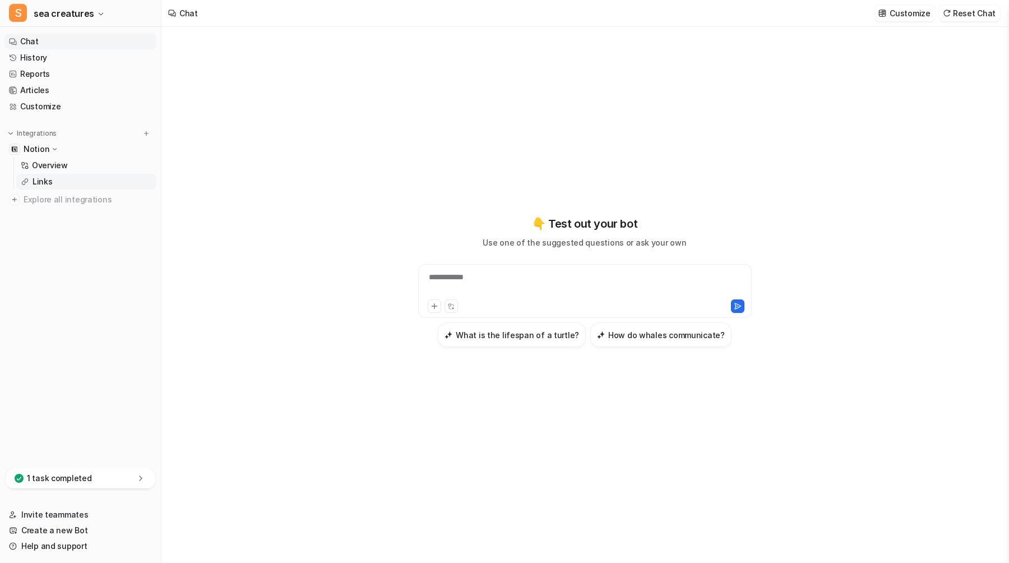
click at [51, 184] on p "Links" at bounding box center [43, 181] width 20 height 11
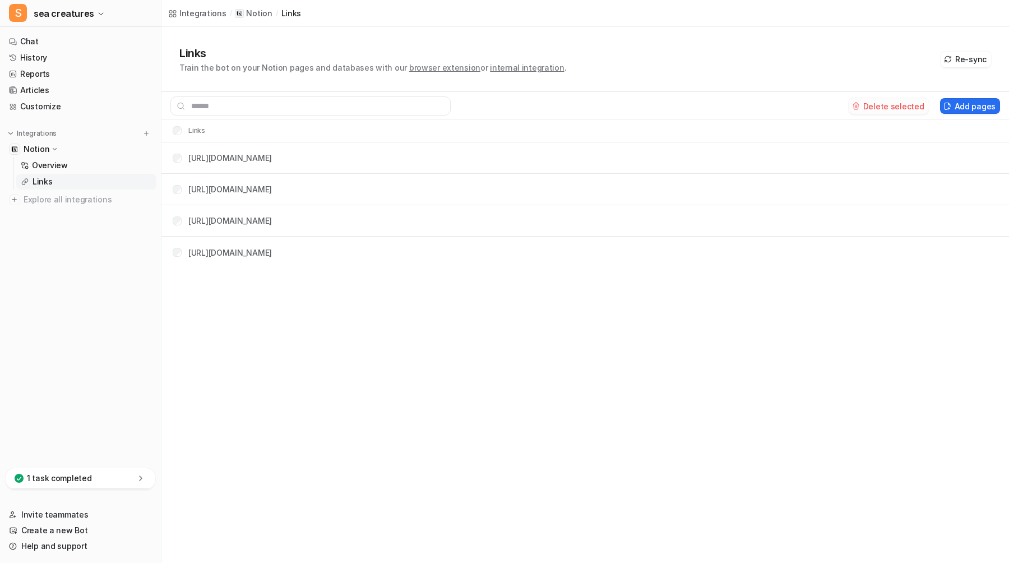
click at [868, 108] on button "Delete selected" at bounding box center [889, 106] width 80 height 16
click at [119, 478] on div "1 task completed" at bounding box center [81, 478] width 150 height 21
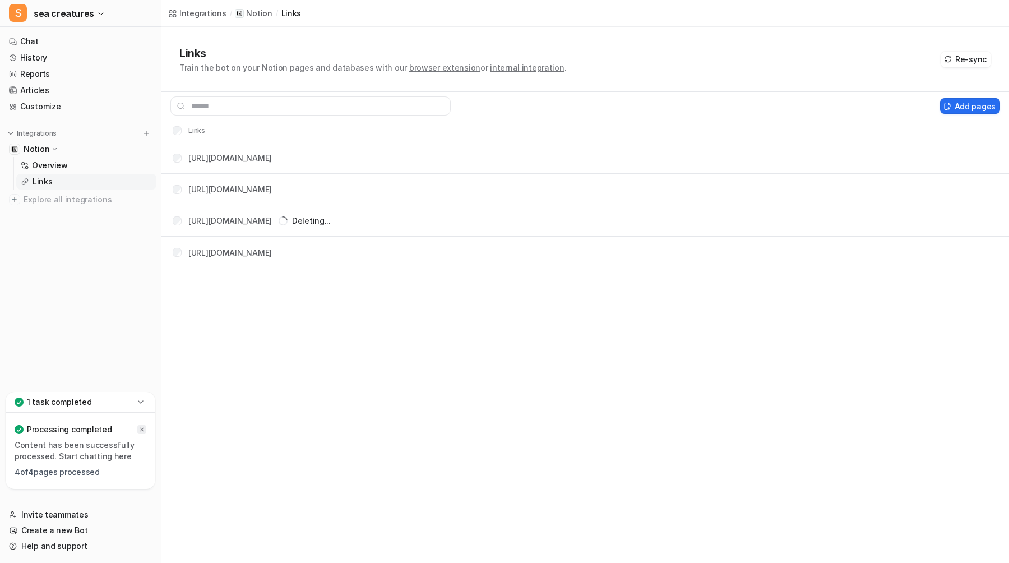
click at [141, 429] on icon at bounding box center [141, 429] width 7 height 7
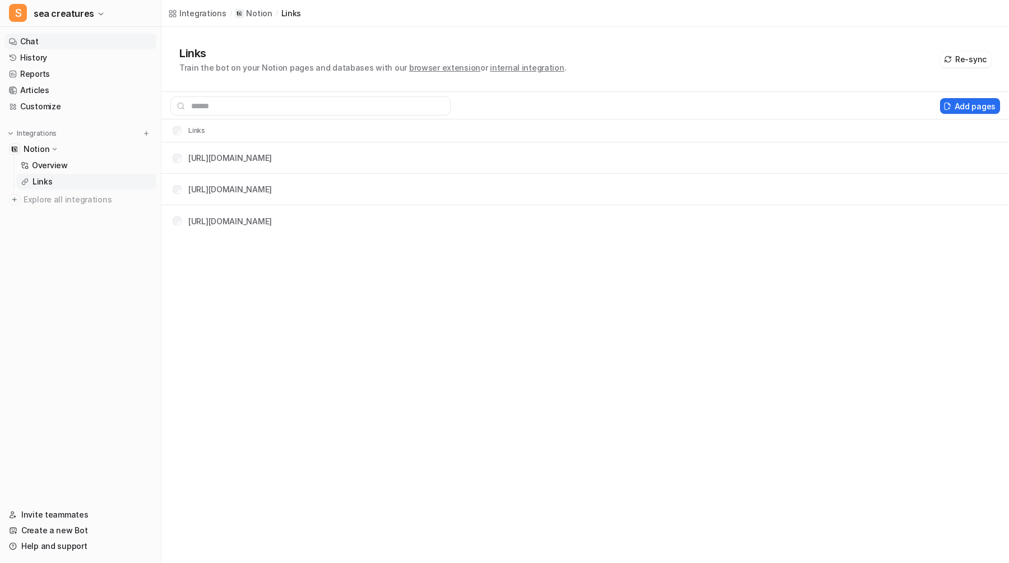
click at [92, 42] on link "Chat" at bounding box center [80, 42] width 152 height 16
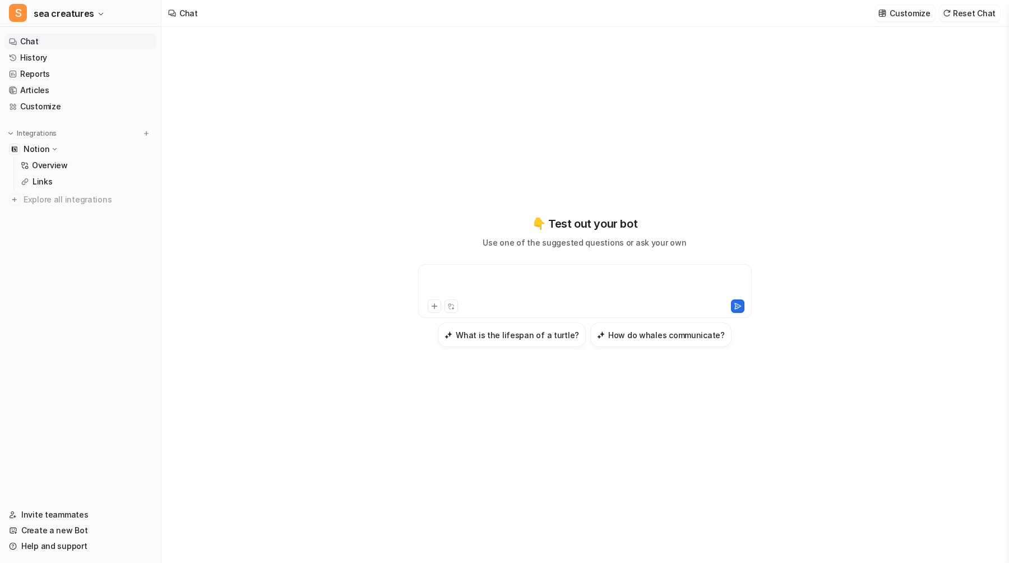
click at [530, 288] on div at bounding box center [585, 284] width 328 height 26
copy div "**********"
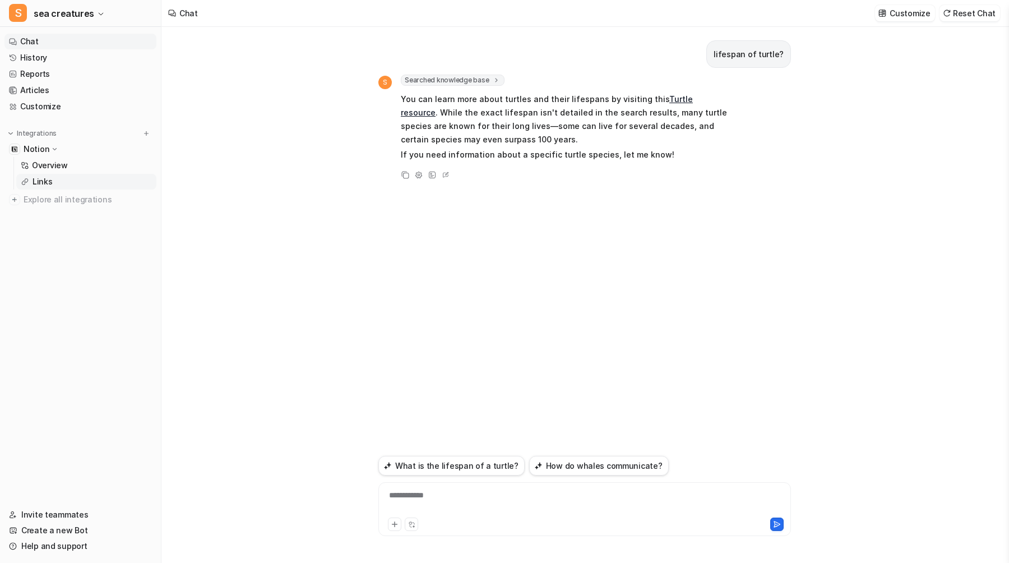
click at [77, 184] on link "Links" at bounding box center [86, 182] width 140 height 16
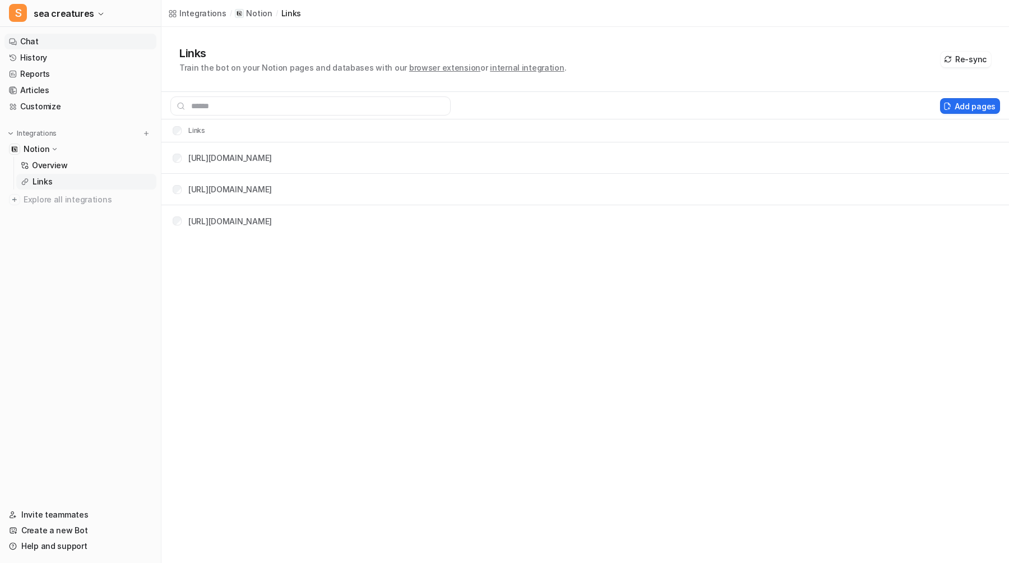
click at [78, 41] on link "Chat" at bounding box center [80, 42] width 152 height 16
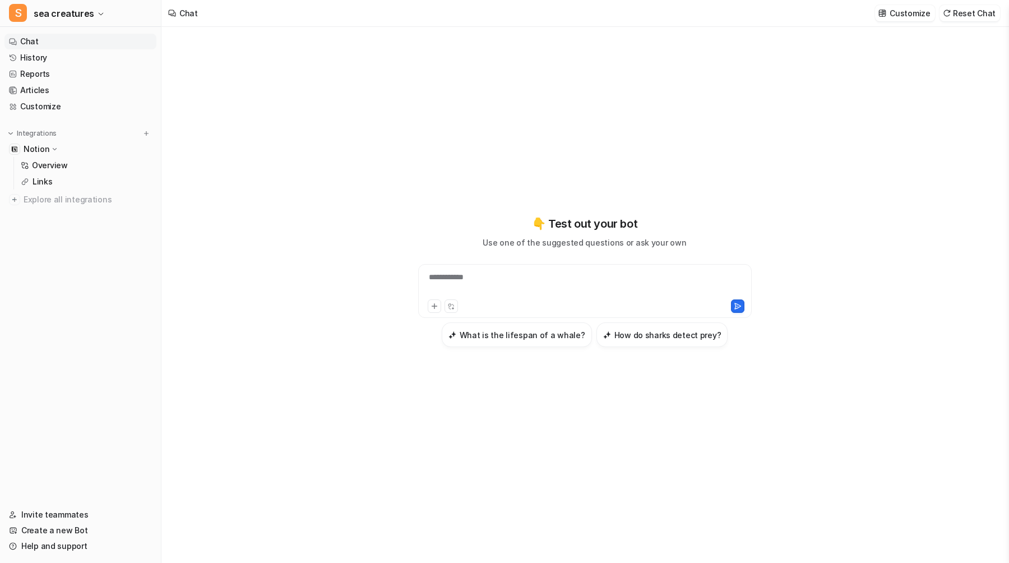
click at [511, 280] on div "**********" at bounding box center [585, 284] width 328 height 26
paste div
click at [734, 308] on icon at bounding box center [738, 306] width 8 height 8
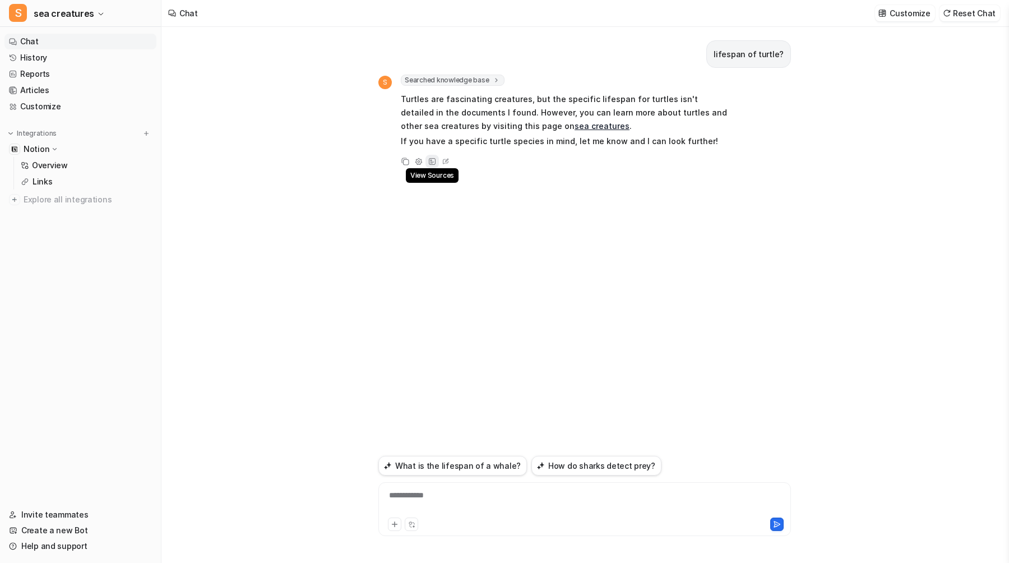
click at [429, 160] on icon at bounding box center [432, 161] width 7 height 7
click at [613, 298] on div "lifespan of turtle? S Searched knowledge base search_queries : [ "lifespan of t…" at bounding box center [584, 239] width 413 height 425
click at [40, 176] on p "Links" at bounding box center [43, 181] width 20 height 11
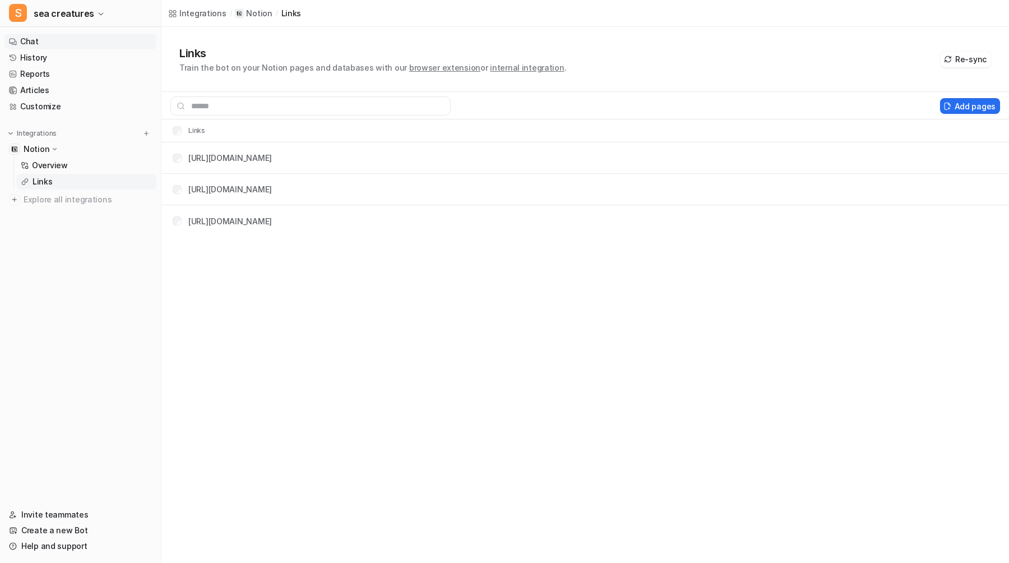
click at [64, 47] on link "Chat" at bounding box center [80, 42] width 152 height 16
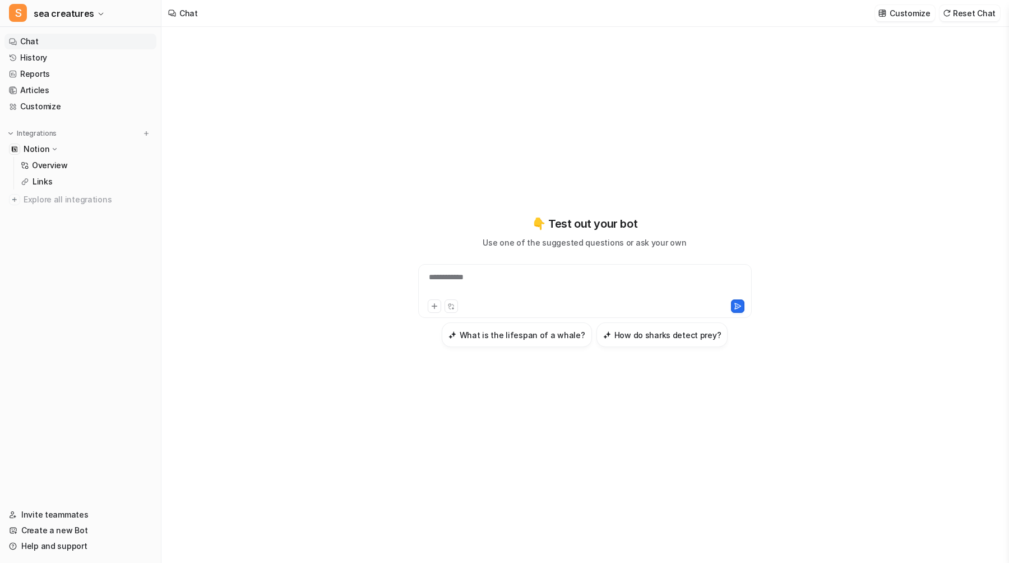
click at [587, 295] on div "**********" at bounding box center [585, 284] width 328 height 26
paste div
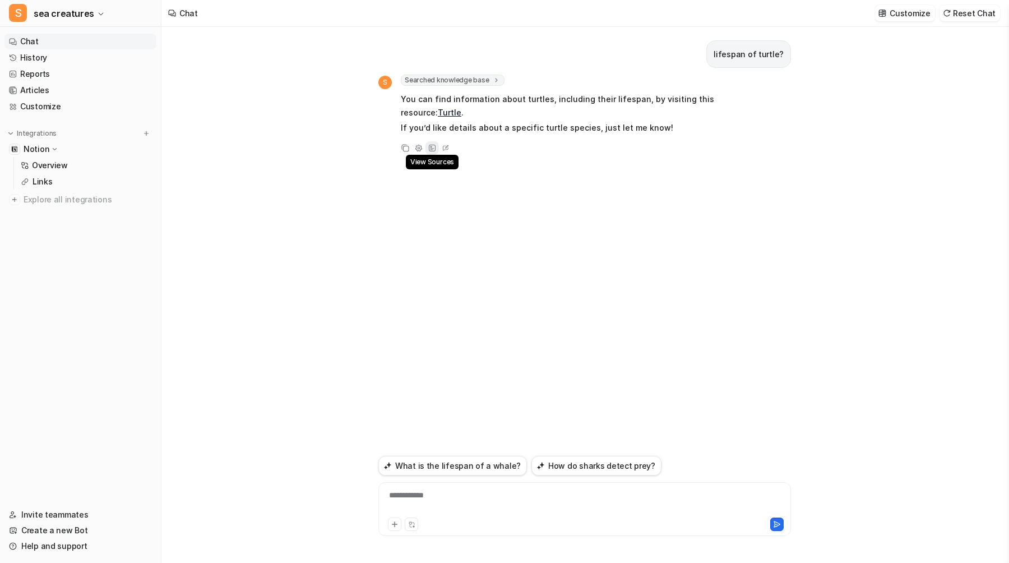
click at [430, 149] on icon at bounding box center [432, 148] width 8 height 8
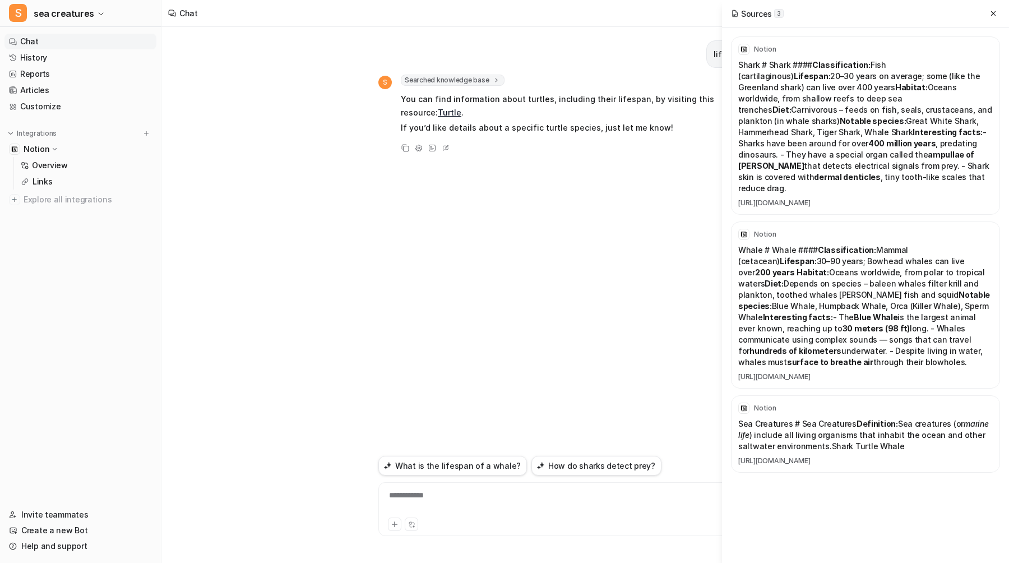
click at [525, 156] on div "lifespan of turtle? S Searched knowledge base search_queries : [ "lifespan of t…" at bounding box center [584, 239] width 413 height 425
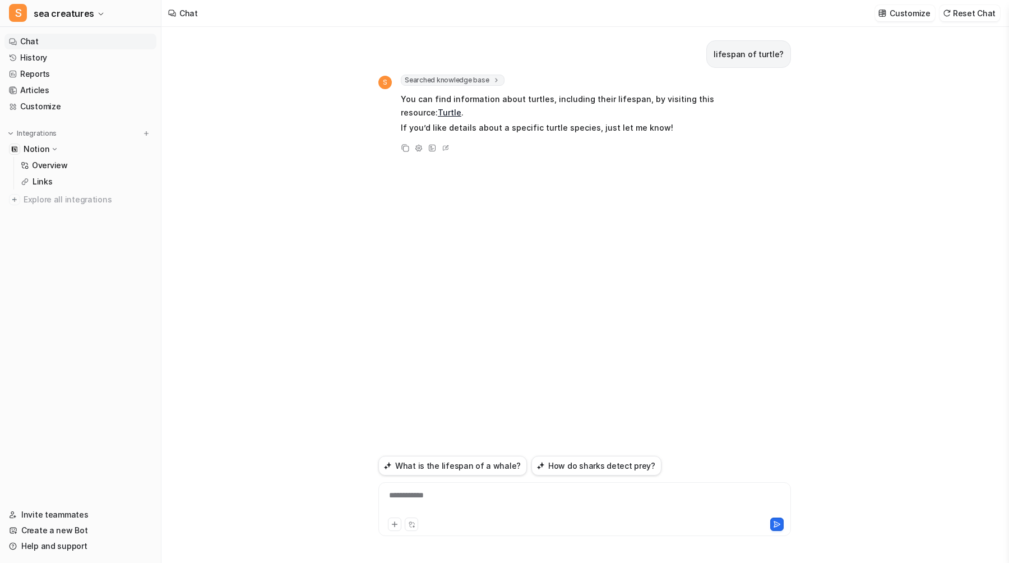
click at [438, 111] on link "Turtle" at bounding box center [450, 113] width 24 height 10
click at [431, 82] on span "Searched knowledge base" at bounding box center [453, 80] width 104 height 11
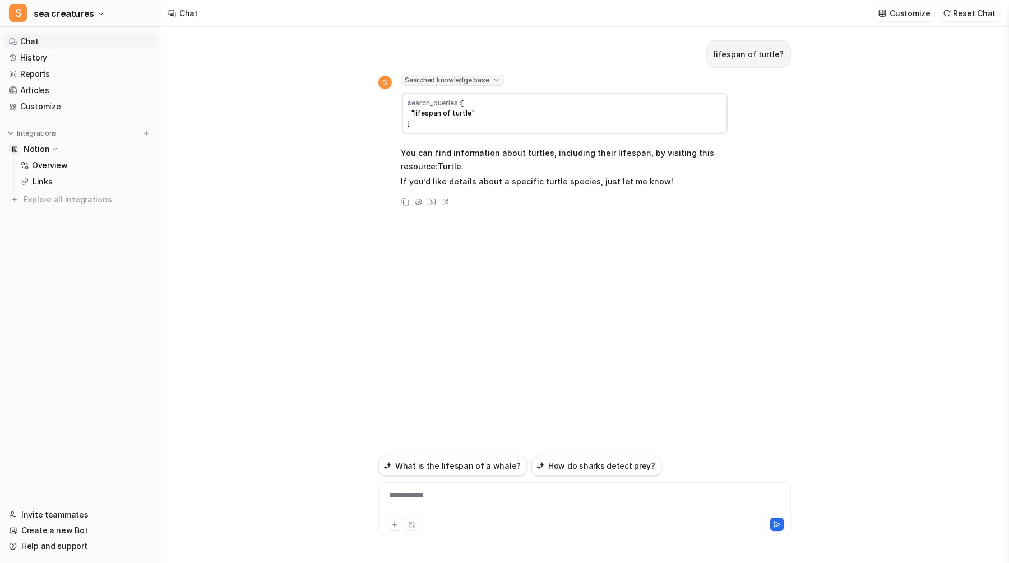
click at [431, 82] on span "Searched knowledge base" at bounding box center [453, 80] width 104 height 11
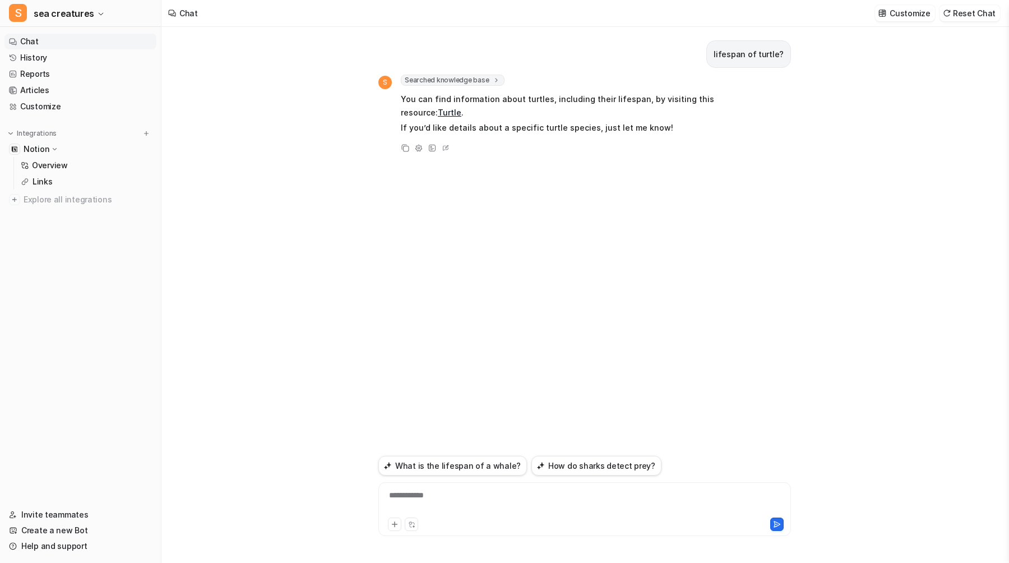
click at [438, 113] on link "Turtle" at bounding box center [450, 113] width 24 height 10
click at [433, 148] on icon at bounding box center [432, 148] width 7 height 7
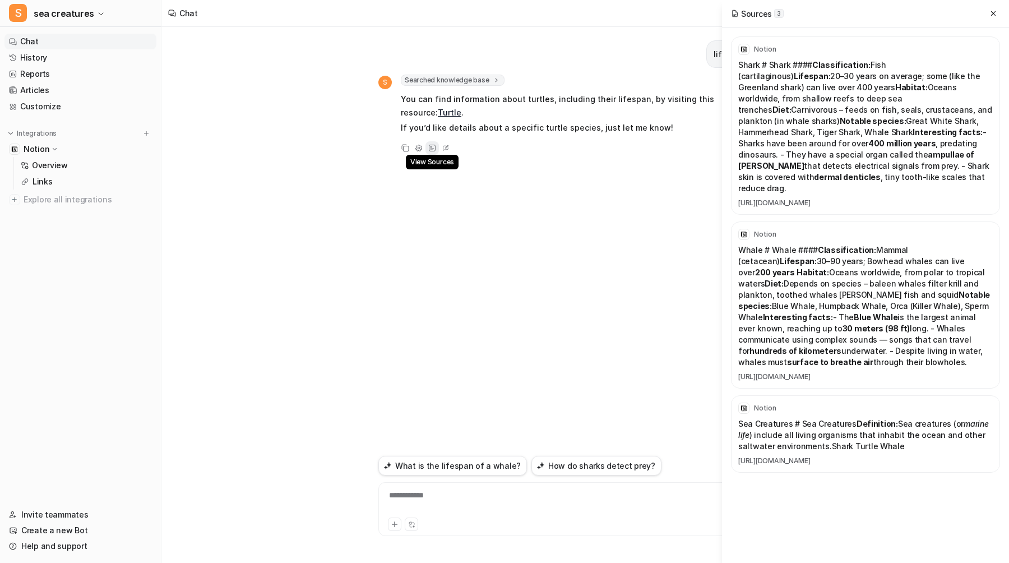
click at [433, 148] on icon at bounding box center [432, 148] width 7 height 7
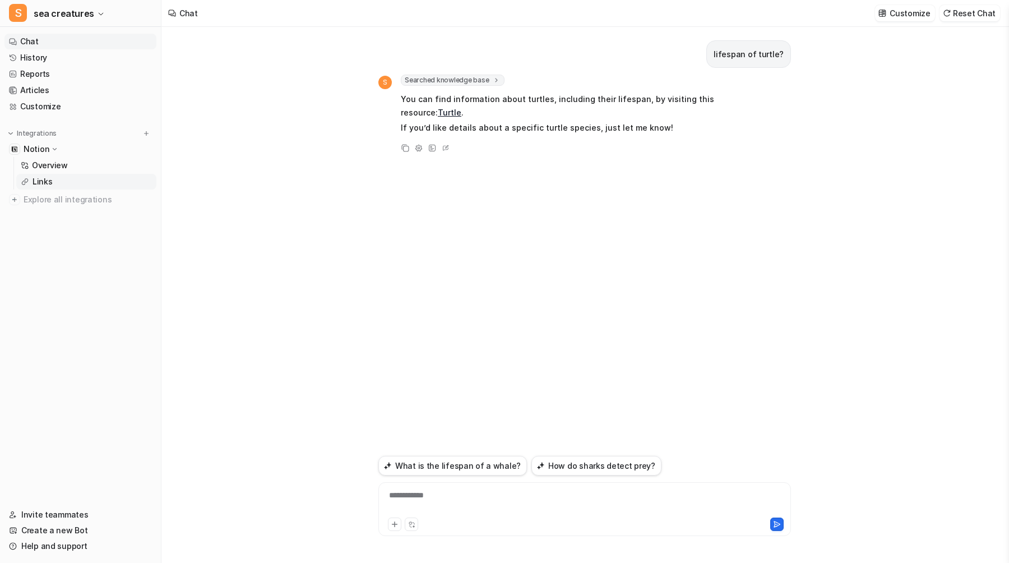
click at [80, 180] on link "Links" at bounding box center [86, 182] width 140 height 16
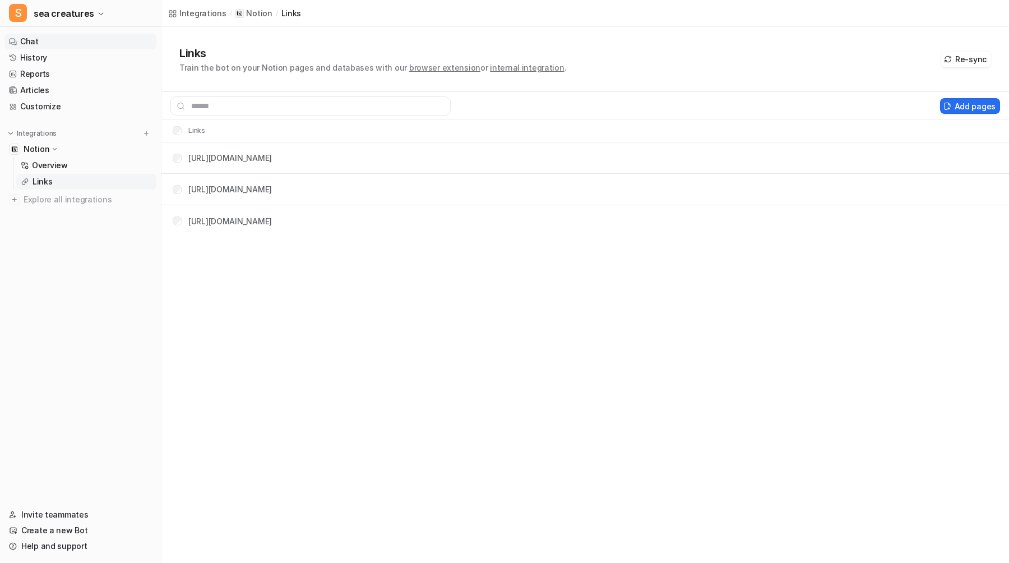
click at [73, 40] on link "Chat" at bounding box center [80, 42] width 152 height 16
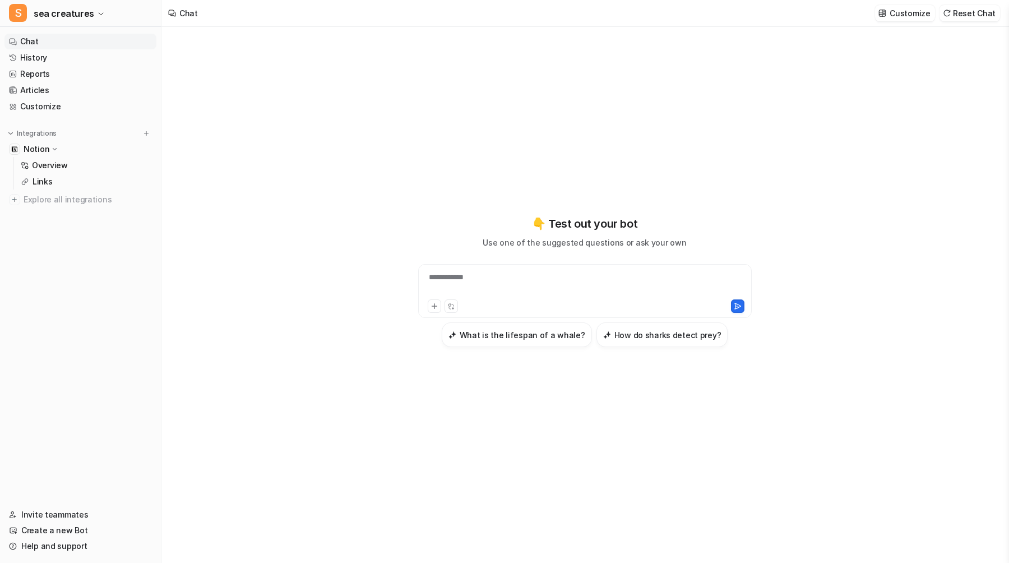
click at [612, 283] on div "**********" at bounding box center [585, 284] width 328 height 26
paste div
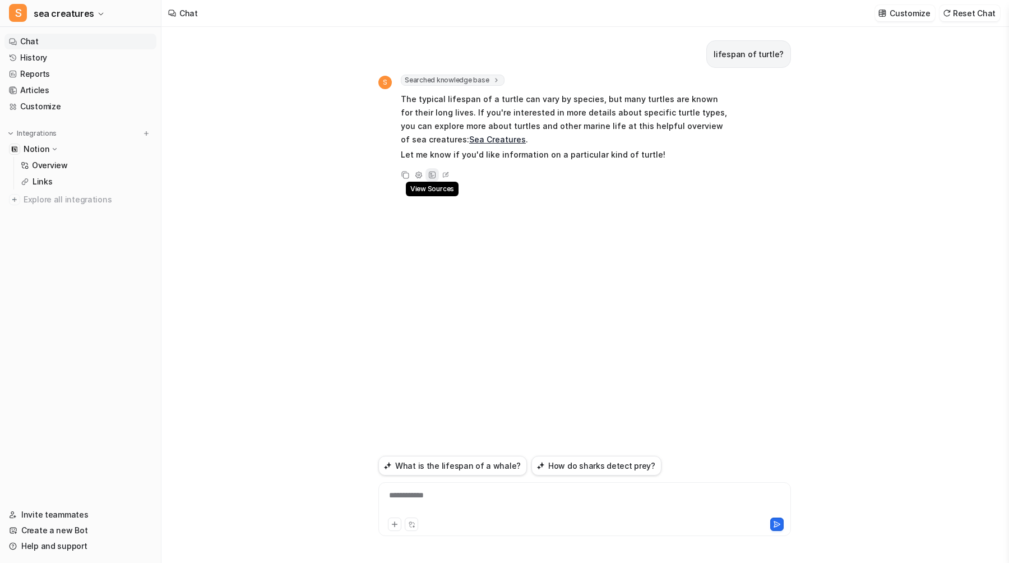
click at [428, 172] on div "View Sources" at bounding box center [431, 174] width 13 height 13
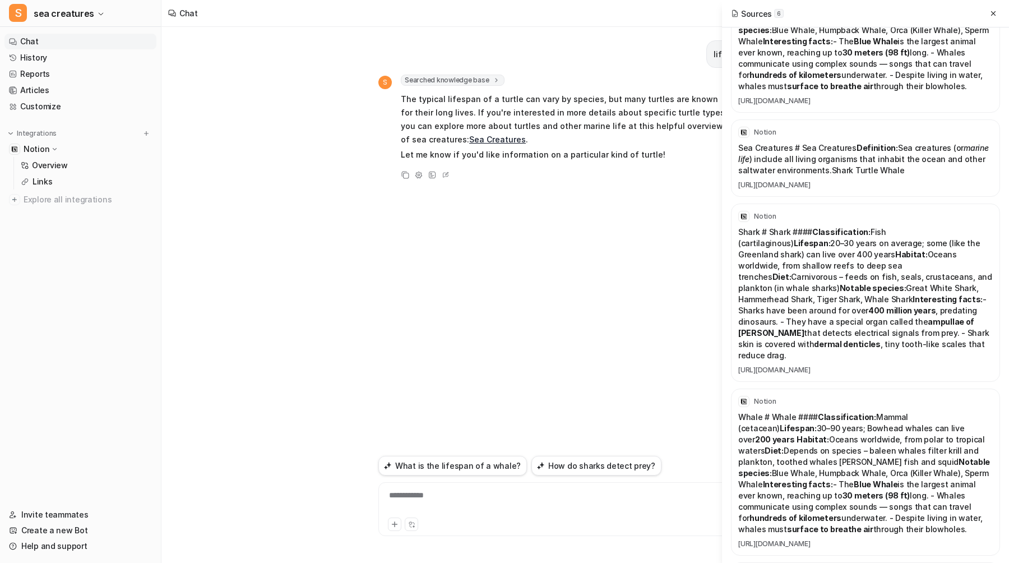
scroll to position [294, 0]
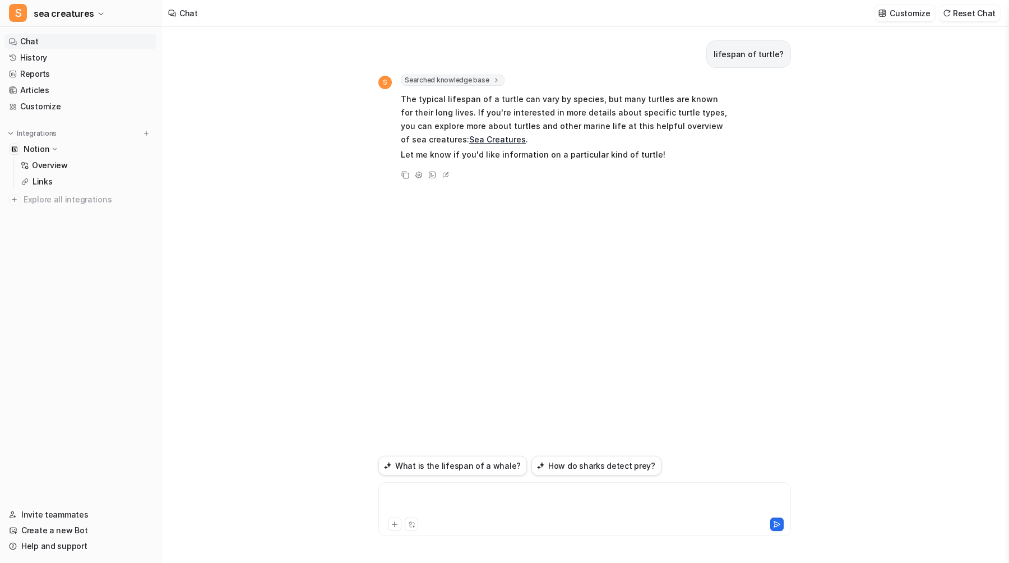
click at [531, 490] on div at bounding box center [584, 502] width 407 height 26
paste div
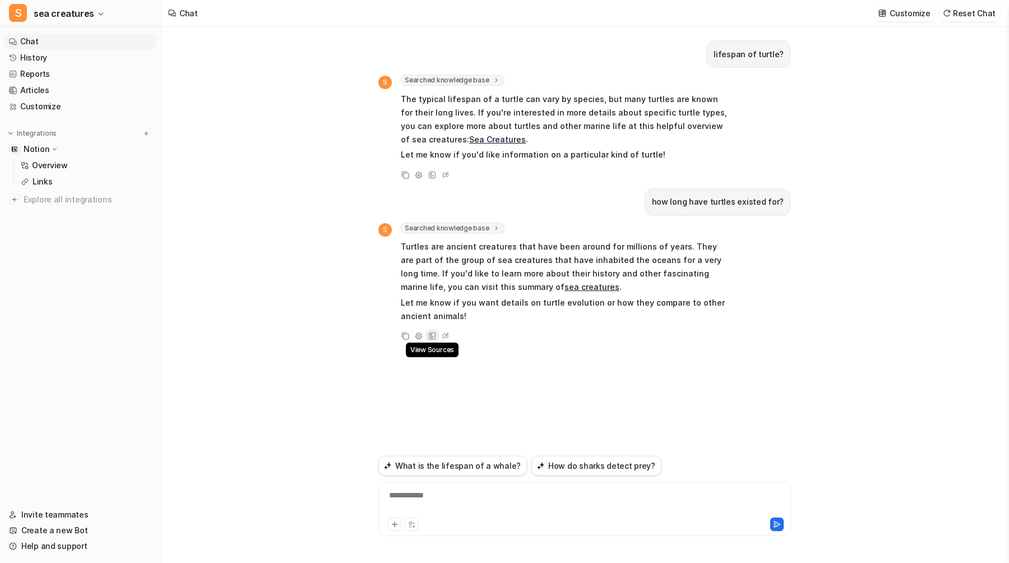
click at [434, 336] on icon at bounding box center [432, 336] width 8 height 8
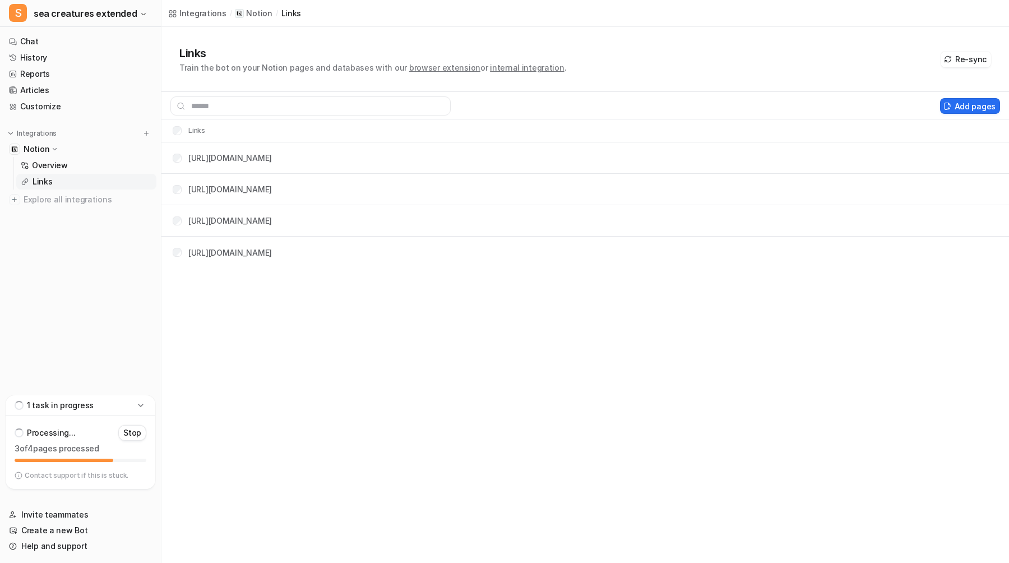
click at [311, 335] on div "Integrations / Notion / links Links Train the bot on your Notion pages and data…" at bounding box center [504, 281] width 1009 height 563
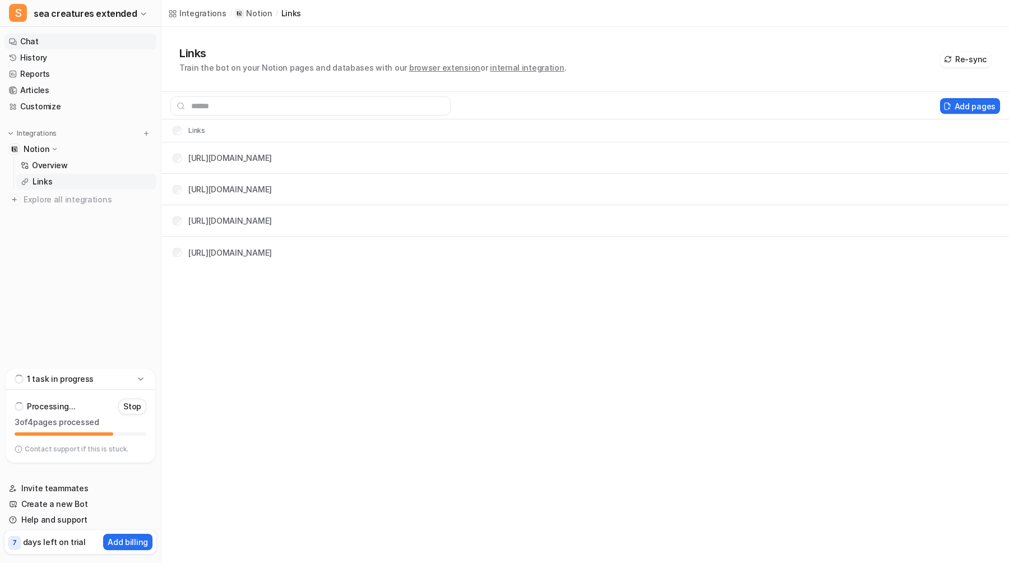
click at [73, 44] on link "Chat" at bounding box center [80, 42] width 152 height 16
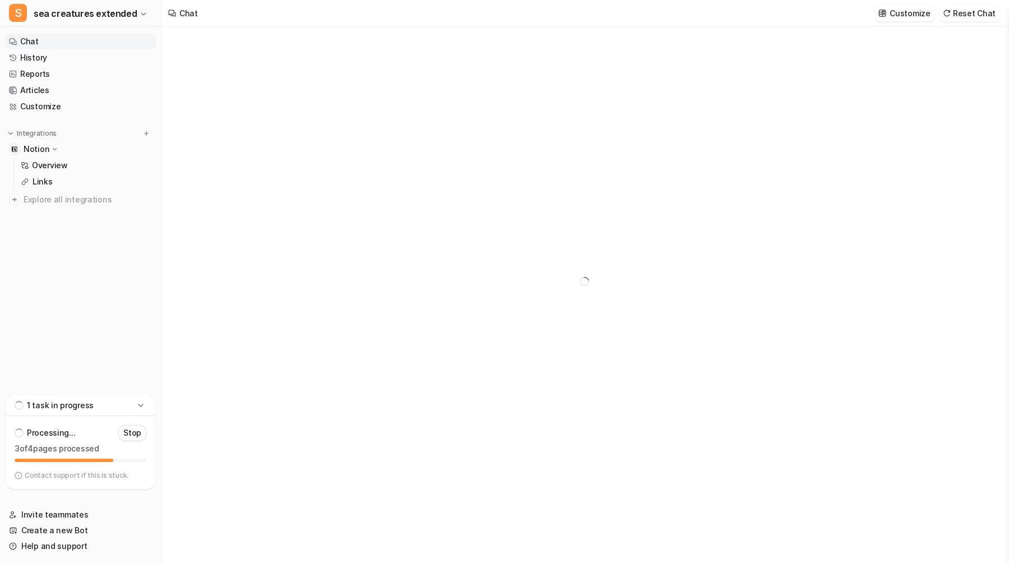
type textarea "**********"
click at [536, 299] on div at bounding box center [584, 281] width 413 height 509
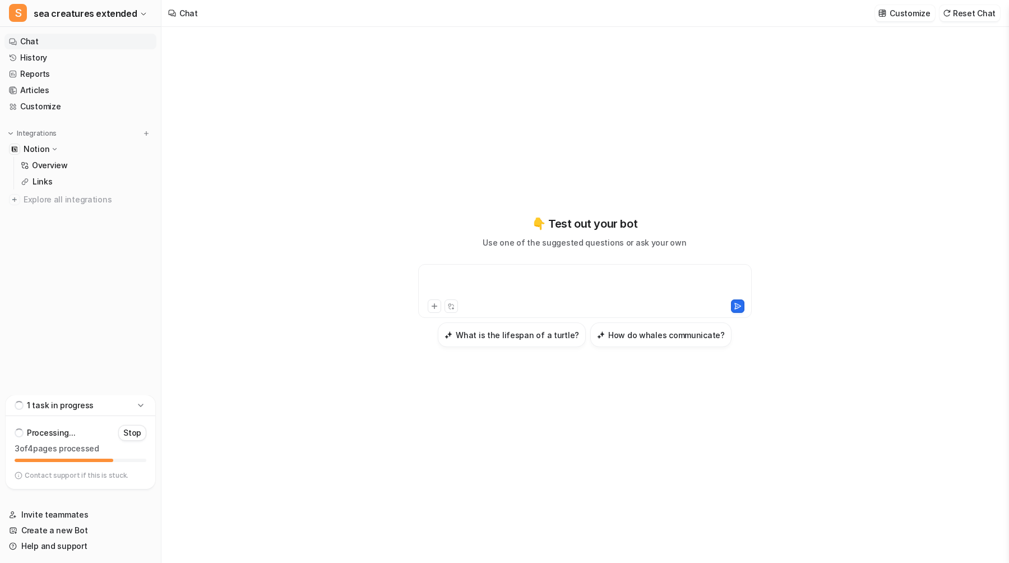
click at [529, 292] on div at bounding box center [585, 284] width 328 height 26
paste div
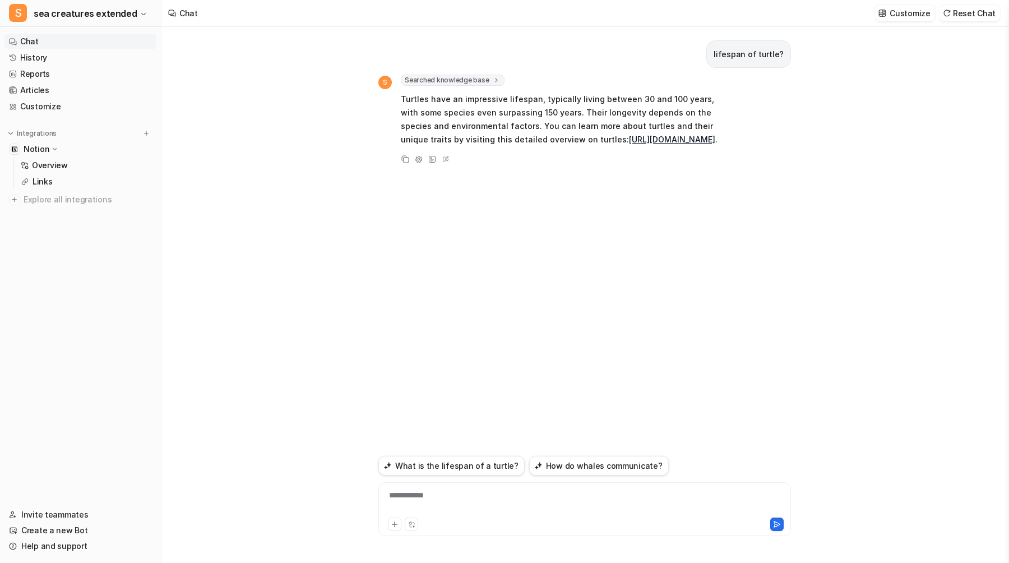
click at [491, 501] on div "**********" at bounding box center [584, 502] width 407 height 26
copy div "**********"
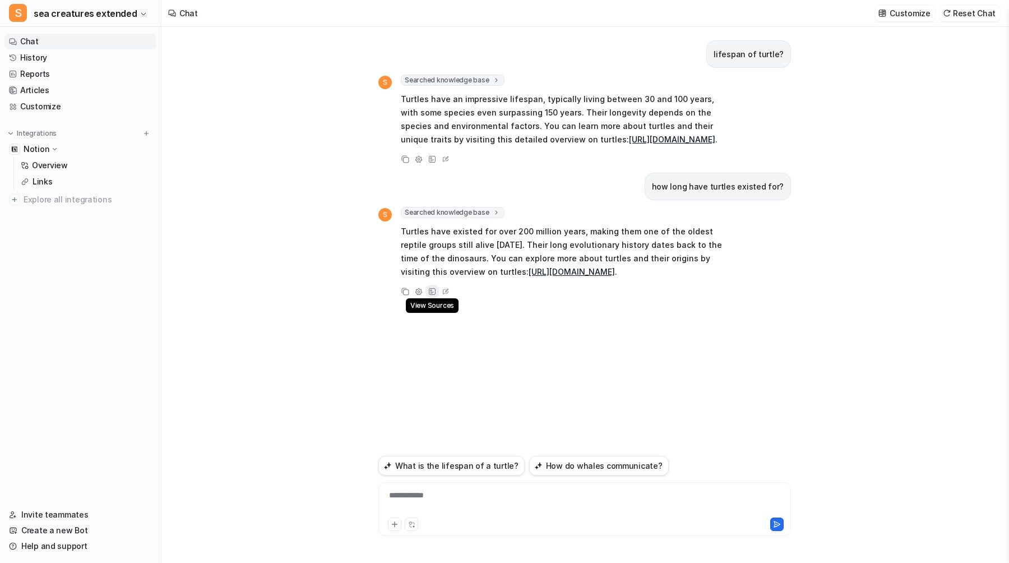
click at [432, 295] on icon at bounding box center [432, 292] width 8 height 8
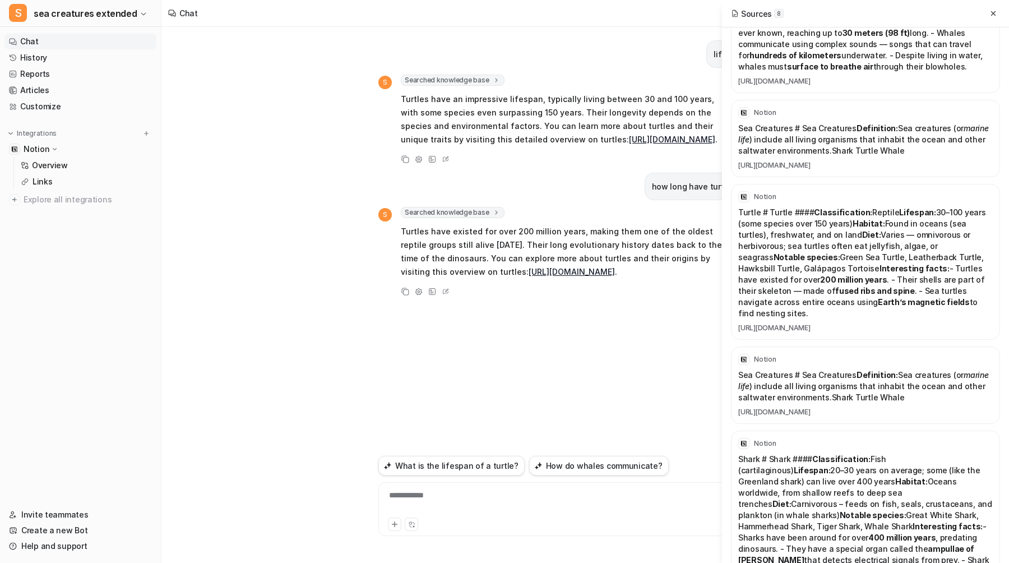
scroll to position [597, 0]
